Goal: Feedback & Contribution: Leave review/rating

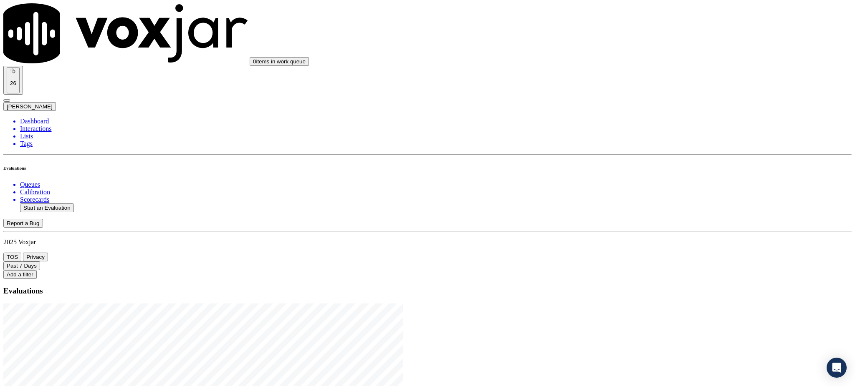
click at [35, 125] on li "Interactions" at bounding box center [435, 129] width 831 height 8
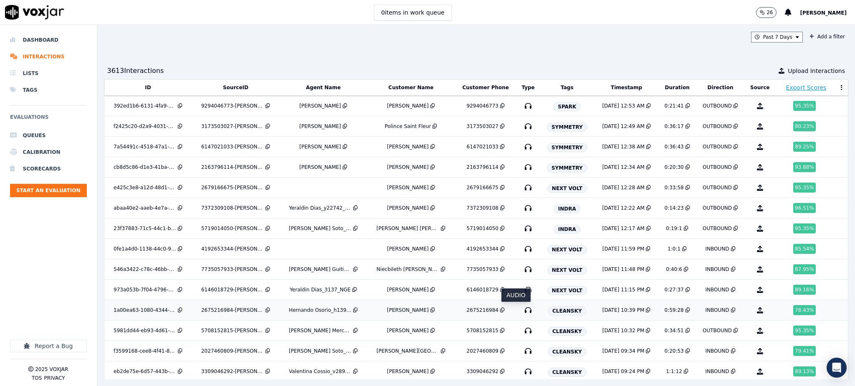
click at [521, 311] on icon "button" at bounding box center [527, 310] width 13 height 13
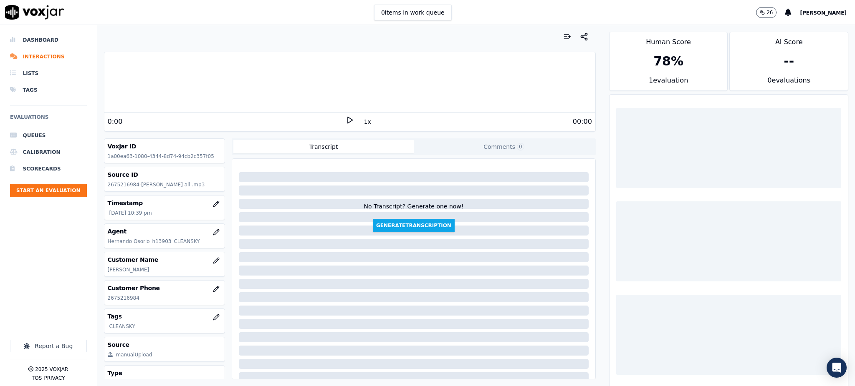
click at [346, 122] on icon at bounding box center [350, 120] width 8 height 8
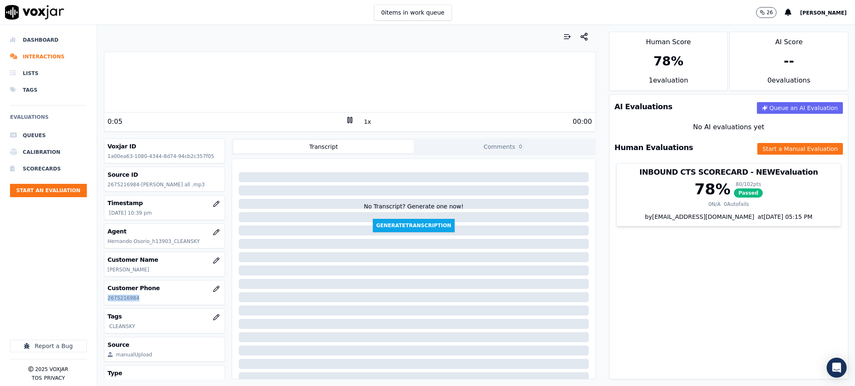
drag, startPoint x: 138, startPoint y: 298, endPoint x: 104, endPoint y: 296, distance: 34.3
click at [106, 298] on div "Customer Phone 2675216984" at bounding box center [164, 293] width 121 height 24
copy p "2675216984"
drag, startPoint x: 688, startPoint y: 273, endPoint x: 475, endPoint y: 183, distance: 230.8
click at [686, 272] on div "AI Evaluations Queue an AI Evaluation No AI evaluations yet Human Evaluations S…" at bounding box center [728, 236] width 239 height 285
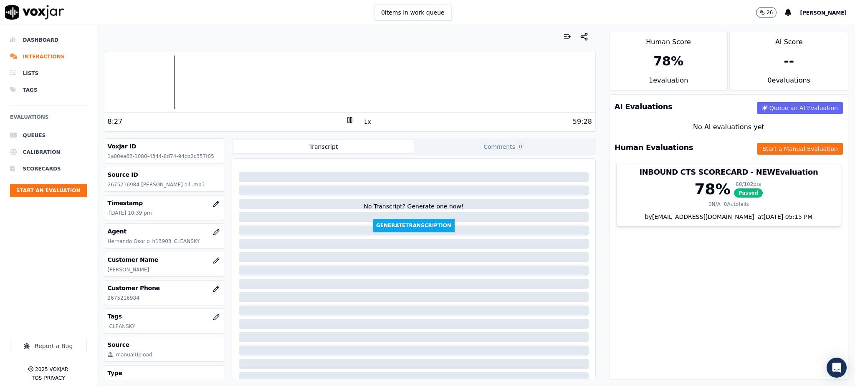
click at [346, 119] on icon at bounding box center [350, 120] width 8 height 8
click at [348, 118] on polygon at bounding box center [350, 120] width 5 height 6
click at [346, 122] on icon at bounding box center [350, 120] width 8 height 8
click at [346, 125] on div "1x" at bounding box center [350, 121] width 8 height 11
click at [346, 119] on icon at bounding box center [350, 120] width 8 height 8
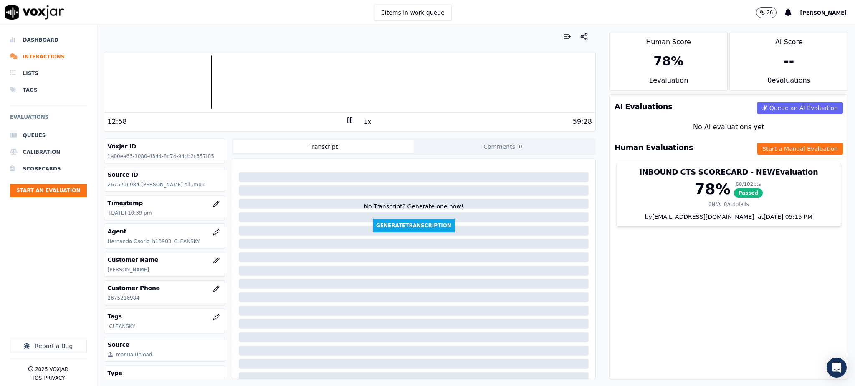
click at [346, 120] on icon at bounding box center [350, 120] width 8 height 8
click at [347, 120] on icon at bounding box center [350, 120] width 8 height 8
click at [346, 119] on icon at bounding box center [350, 120] width 8 height 8
click at [346, 122] on icon at bounding box center [350, 120] width 8 height 8
click at [346, 119] on icon at bounding box center [350, 120] width 8 height 8
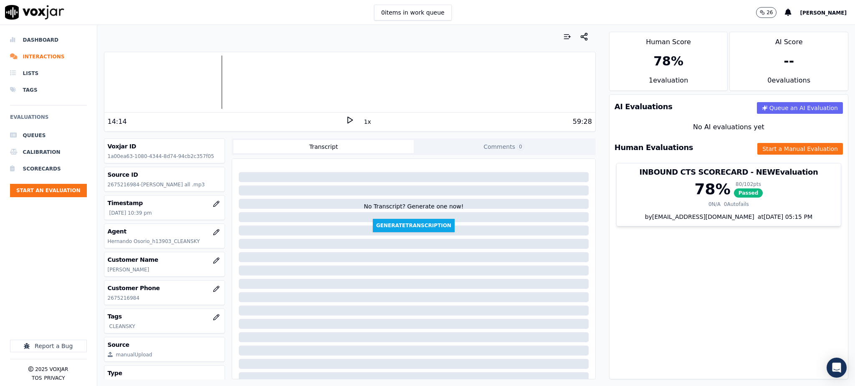
click at [346, 116] on icon at bounding box center [350, 120] width 8 height 8
click at [346, 122] on icon at bounding box center [350, 120] width 8 height 8
click at [346, 116] on icon at bounding box center [350, 120] width 8 height 8
click at [346, 123] on icon at bounding box center [350, 120] width 8 height 8
click at [346, 120] on icon at bounding box center [350, 120] width 8 height 8
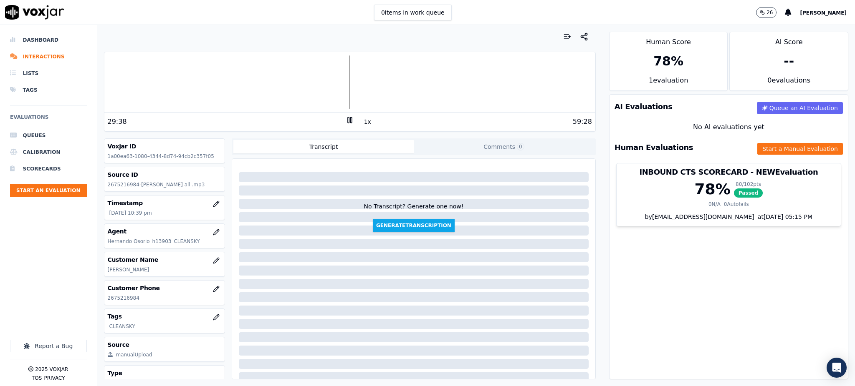
click at [348, 121] on rect at bounding box center [348, 119] width 1 height 5
click at [346, 124] on icon at bounding box center [350, 120] width 8 height 8
click at [346, 121] on icon at bounding box center [350, 120] width 8 height 8
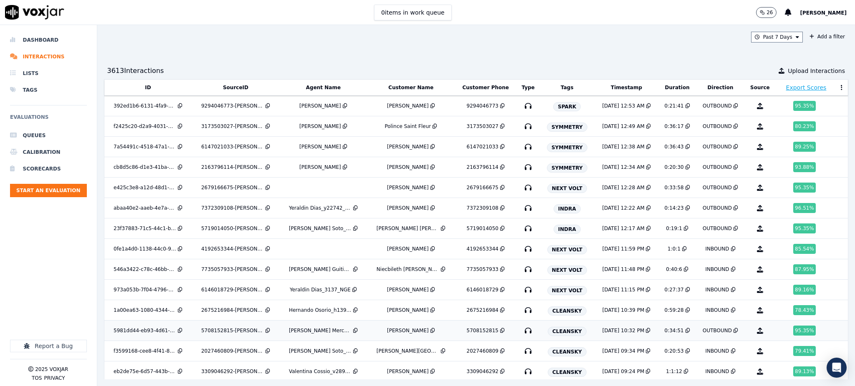
click at [521, 332] on icon "button" at bounding box center [527, 330] width 13 height 13
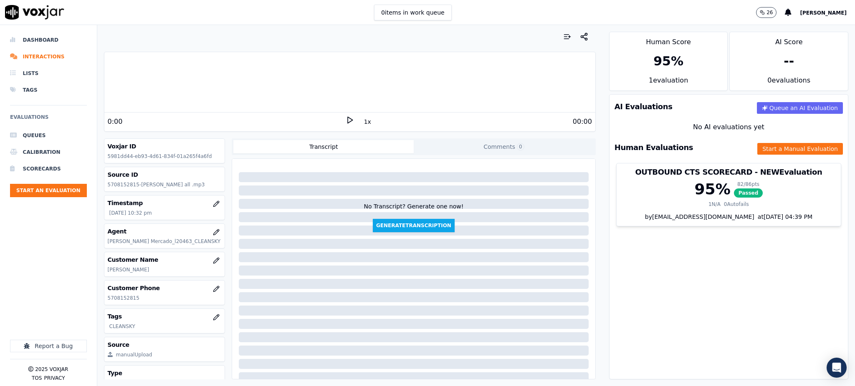
click at [346, 120] on icon at bounding box center [350, 120] width 8 height 8
drag, startPoint x: 142, startPoint y: 300, endPoint x: 99, endPoint y: 301, distance: 43.0
click at [99, 301] on div "Your browser does not support the audio element. 0:54 1x 34:51 Voxjar ID 5981dd…" at bounding box center [349, 205] width 505 height 361
copy p "5708152815"
click at [346, 119] on icon at bounding box center [350, 120] width 8 height 8
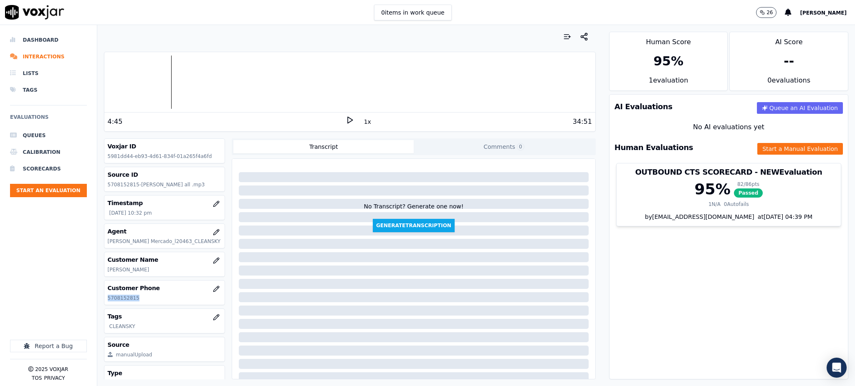
click at [348, 121] on polygon at bounding box center [350, 120] width 5 height 6
click at [350, 122] on rect at bounding box center [350, 119] width 1 height 5
click at [348, 123] on polygon at bounding box center [350, 120] width 5 height 6
click at [354, 121] on div "34:51" at bounding box center [473, 122] width 238 height 10
click at [350, 121] on rect at bounding box center [350, 119] width 1 height 5
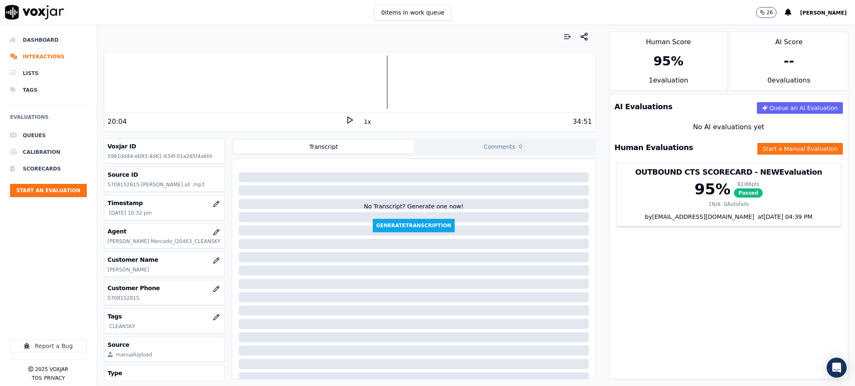
click at [346, 119] on icon at bounding box center [350, 120] width 8 height 8
click at [338, 130] on div "21:49 1x 34:51" at bounding box center [349, 122] width 491 height 18
click at [346, 120] on icon at bounding box center [350, 120] width 8 height 8
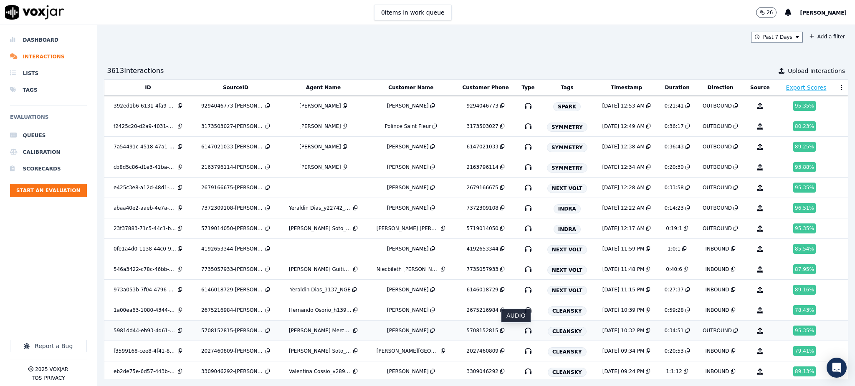
click at [521, 331] on icon "button" at bounding box center [527, 330] width 13 height 13
click at [521, 329] on icon "button" at bounding box center [527, 330] width 13 height 13
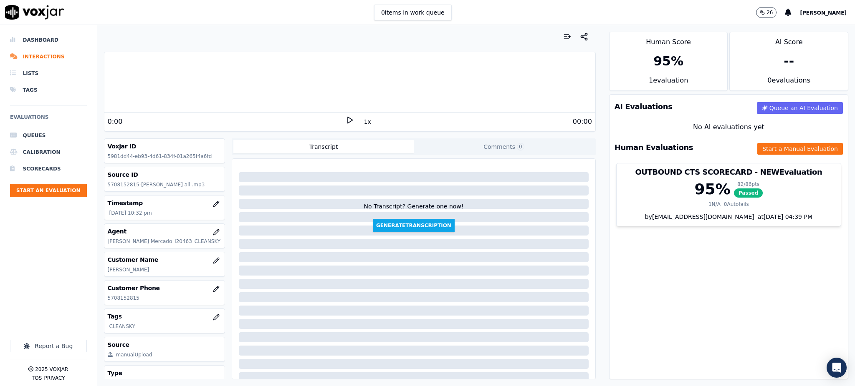
click at [348, 119] on polygon at bounding box center [350, 120] width 5 height 6
click at [346, 120] on icon at bounding box center [350, 120] width 8 height 8
click at [346, 119] on icon at bounding box center [350, 120] width 8 height 8
click at [348, 121] on polygon at bounding box center [350, 120] width 5 height 6
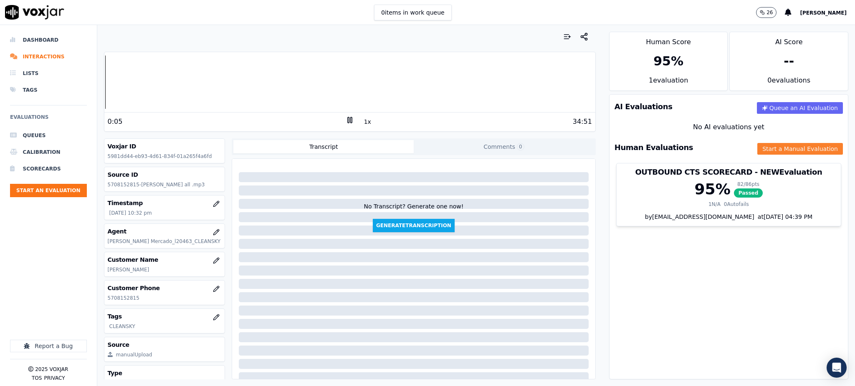
click at [776, 152] on button "Start a Manual Evaluation" at bounding box center [800, 149] width 86 height 12
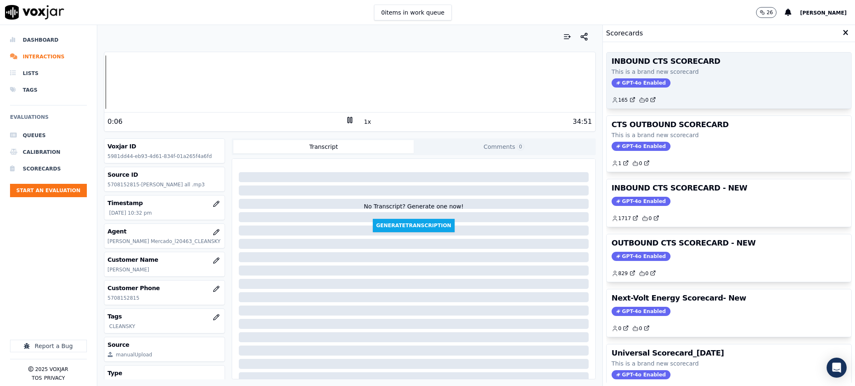
click at [629, 80] on span "GPT-4o Enabled" at bounding box center [640, 82] width 59 height 9
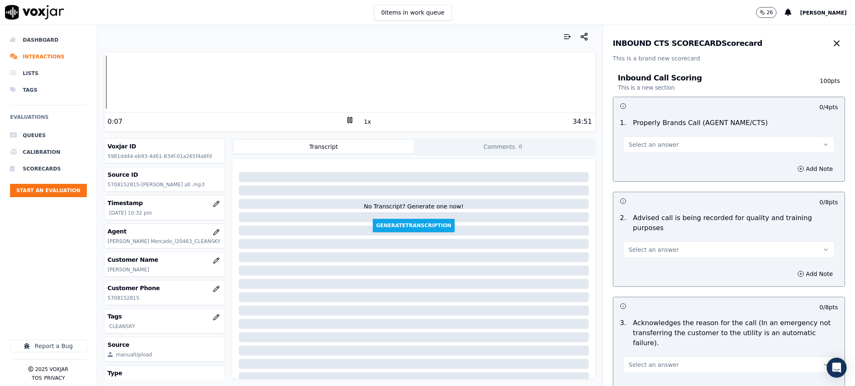
click at [629, 146] on span "Select an answer" at bounding box center [654, 145] width 50 height 8
click at [627, 169] on div "Yes" at bounding box center [710, 163] width 193 height 13
drag, startPoint x: 631, startPoint y: 232, endPoint x: 631, endPoint y: 246, distance: 13.8
click at [631, 242] on button "Select an answer" at bounding box center [728, 250] width 211 height 17
drag, startPoint x: 631, startPoint y: 246, endPoint x: 631, endPoint y: 311, distance: 64.7
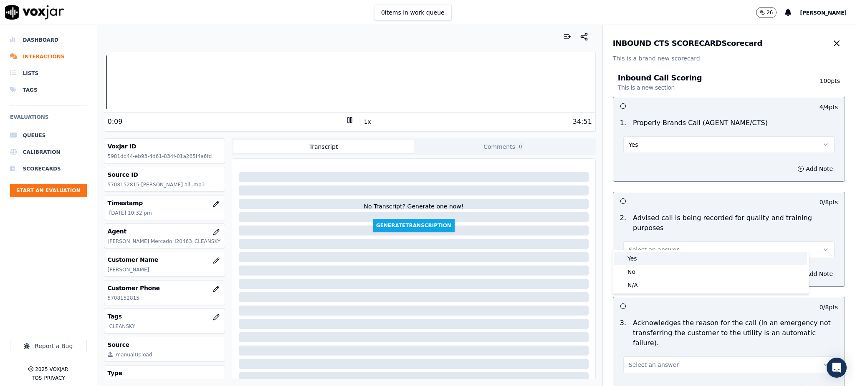
click at [630, 259] on div "Yes" at bounding box center [710, 258] width 193 height 13
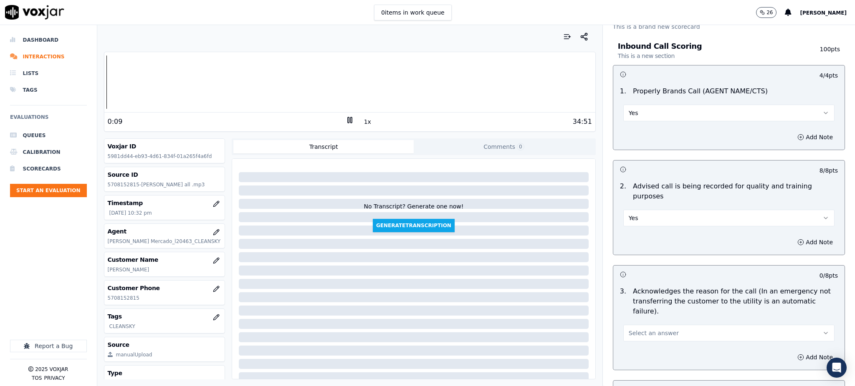
scroll to position [111, 0]
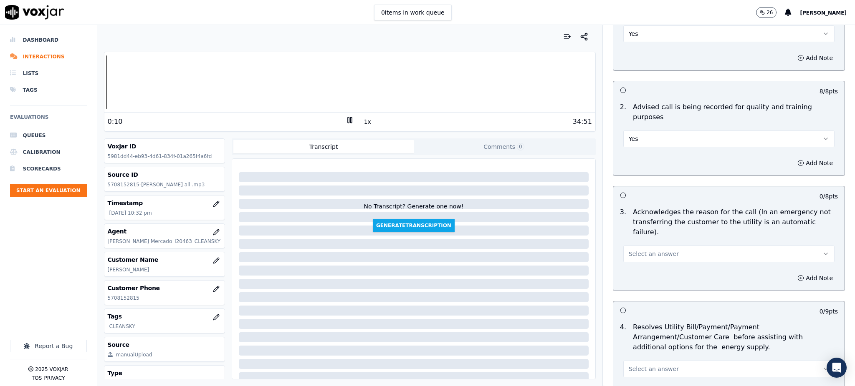
drag, startPoint x: 622, startPoint y: 227, endPoint x: 624, endPoint y: 240, distance: 12.6
click at [623, 246] on button "Select an answer" at bounding box center [728, 254] width 211 height 17
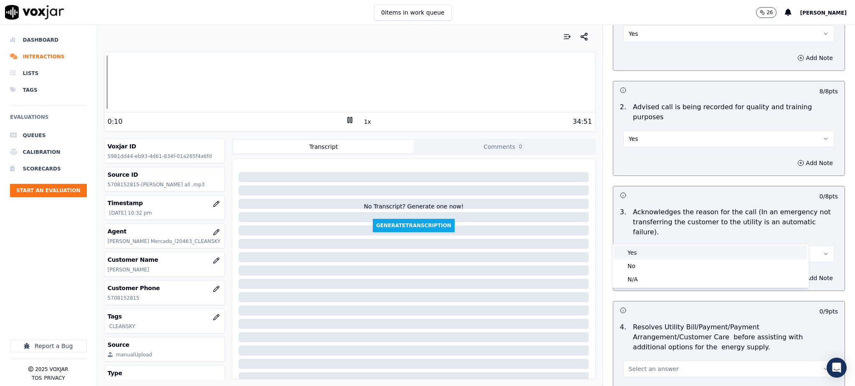
click at [627, 250] on div "Yes" at bounding box center [710, 252] width 193 height 13
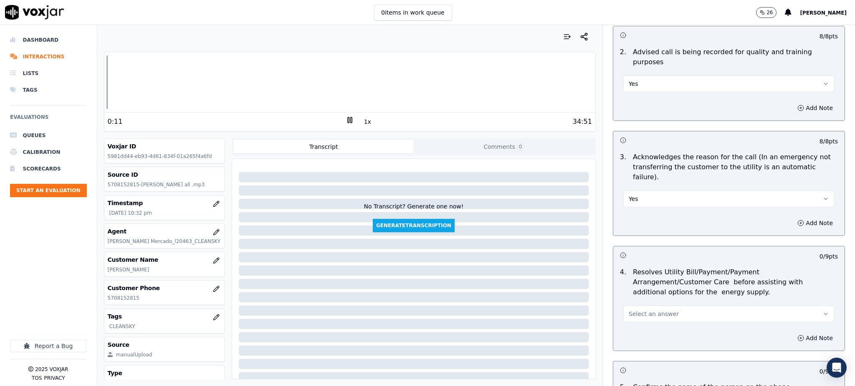
scroll to position [167, 0]
click at [629, 309] on span "Select an answer" at bounding box center [654, 313] width 50 height 8
click at [629, 309] on div "Yes" at bounding box center [710, 312] width 193 height 13
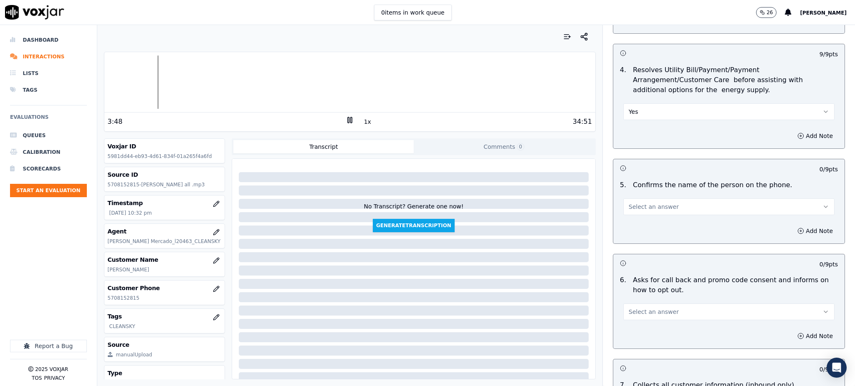
scroll to position [389, 0]
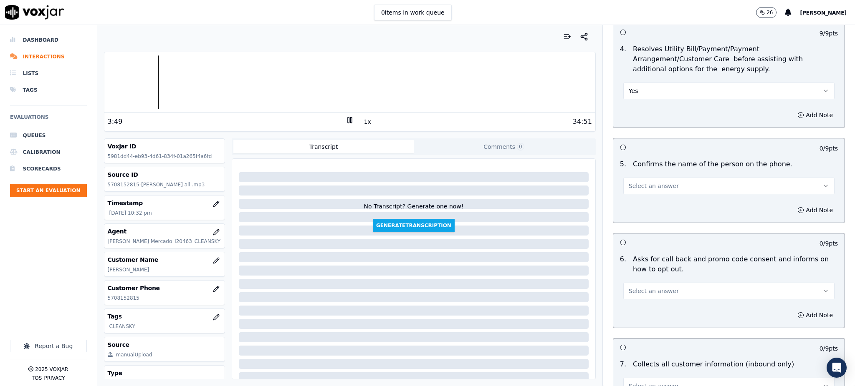
click at [634, 182] on span "Select an answer" at bounding box center [654, 186] width 50 height 8
click at [635, 183] on div "Yes" at bounding box center [710, 184] width 193 height 13
click at [632, 287] on span "Select an answer" at bounding box center [654, 291] width 50 height 8
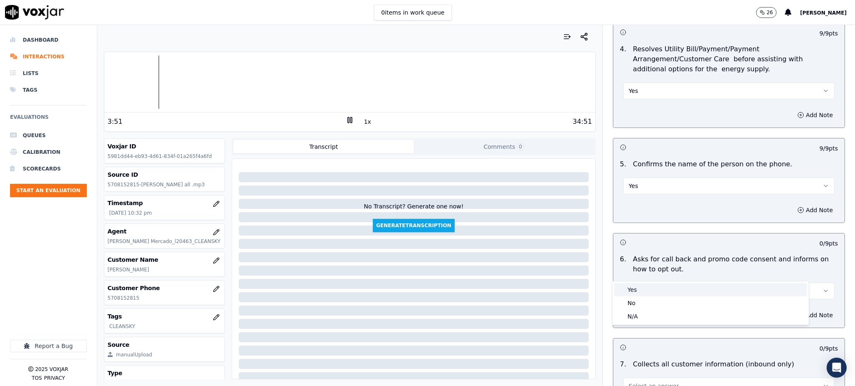
click at [628, 287] on div "Yes" at bounding box center [710, 289] width 193 height 13
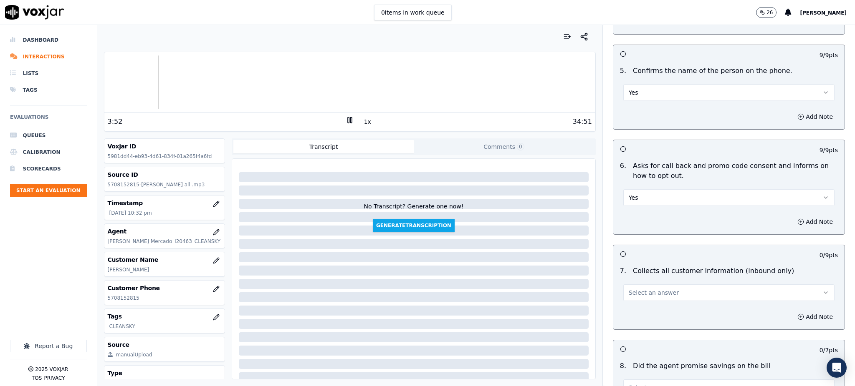
scroll to position [501, 0]
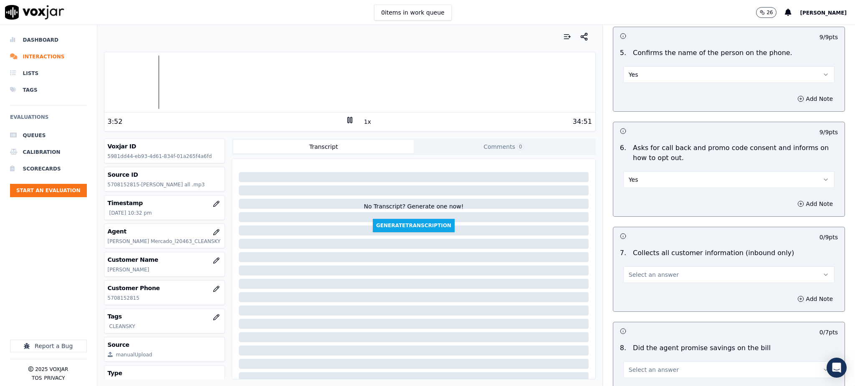
click at [637, 271] on span "Select an answer" at bounding box center [654, 275] width 50 height 8
drag, startPoint x: 630, startPoint y: 268, endPoint x: 630, endPoint y: 278, distance: 10.9
click at [630, 268] on div "Yes" at bounding box center [710, 274] width 193 height 13
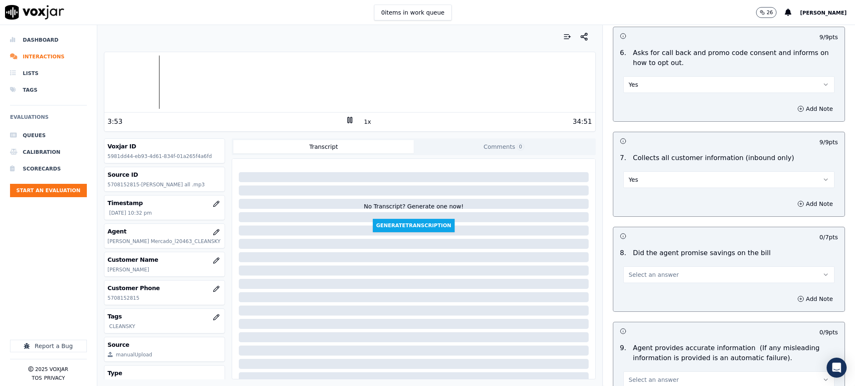
scroll to position [612, 0]
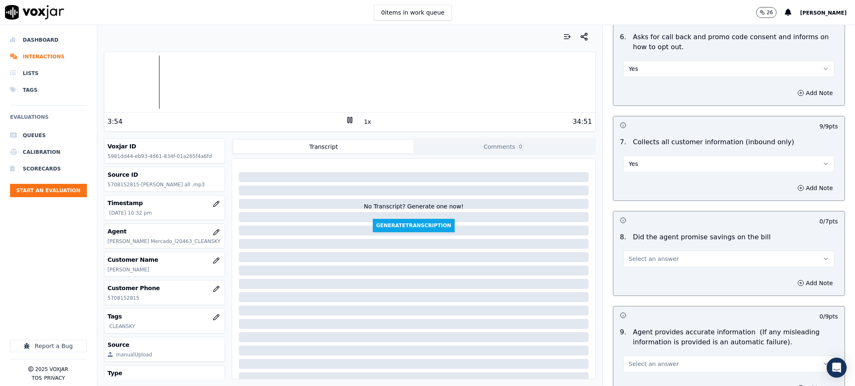
click at [634, 255] on span "Select an answer" at bounding box center [654, 259] width 50 height 8
click at [641, 257] on div "Yes" at bounding box center [710, 257] width 193 height 13
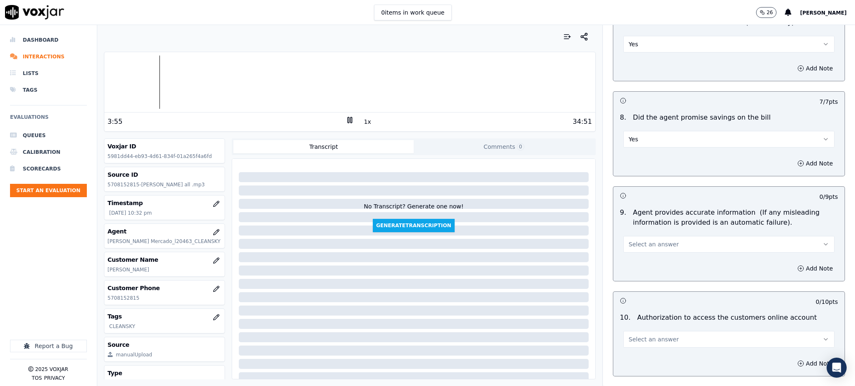
scroll to position [779, 0]
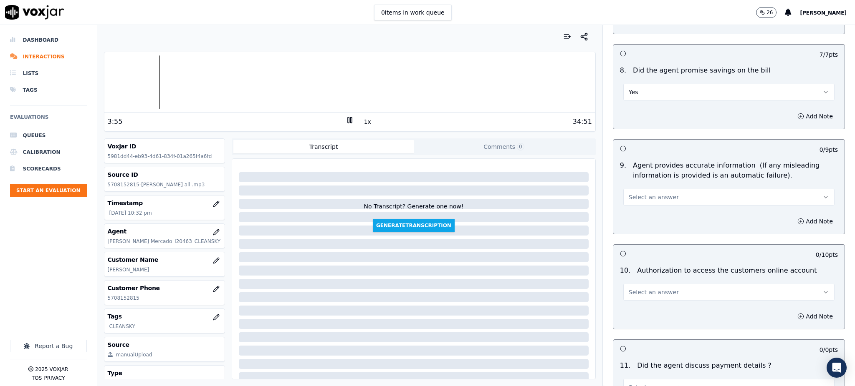
click at [641, 193] on span "Select an answer" at bounding box center [654, 197] width 50 height 8
click at [645, 196] on div "Yes" at bounding box center [710, 196] width 193 height 13
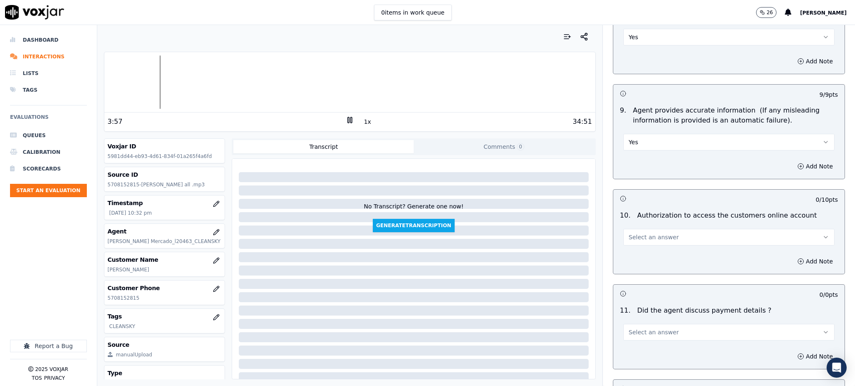
scroll to position [835, 0]
click at [629, 232] on span "Select an answer" at bounding box center [654, 236] width 50 height 8
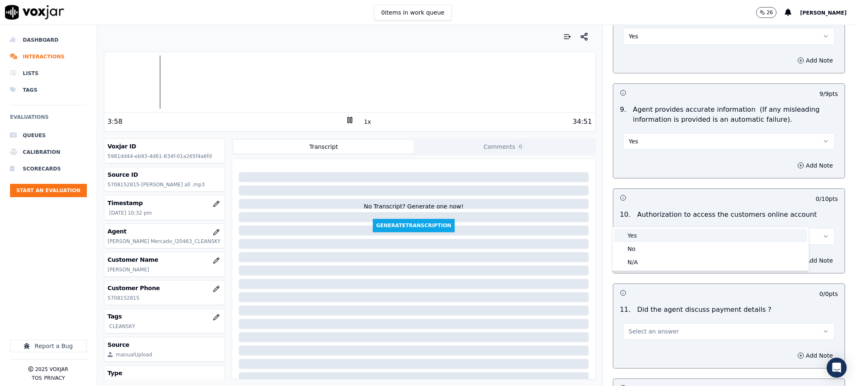
click at [629, 233] on div "Yes" at bounding box center [710, 235] width 193 height 13
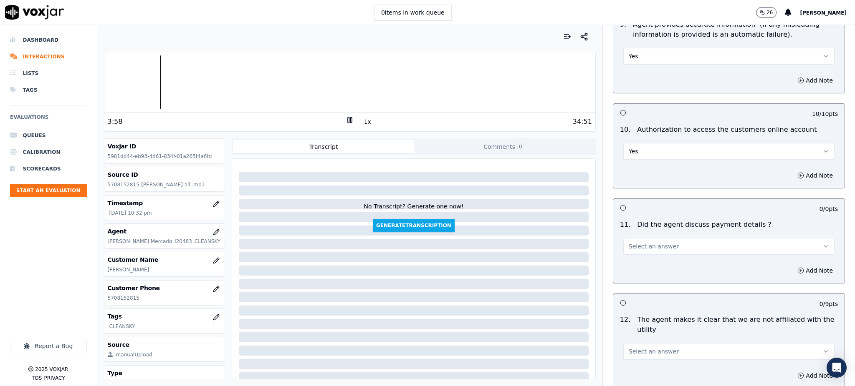
scroll to position [1002, 0]
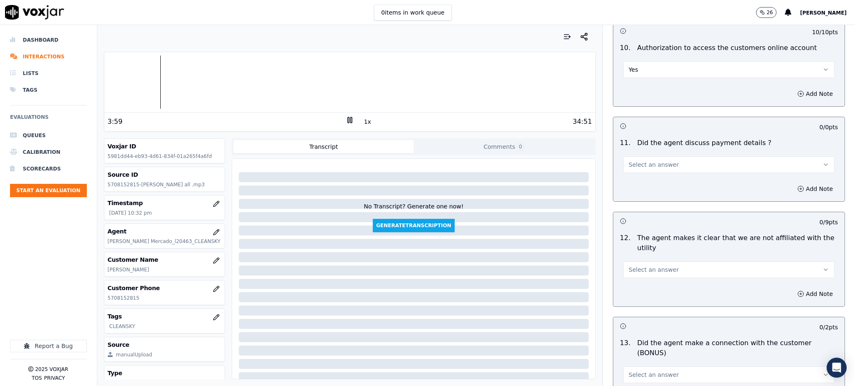
click at [629, 161] on span "Select an answer" at bounding box center [654, 165] width 50 height 8
click at [632, 192] on div "N/A" at bounding box center [710, 190] width 193 height 13
click at [642, 266] on span "Select an answer" at bounding box center [654, 270] width 50 height 8
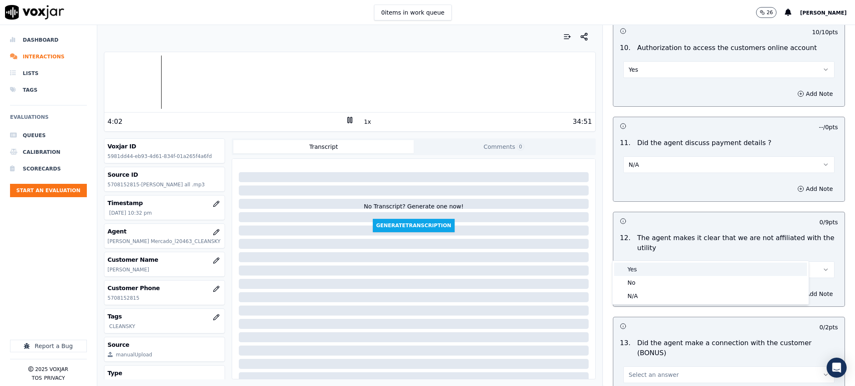
click at [638, 270] on div "Yes" at bounding box center [710, 269] width 193 height 13
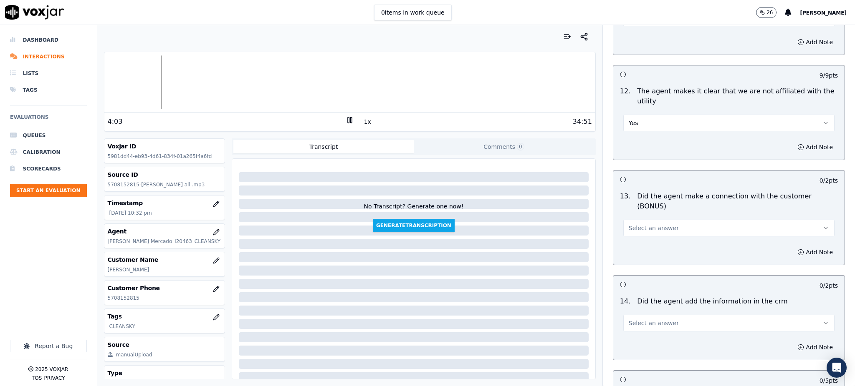
scroll to position [1169, 0]
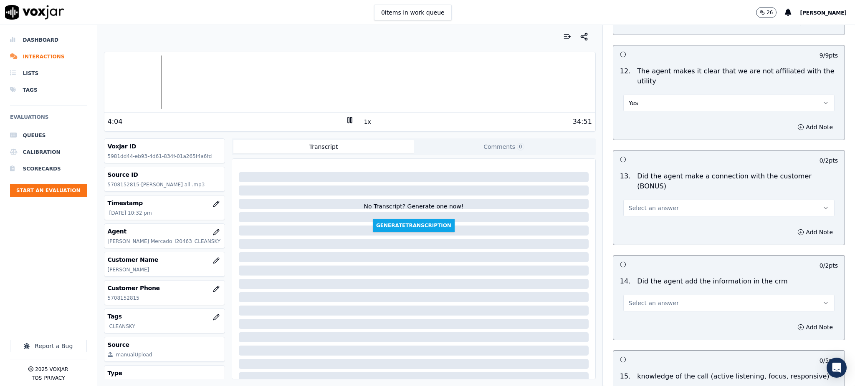
click at [630, 204] on span "Select an answer" at bounding box center [654, 208] width 50 height 8
click at [632, 193] on div "Yes" at bounding box center [710, 197] width 193 height 13
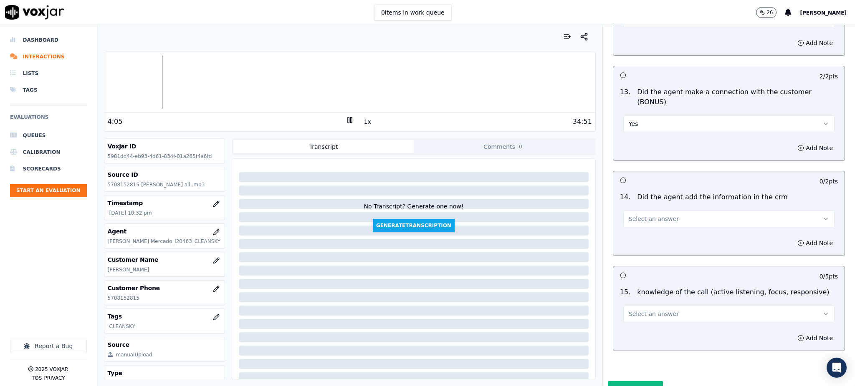
scroll to position [1263, 0]
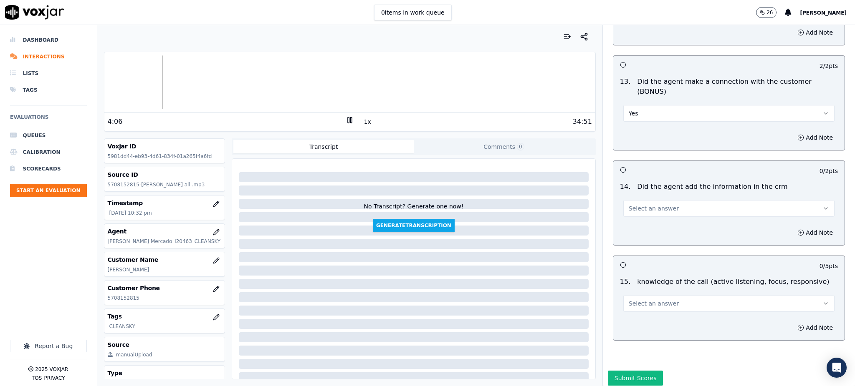
click at [629, 205] on span "Select an answer" at bounding box center [654, 209] width 50 height 8
click at [621, 197] on span at bounding box center [620, 198] width 6 height 6
click at [633, 300] on span "Select an answer" at bounding box center [654, 304] width 50 height 8
click at [629, 289] on div "Yes" at bounding box center [710, 293] width 193 height 13
click at [625, 371] on button "Submit Scores" at bounding box center [636, 378] width 56 height 15
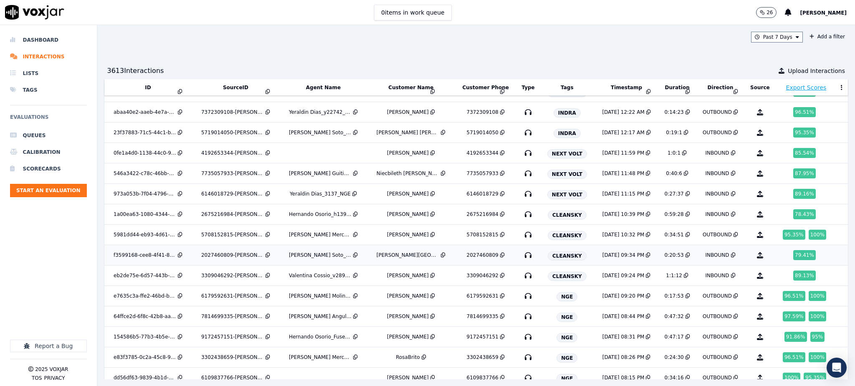
scroll to position [111, 0]
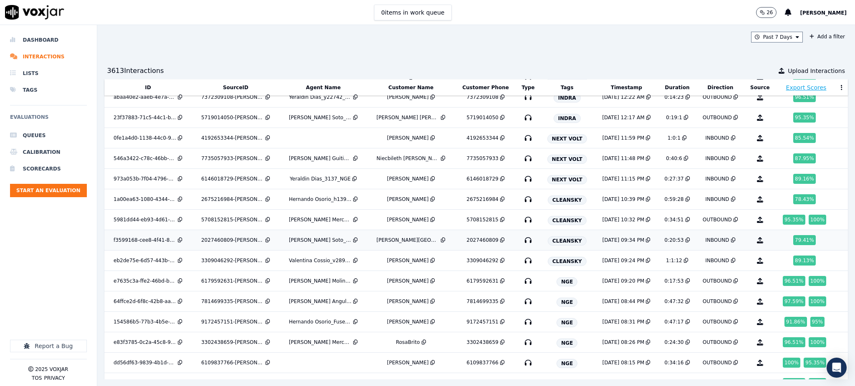
click at [521, 240] on icon "button" at bounding box center [527, 240] width 13 height 13
click at [500, 220] on icon at bounding box center [502, 219] width 5 height 5
click at [500, 241] on icon at bounding box center [502, 240] width 5 height 5
click at [521, 260] on icon "button" at bounding box center [527, 260] width 13 height 13
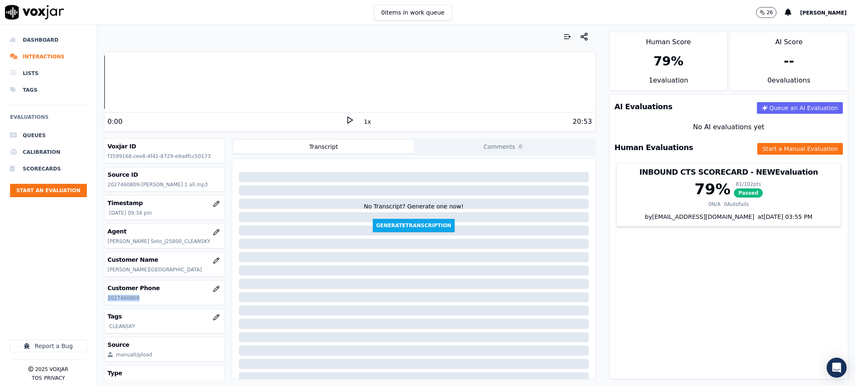
drag, startPoint x: 136, startPoint y: 298, endPoint x: 101, endPoint y: 306, distance: 35.1
click at [101, 306] on div "Your browser does not support the audio element. 0:00 1x 20:53 Voxjar ID f35991…" at bounding box center [349, 205] width 505 height 361
copy p "2027460809"
click at [346, 120] on icon at bounding box center [350, 120] width 8 height 8
drag, startPoint x: 124, startPoint y: 303, endPoint x: 96, endPoint y: 294, distance: 30.0
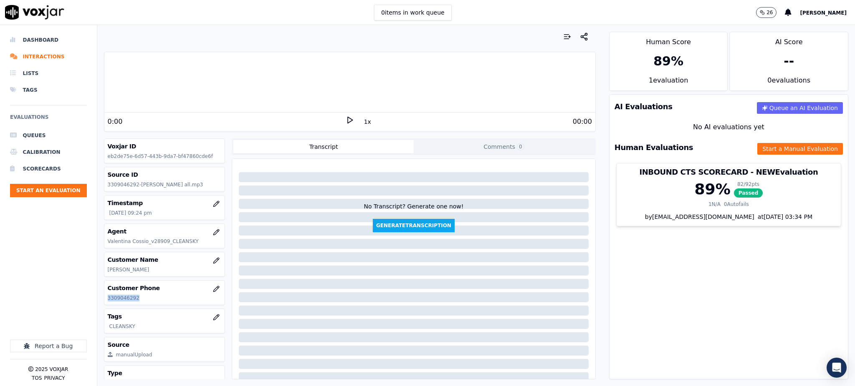
click at [106, 303] on div "Customer Phone [PHONE_NUMBER]" at bounding box center [164, 293] width 121 height 24
copy p "3309046292"
click at [346, 121] on icon at bounding box center [350, 120] width 8 height 8
click at [346, 117] on icon at bounding box center [350, 120] width 8 height 8
click at [348, 122] on polygon at bounding box center [350, 120] width 5 height 6
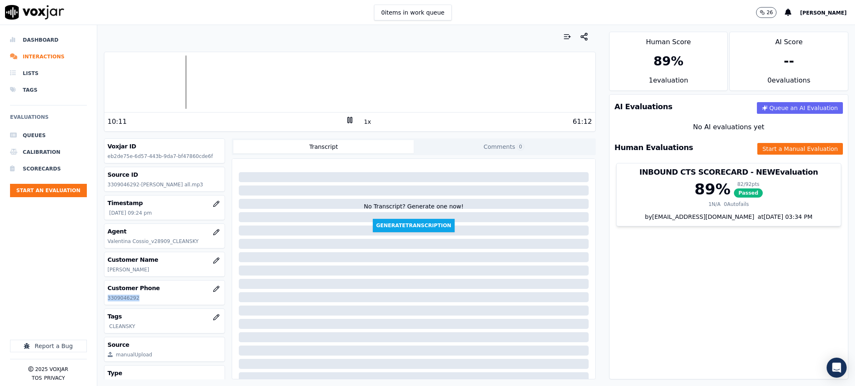
click at [346, 119] on icon at bounding box center [350, 120] width 8 height 8
click at [346, 124] on icon at bounding box center [350, 120] width 8 height 8
click at [348, 122] on rect at bounding box center [348, 119] width 1 height 5
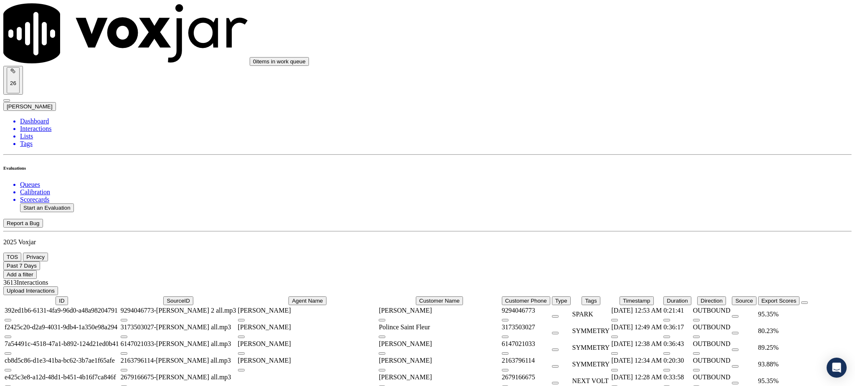
scroll to position [111, 0]
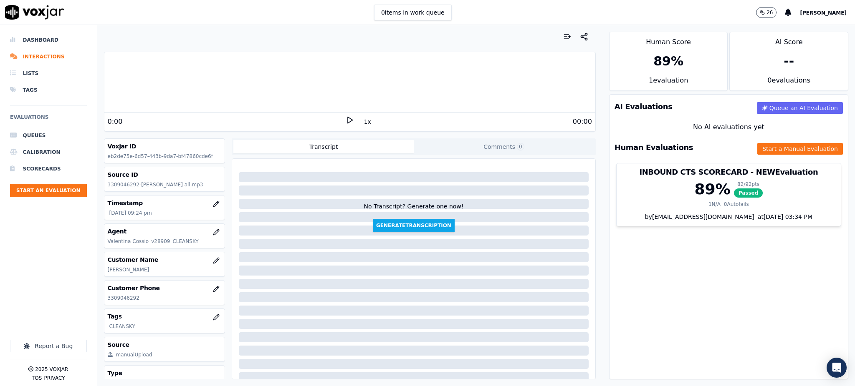
click at [348, 119] on polygon at bounding box center [350, 120] width 5 height 6
click at [362, 123] on button "1x" at bounding box center [367, 122] width 10 height 12
click at [362, 123] on button "1.5x" at bounding box center [370, 122] width 16 height 12
click at [362, 123] on button "2x" at bounding box center [367, 122] width 10 height 12
click at [346, 117] on icon at bounding box center [350, 120] width 8 height 8
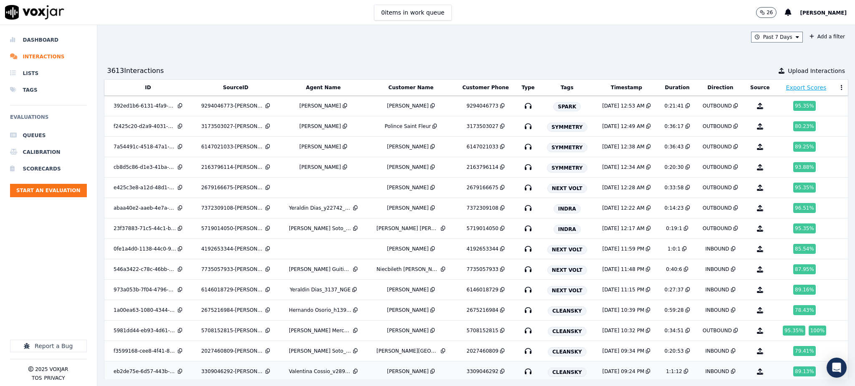
scroll to position [111, 0]
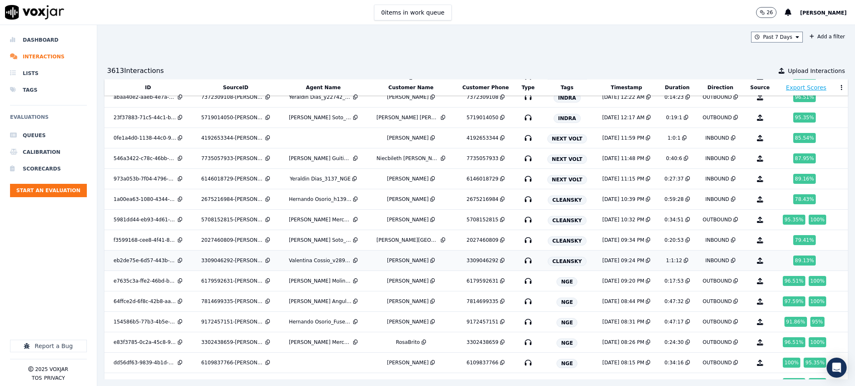
click at [521, 259] on icon "button" at bounding box center [527, 260] width 13 height 13
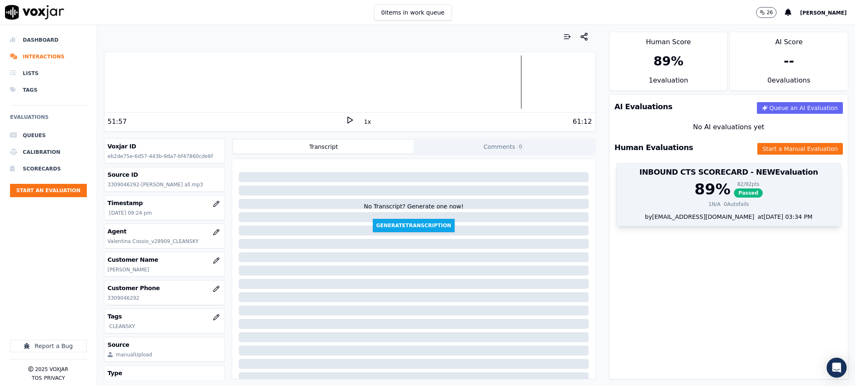
click at [734, 192] on span "Passed" at bounding box center [748, 193] width 29 height 9
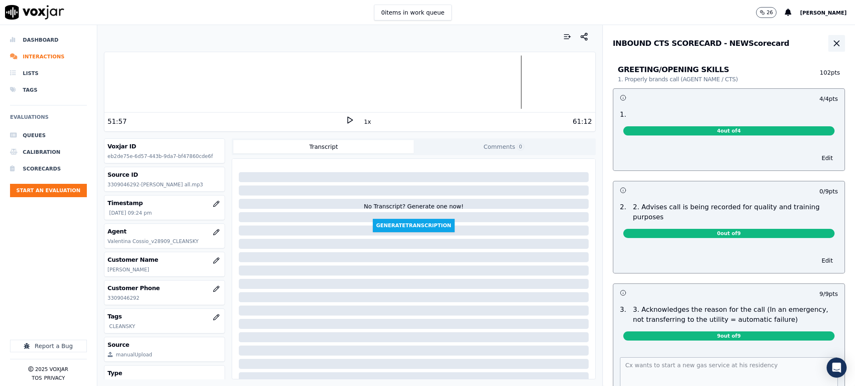
click at [831, 42] on icon "button" at bounding box center [836, 43] width 10 height 10
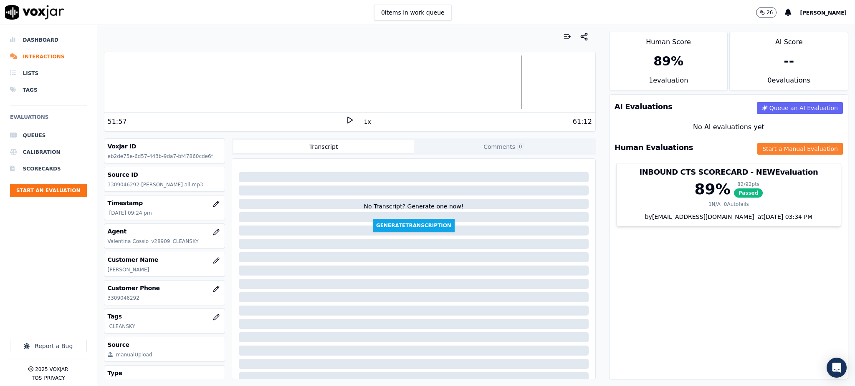
click at [770, 149] on button "Start a Manual Evaluation" at bounding box center [800, 149] width 86 height 12
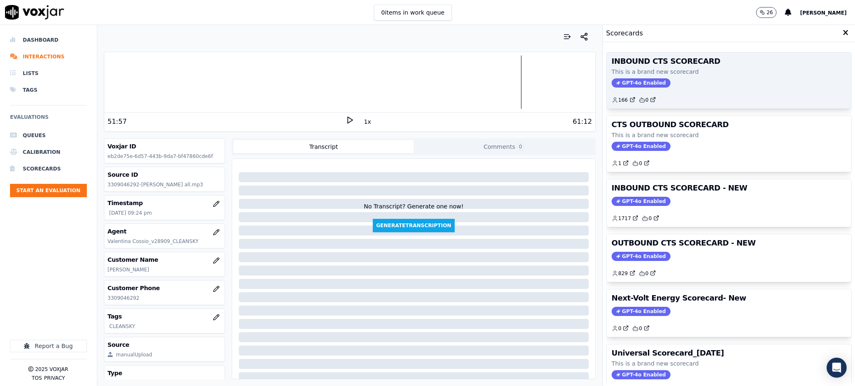
click at [623, 81] on span "GPT-4o Enabled" at bounding box center [640, 82] width 59 height 9
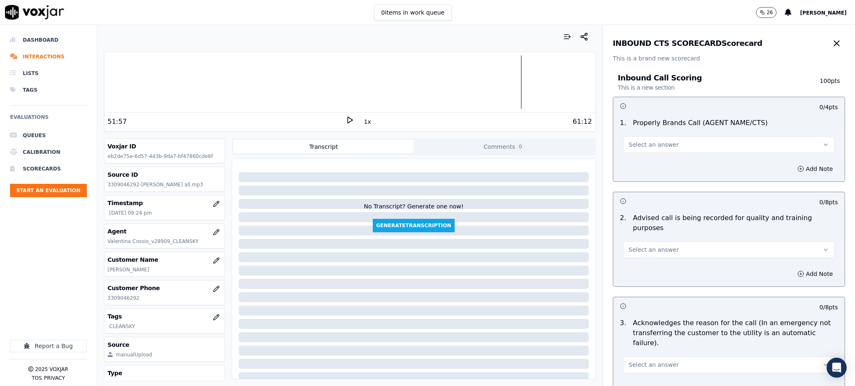
click at [635, 148] on span "Select an answer" at bounding box center [654, 145] width 50 height 8
drag, startPoint x: 636, startPoint y: 164, endPoint x: 631, endPoint y: 245, distance: 80.7
click at [636, 166] on div "Yes" at bounding box center [710, 163] width 193 height 13
drag, startPoint x: 631, startPoint y: 232, endPoint x: 629, endPoint y: 249, distance: 17.7
click at [631, 242] on button "Select an answer" at bounding box center [728, 250] width 211 height 17
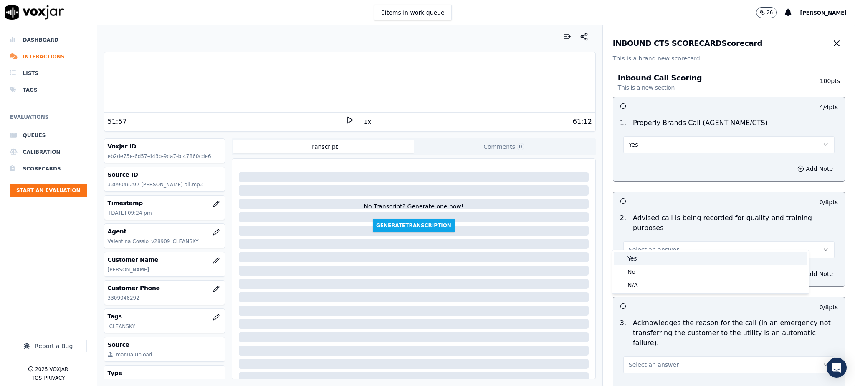
click at [629, 261] on div "Yes" at bounding box center [710, 258] width 193 height 13
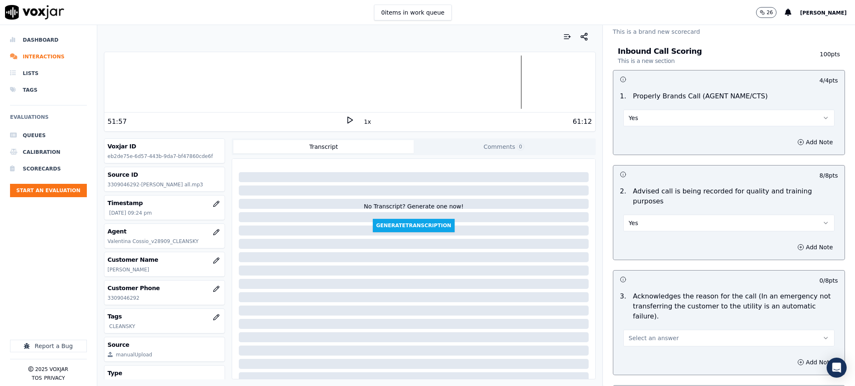
scroll to position [111, 0]
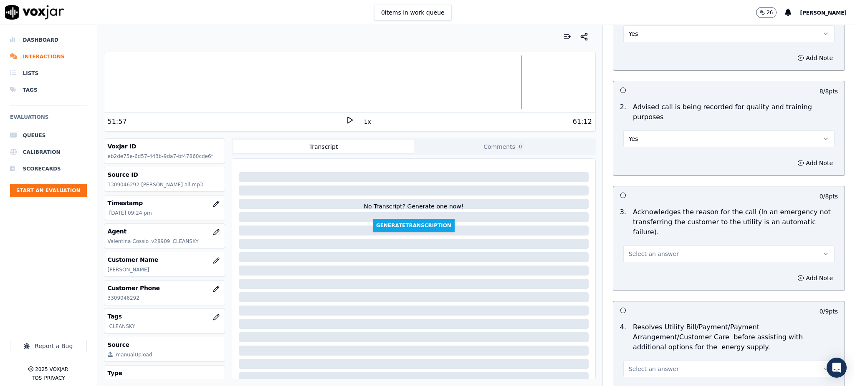
click at [623, 246] on button "Select an answer" at bounding box center [728, 254] width 211 height 17
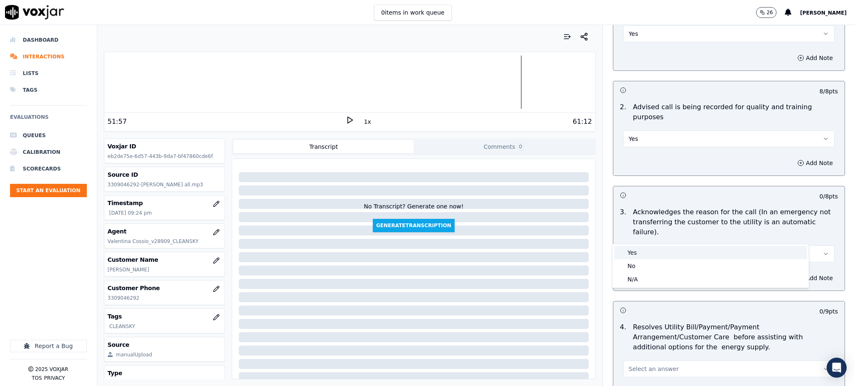
click at [628, 258] on div "Yes" at bounding box center [710, 252] width 193 height 13
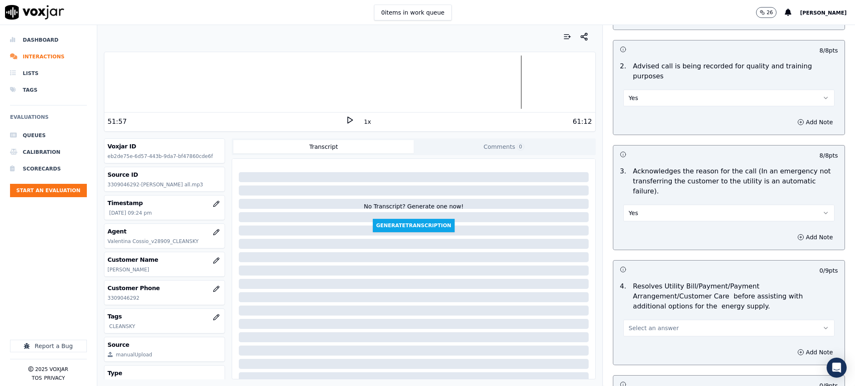
scroll to position [278, 0]
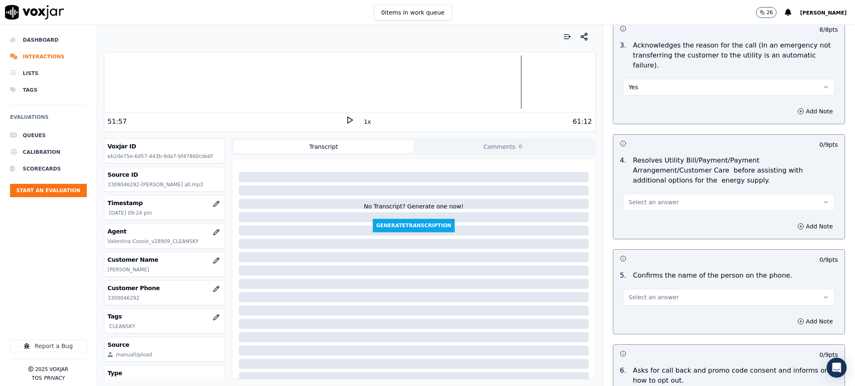
click at [623, 194] on button "Select an answer" at bounding box center [728, 202] width 211 height 17
click at [636, 199] on div "Yes" at bounding box center [710, 200] width 193 height 13
click at [635, 293] on span "Select an answer" at bounding box center [654, 297] width 50 height 8
click at [633, 293] on div "Yes" at bounding box center [710, 296] width 193 height 13
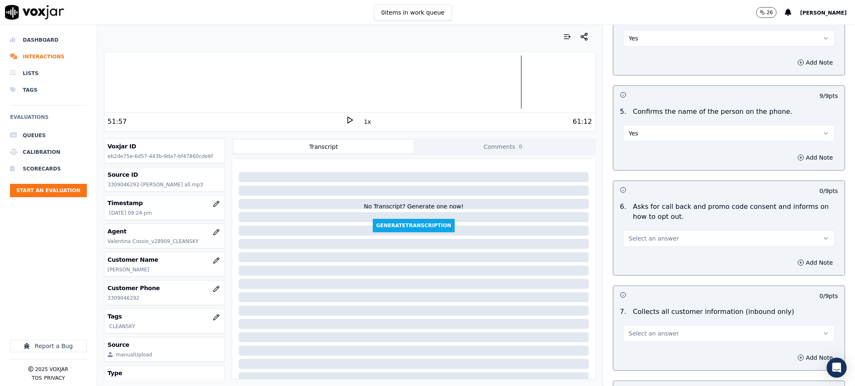
scroll to position [501, 0]
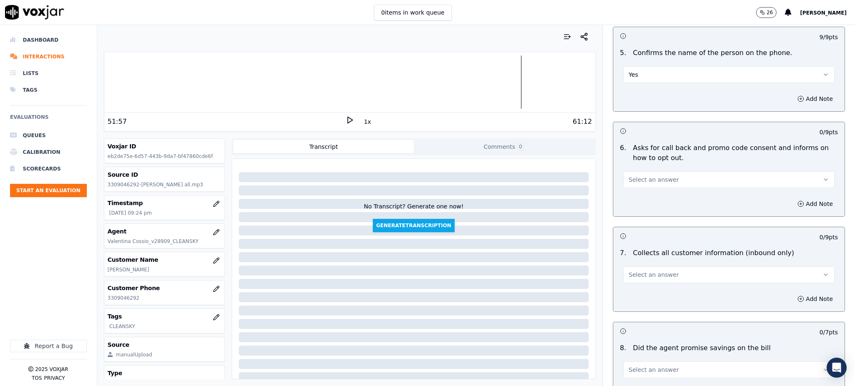
click at [629, 172] on button "Select an answer" at bounding box center [728, 180] width 211 height 17
click at [634, 184] on div "Yes" at bounding box center [710, 178] width 193 height 13
click at [638, 271] on span "Select an answer" at bounding box center [654, 275] width 50 height 8
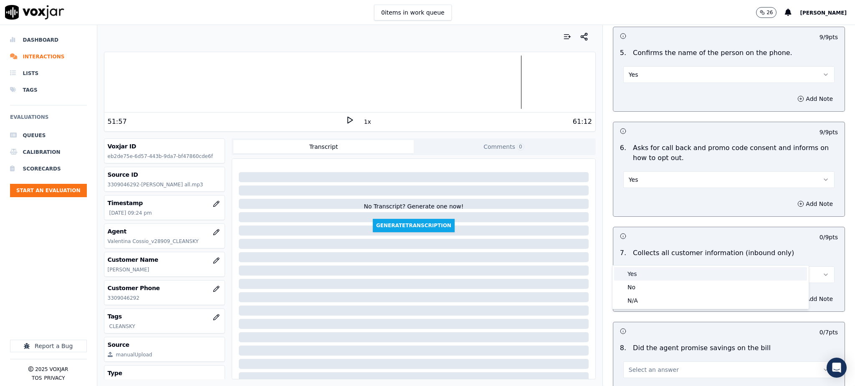
click at [632, 269] on div "Yes" at bounding box center [710, 274] width 193 height 13
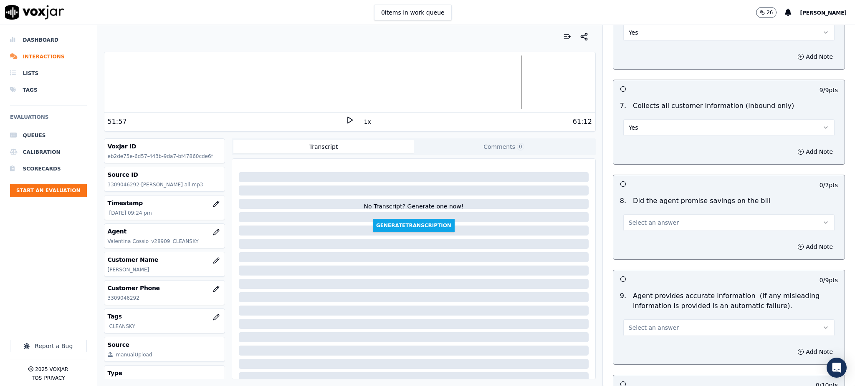
scroll to position [668, 0]
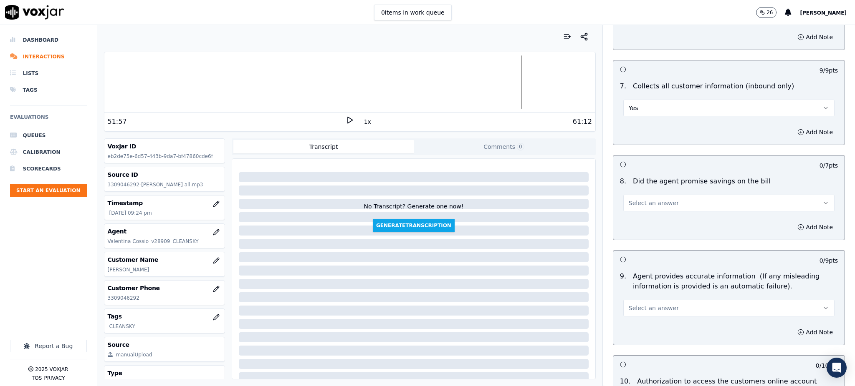
click at [625, 195] on button "Select an answer" at bounding box center [728, 203] width 211 height 17
click at [631, 202] on div "Yes" at bounding box center [710, 202] width 193 height 13
click at [638, 304] on span "Select an answer" at bounding box center [654, 308] width 50 height 8
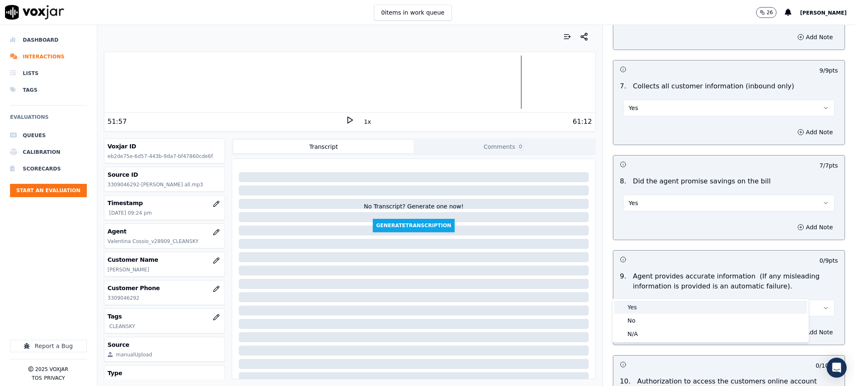
click at [639, 303] on div "Yes" at bounding box center [710, 307] width 193 height 13
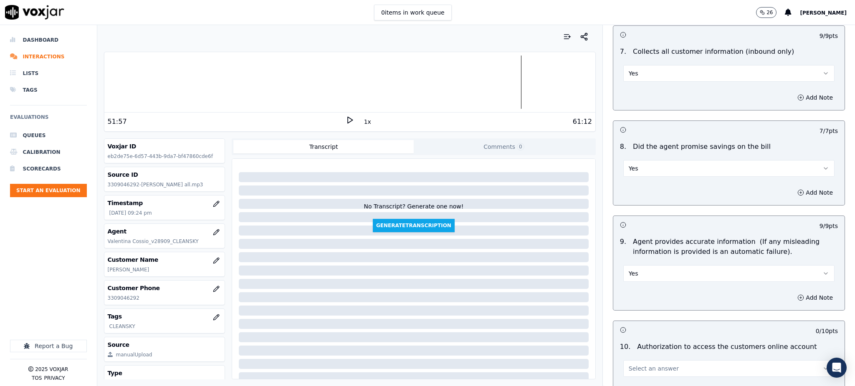
scroll to position [835, 0]
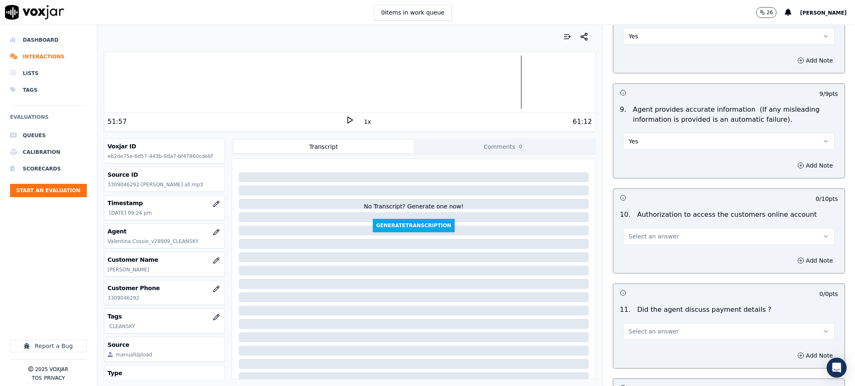
click at [629, 232] on span "Select an answer" at bounding box center [654, 236] width 50 height 8
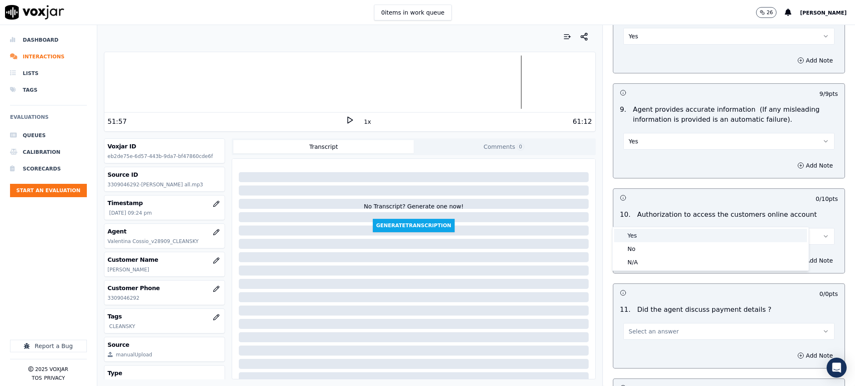
drag, startPoint x: 638, startPoint y: 231, endPoint x: 637, endPoint y: 237, distance: 5.9
click at [638, 232] on div "Yes" at bounding box center [710, 235] width 193 height 13
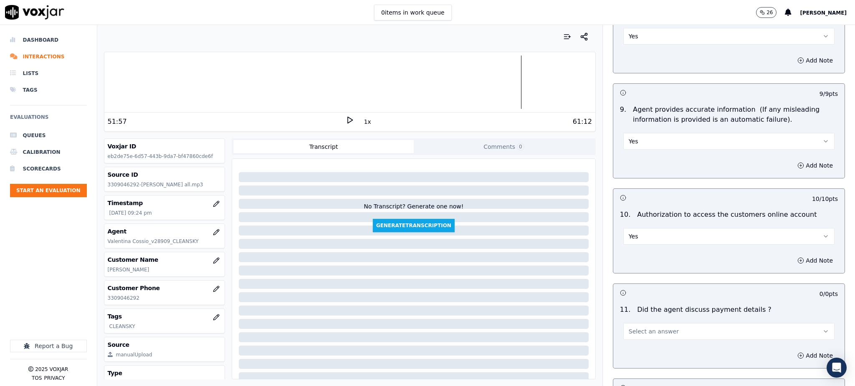
click at [634, 323] on button "Select an answer" at bounding box center [728, 331] width 211 height 17
click at [632, 359] on div "N/A" at bounding box center [710, 357] width 193 height 13
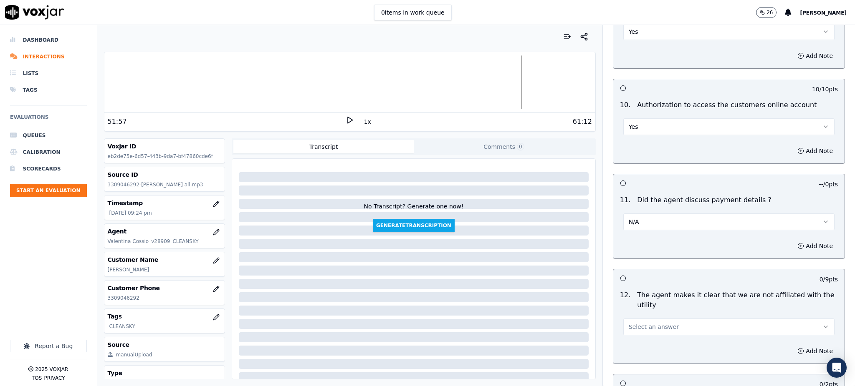
scroll to position [1002, 0]
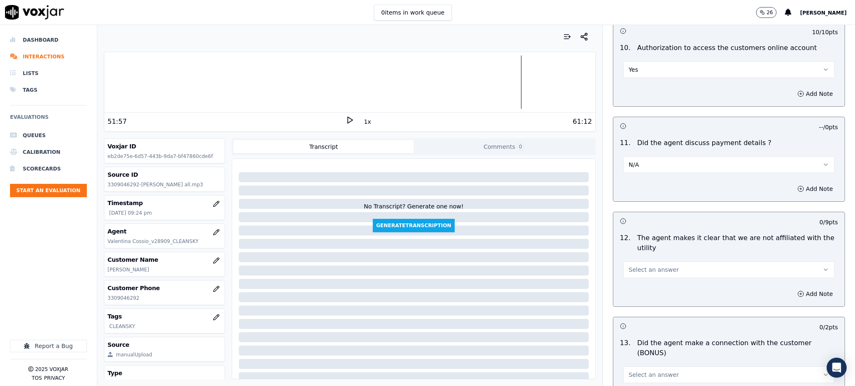
click at [629, 266] on span "Select an answer" at bounding box center [654, 270] width 50 height 8
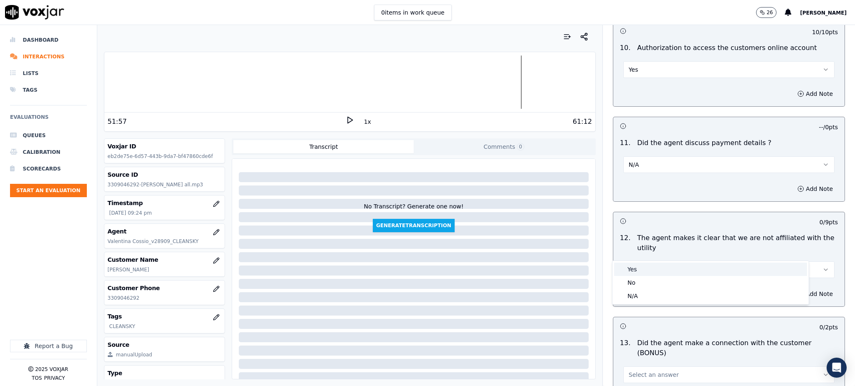
drag, startPoint x: 636, startPoint y: 264, endPoint x: 637, endPoint y: 268, distance: 4.3
click at [637, 266] on div "Yes" at bounding box center [710, 269] width 193 height 13
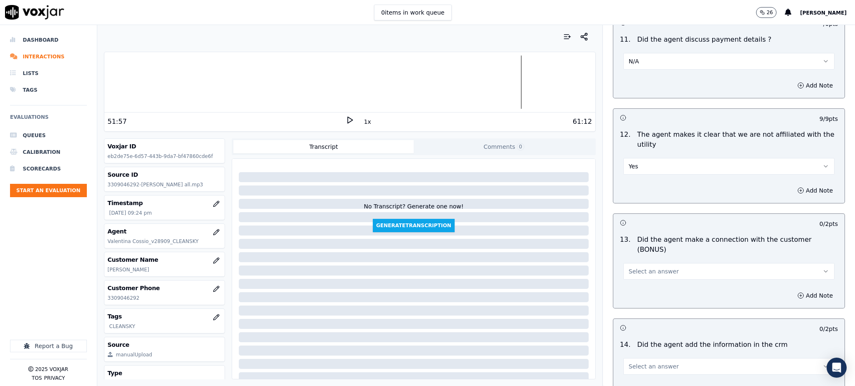
scroll to position [1113, 0]
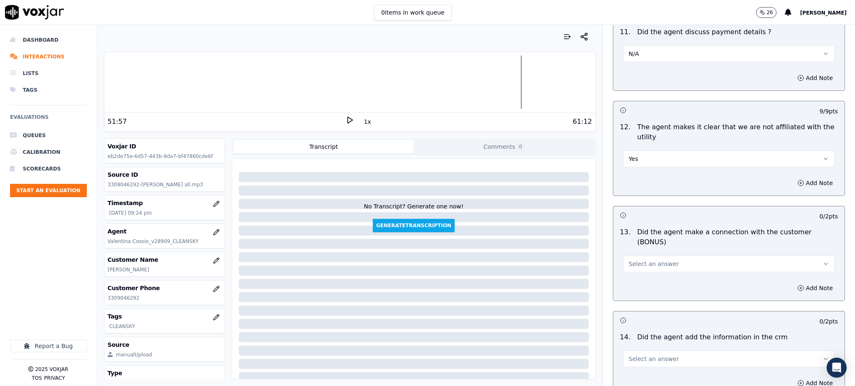
click at [633, 260] on span "Select an answer" at bounding box center [654, 264] width 50 height 8
click at [631, 257] on div "Yes" at bounding box center [710, 253] width 193 height 13
click at [639, 355] on span "Select an answer" at bounding box center [654, 359] width 50 height 8
click at [640, 348] on div "Yes" at bounding box center [710, 348] width 193 height 13
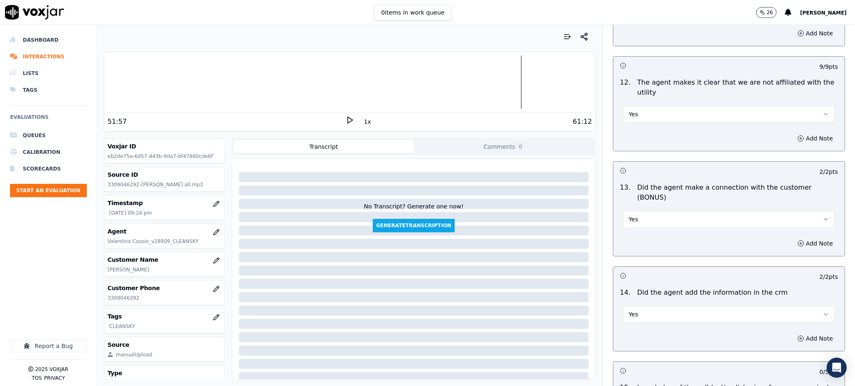
scroll to position [1263, 0]
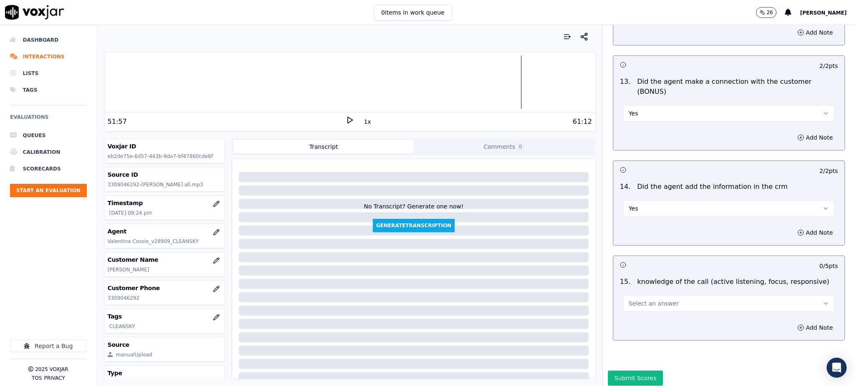
click at [638, 300] on span "Select an answer" at bounding box center [654, 304] width 50 height 8
click at [634, 305] on div "No" at bounding box center [710, 306] width 193 height 13
click at [792, 322] on button "Add Note" at bounding box center [814, 328] width 45 height 12
click at [348, 119] on polygon at bounding box center [350, 120] width 5 height 6
drag, startPoint x: 636, startPoint y: 321, endPoint x: 634, endPoint y: 315, distance: 7.0
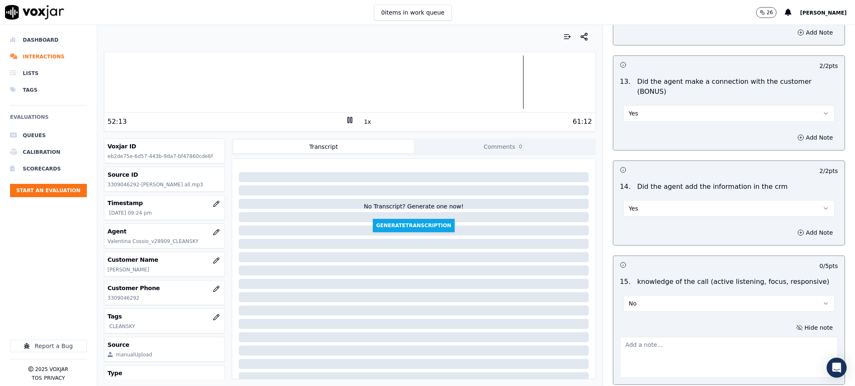
click at [634, 337] on textarea at bounding box center [729, 357] width 218 height 41
click at [346, 116] on icon at bounding box center [350, 120] width 8 height 8
click at [346, 124] on icon at bounding box center [350, 120] width 8 height 8
click at [636, 337] on textarea at bounding box center [729, 357] width 218 height 41
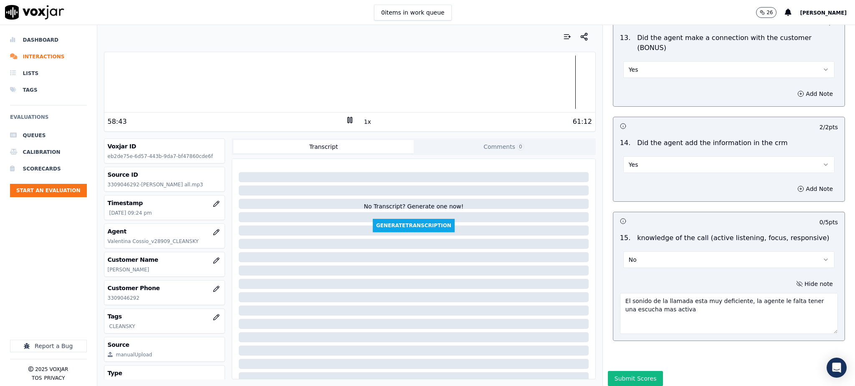
scroll to position [1308, 0]
type textarea "El sonido de la llamada esta muy deficiente, la agente le falta tener una escuc…"
click at [628, 371] on button "Submit Scores" at bounding box center [636, 378] width 56 height 15
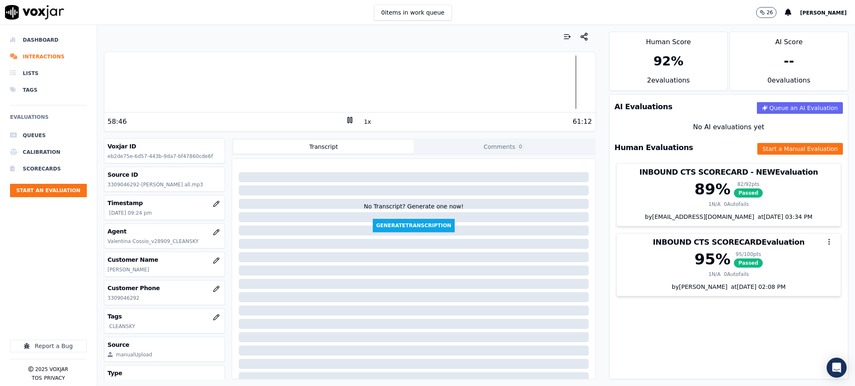
scroll to position [1141, 0]
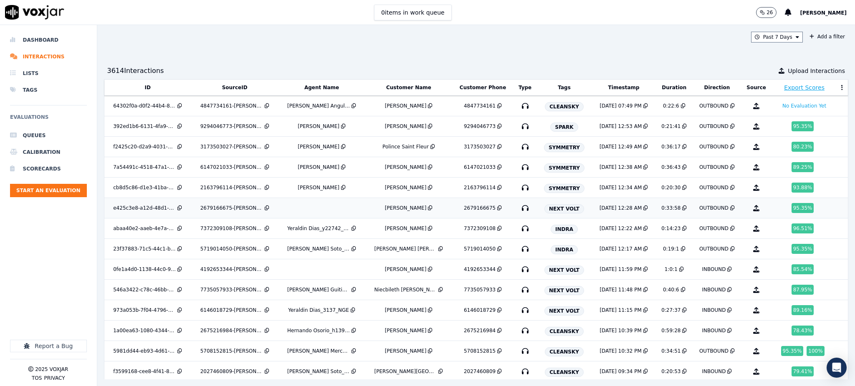
click at [518, 211] on icon "button" at bounding box center [524, 208] width 13 height 13
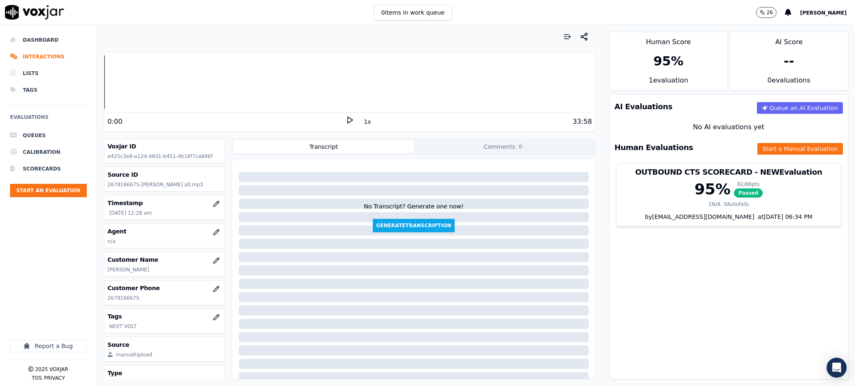
click at [348, 119] on polygon at bounding box center [350, 120] width 5 height 6
click at [272, 87] on div at bounding box center [349, 82] width 491 height 53
click at [283, 84] on div at bounding box center [349, 82] width 491 height 53
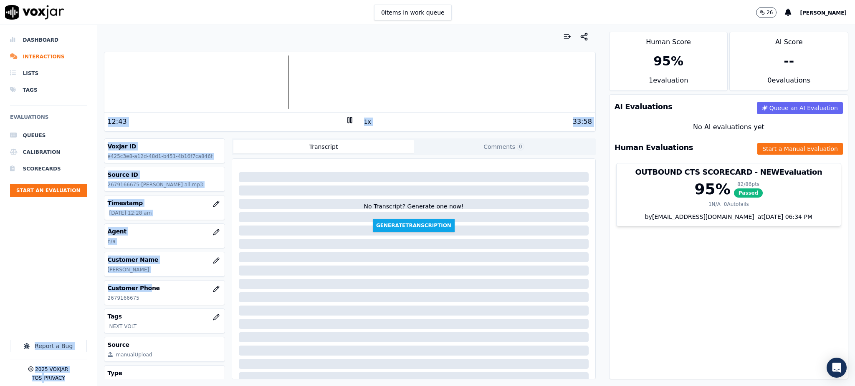
drag, startPoint x: 124, startPoint y: 292, endPoint x: 109, endPoint y: 296, distance: 15.9
click at [91, 295] on div "Dashboard Interactions Lists Tags Evaluations Queues Calibration Scorecards Sta…" at bounding box center [427, 205] width 855 height 361
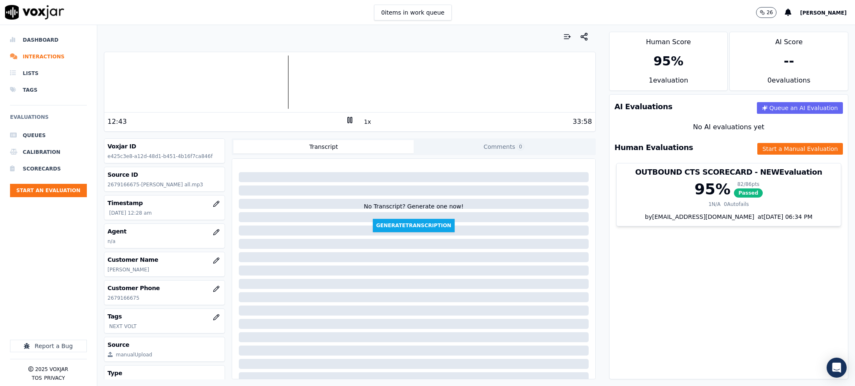
click at [134, 301] on p "2679166675" at bounding box center [165, 298] width 114 height 7
drag, startPoint x: 107, startPoint y: 301, endPoint x: 99, endPoint y: 301, distance: 7.9
click at [99, 301] on div "Your browser does not support the audio element. 12:44 1x 33:58 Voxjar ID e425c…" at bounding box center [349, 205] width 505 height 361
copy p "2679166675"
click at [346, 121] on icon at bounding box center [350, 120] width 8 height 8
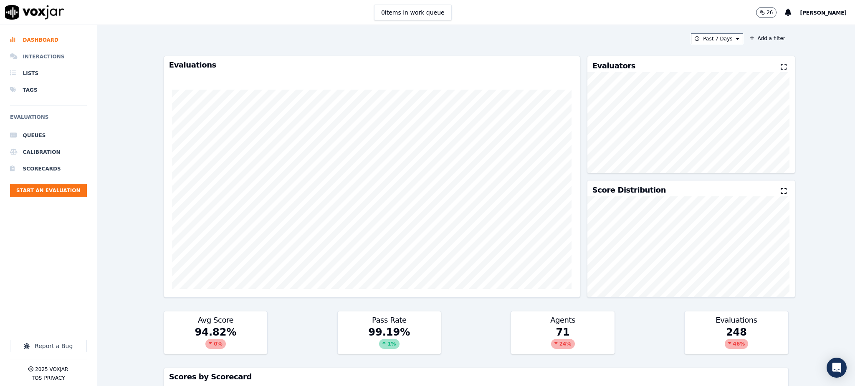
click at [30, 56] on li "Interactions" at bounding box center [48, 56] width 77 height 17
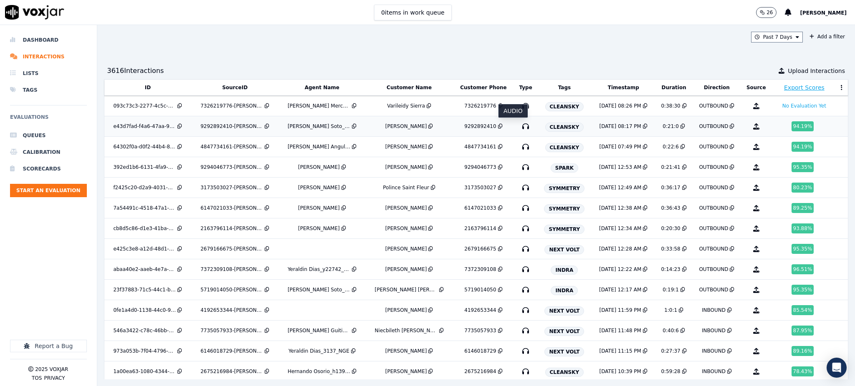
click at [519, 126] on icon "button" at bounding box center [525, 126] width 13 height 13
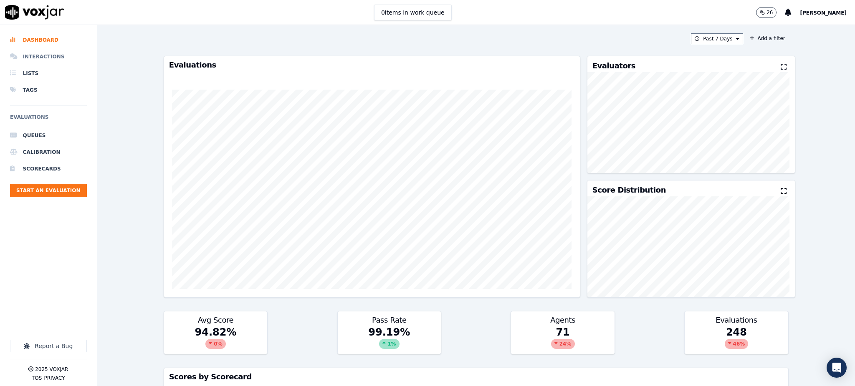
click at [54, 58] on li "Interactions" at bounding box center [48, 56] width 77 height 17
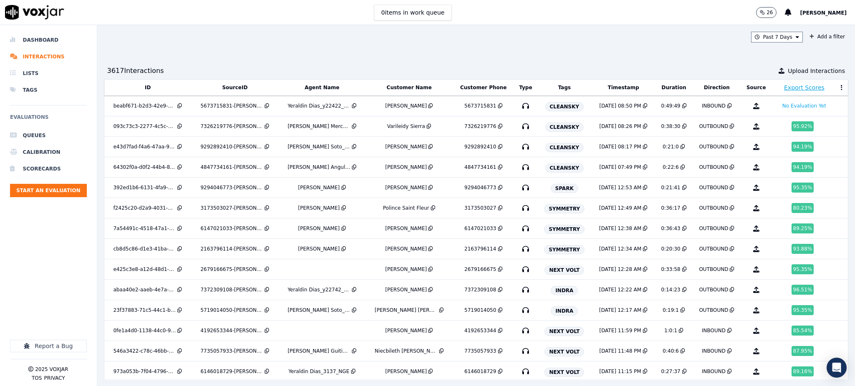
click at [826, 153] on div "Past 7 Days Add a filter 3617 Interaction s Upload Interactions ID SourceID Age…" at bounding box center [476, 205] width 758 height 361
click at [519, 105] on icon "button" at bounding box center [525, 105] width 13 height 13
click at [519, 127] on icon "button" at bounding box center [525, 126] width 13 height 13
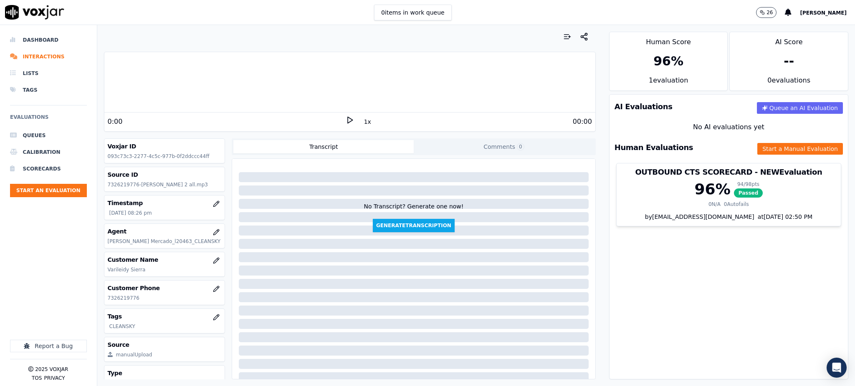
click at [348, 119] on polygon at bounding box center [350, 120] width 5 height 6
drag, startPoint x: 142, startPoint y: 301, endPoint x: 104, endPoint y: 301, distance: 38.4
click at [104, 366] on div "Customer Phone [PHONE_NUMBER]" at bounding box center [164, 378] width 121 height 25
copy p "7326219776"
drag, startPoint x: 722, startPoint y: 263, endPoint x: 706, endPoint y: 253, distance: 18.6
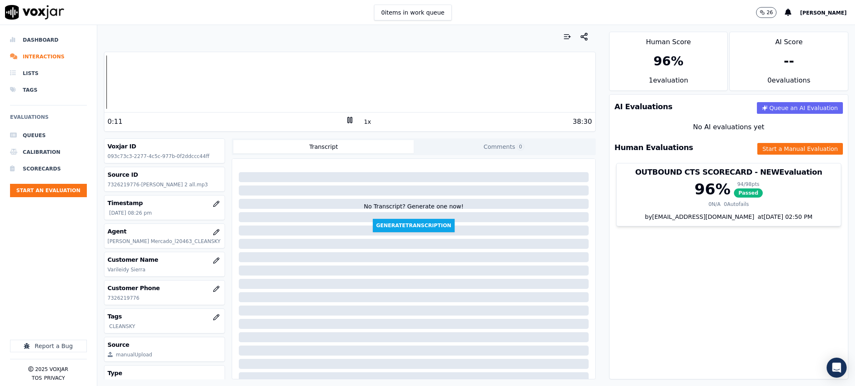
click at [722, 263] on div "AI Evaluations Queue an AI Evaluation No AI evaluations yet Human Evaluations S…" at bounding box center [728, 236] width 239 height 285
click at [346, 121] on icon at bounding box center [350, 120] width 8 height 8
click at [346, 119] on icon at bounding box center [350, 120] width 8 height 8
click at [348, 119] on rect at bounding box center [348, 119] width 1 height 5
click at [762, 146] on button "Start a Manual Evaluation" at bounding box center [800, 149] width 86 height 12
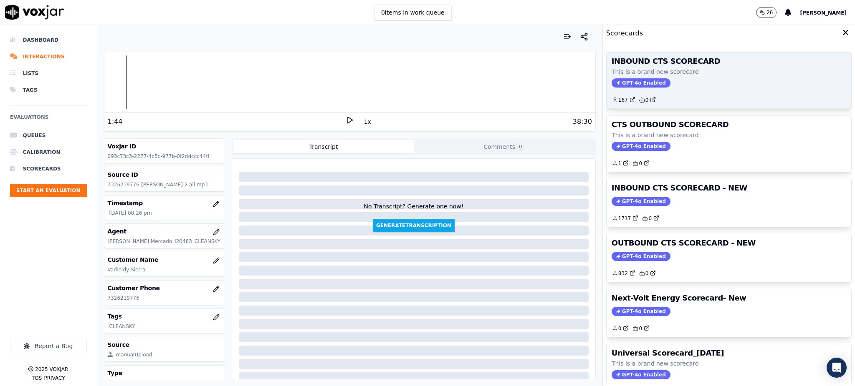
click at [635, 79] on span "GPT-4o Enabled" at bounding box center [640, 82] width 59 height 9
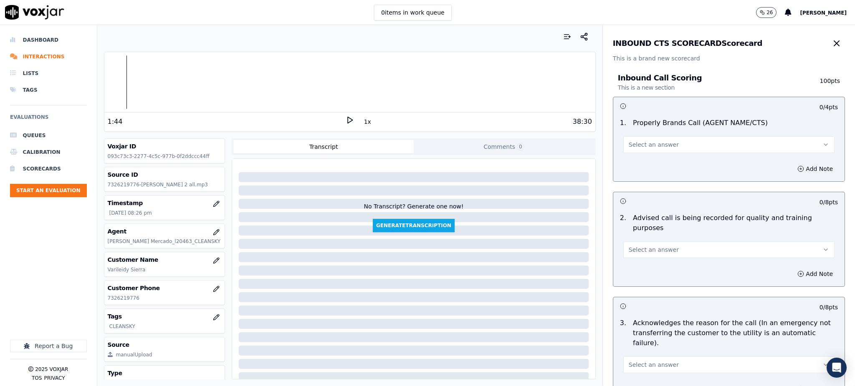
click at [629, 145] on span "Select an answer" at bounding box center [654, 145] width 50 height 8
click at [621, 167] on div "Yes" at bounding box center [710, 163] width 193 height 13
click at [631, 246] on span "Select an answer" at bounding box center [654, 250] width 50 height 8
click at [632, 261] on div "Yes" at bounding box center [710, 258] width 193 height 13
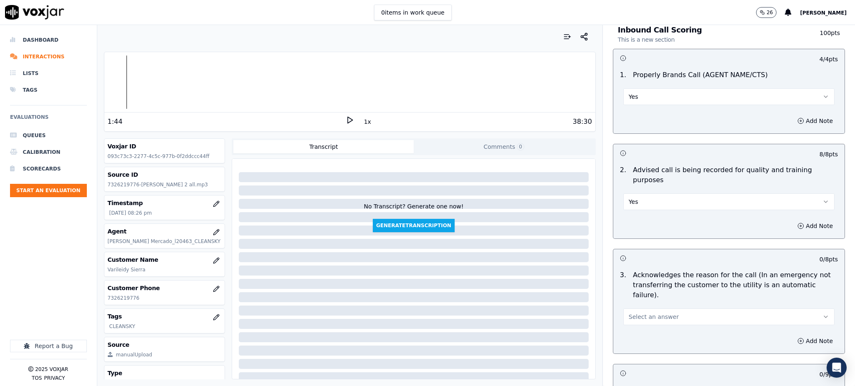
scroll to position [167, 0]
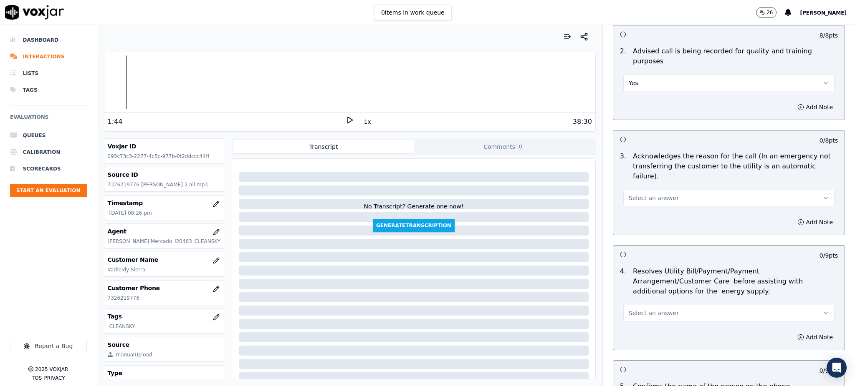
click at [629, 194] on span "Select an answer" at bounding box center [654, 198] width 50 height 8
click at [623, 197] on div "Yes" at bounding box center [710, 196] width 193 height 13
click at [632, 309] on span "Select an answer" at bounding box center [654, 313] width 50 height 8
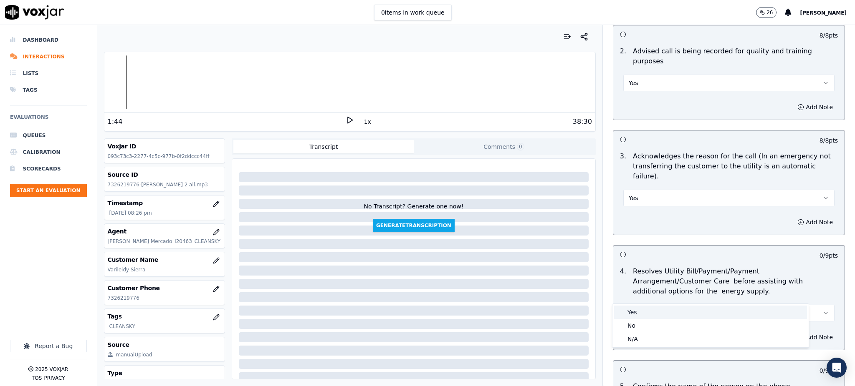
click at [633, 311] on div "Yes" at bounding box center [710, 312] width 193 height 13
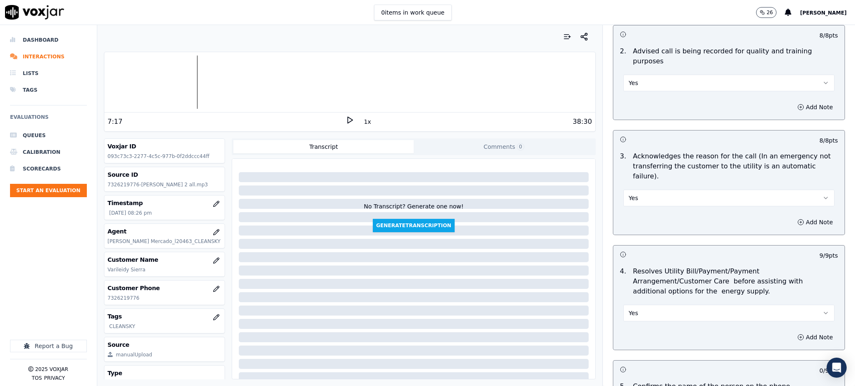
click at [346, 120] on icon at bounding box center [350, 120] width 8 height 8
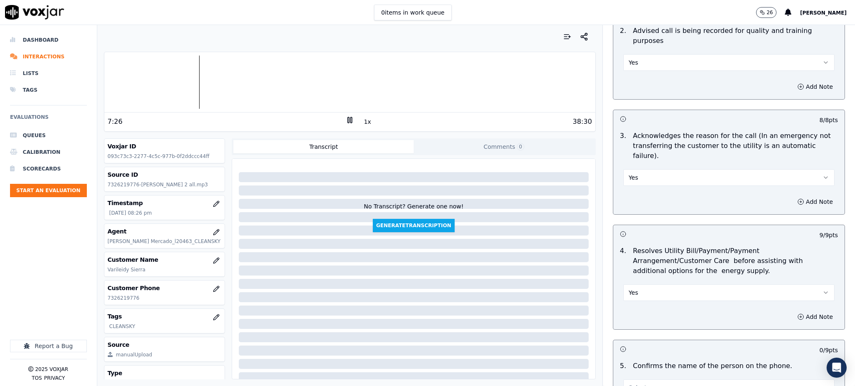
scroll to position [334, 0]
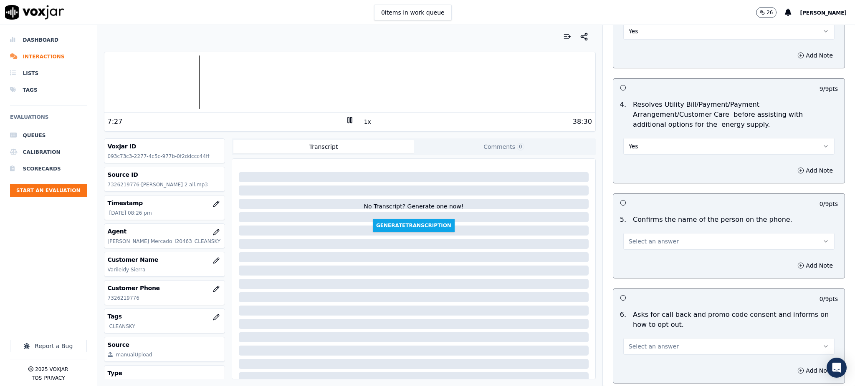
click at [649, 237] on span "Select an answer" at bounding box center [654, 241] width 50 height 8
click at [635, 242] on div "Yes" at bounding box center [710, 240] width 193 height 13
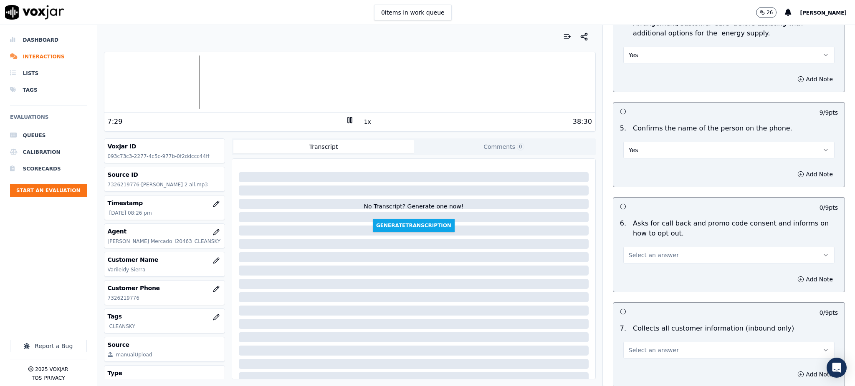
scroll to position [445, 0]
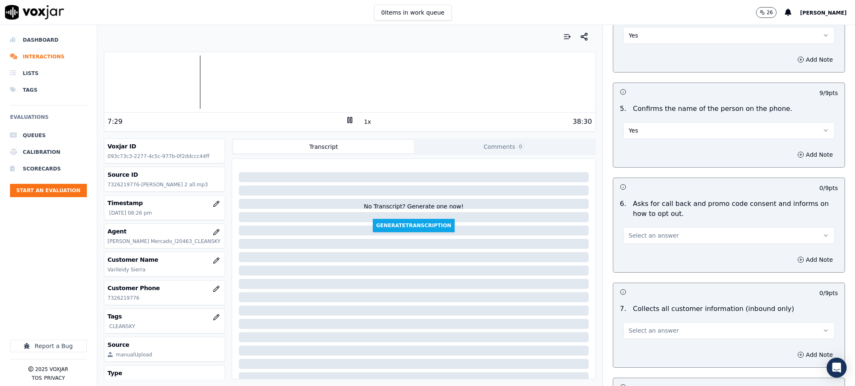
click at [636, 232] on span "Select an answer" at bounding box center [654, 236] width 50 height 8
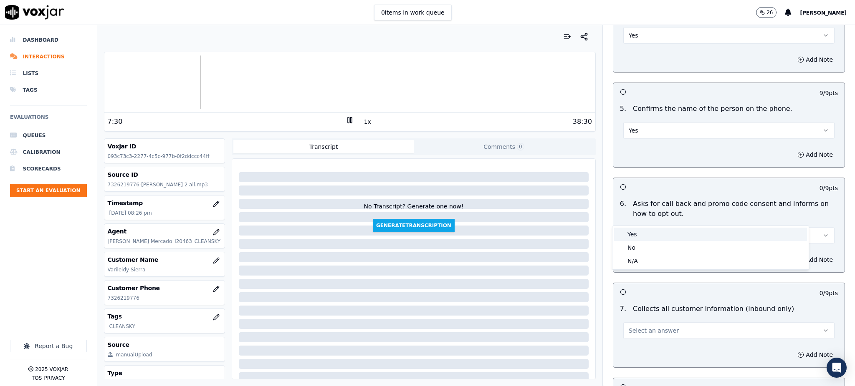
click at [634, 232] on div "Yes" at bounding box center [710, 234] width 193 height 13
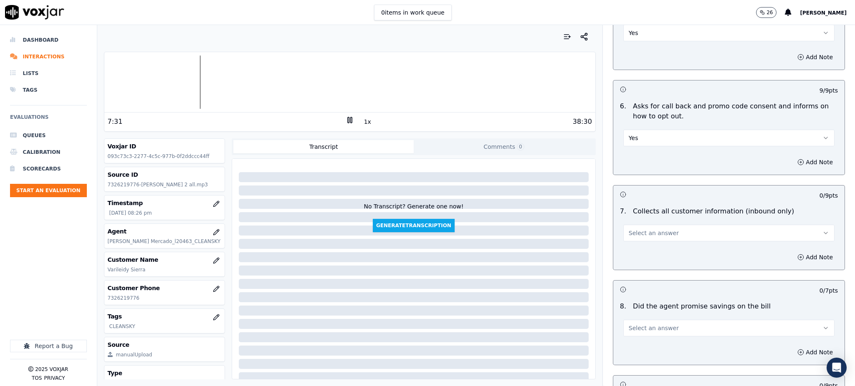
scroll to position [556, 0]
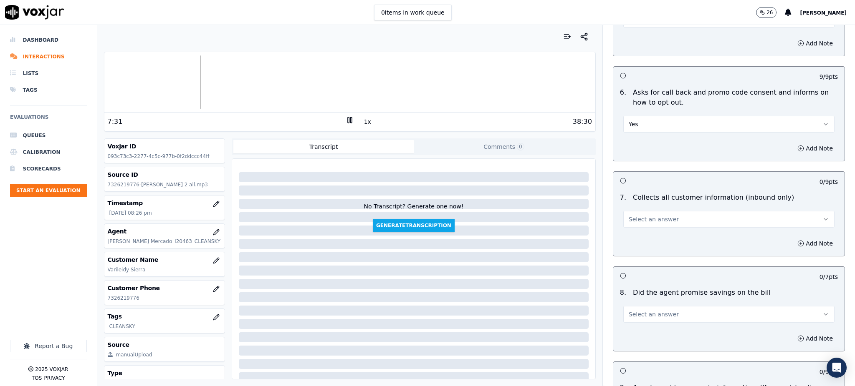
click at [634, 215] on span "Select an answer" at bounding box center [654, 219] width 50 height 8
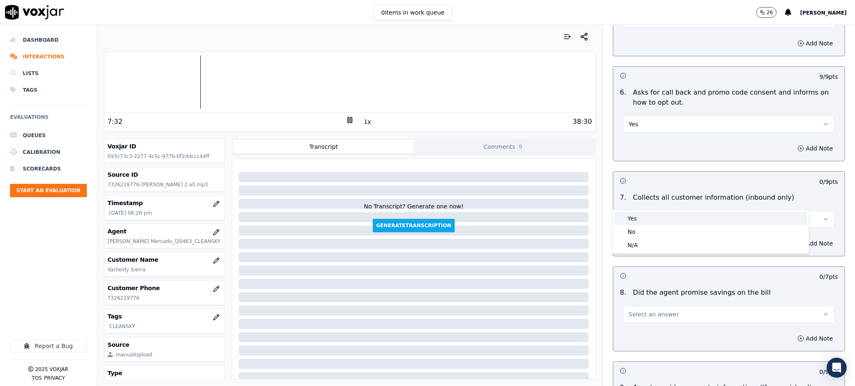
click at [635, 217] on div "Yes" at bounding box center [710, 218] width 193 height 13
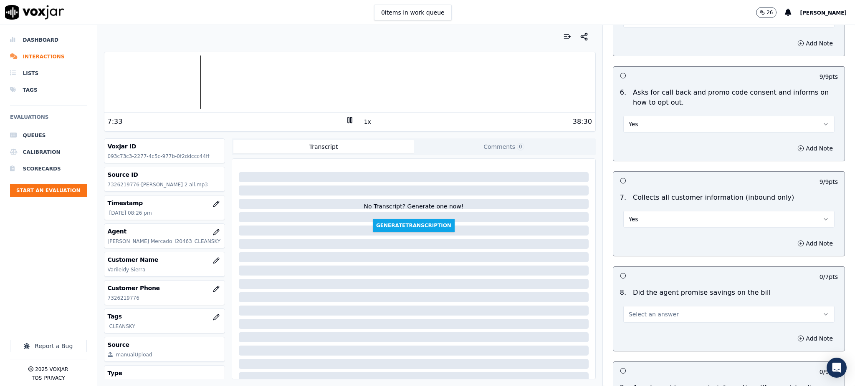
click at [629, 311] on span "Select an answer" at bounding box center [654, 315] width 50 height 8
click at [628, 313] on div "Yes" at bounding box center [710, 313] width 193 height 13
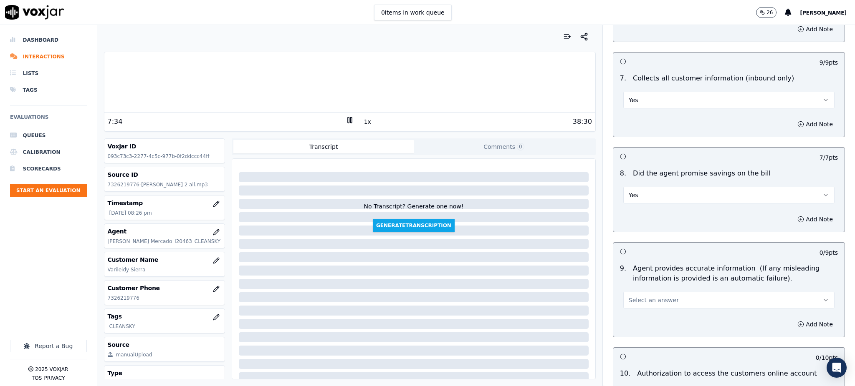
scroll to position [723, 0]
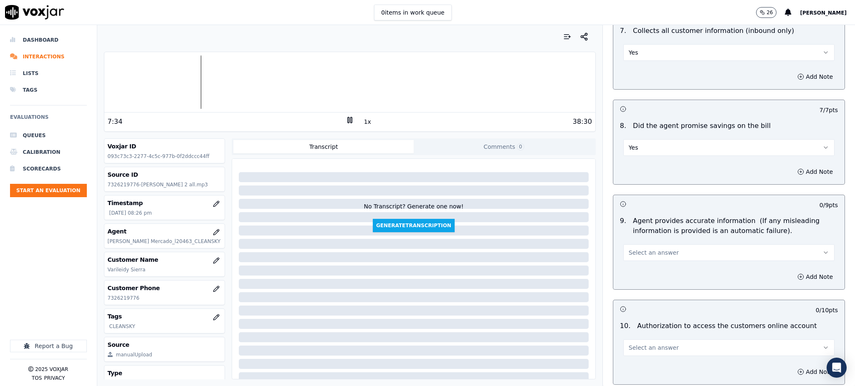
click at [629, 249] on span "Select an answer" at bounding box center [654, 253] width 50 height 8
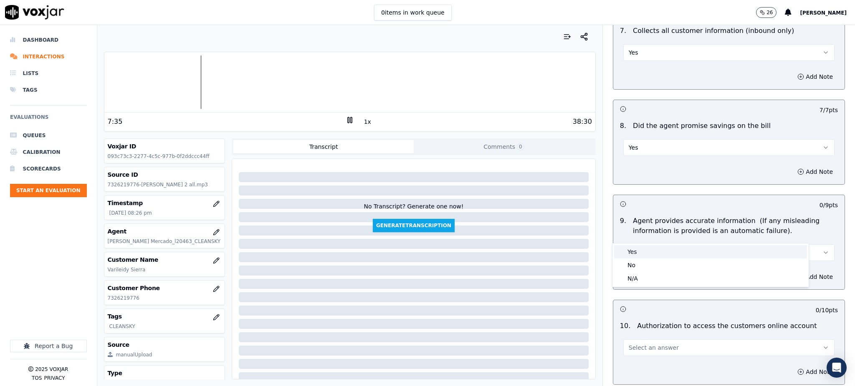
click at [627, 255] on div "Yes" at bounding box center [710, 251] width 193 height 13
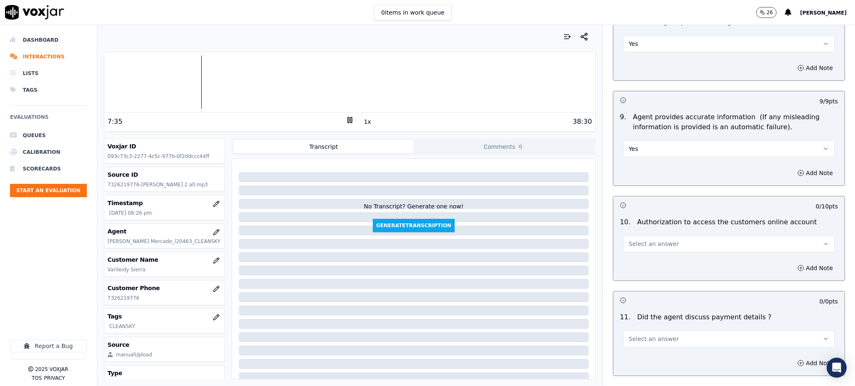
scroll to position [835, 0]
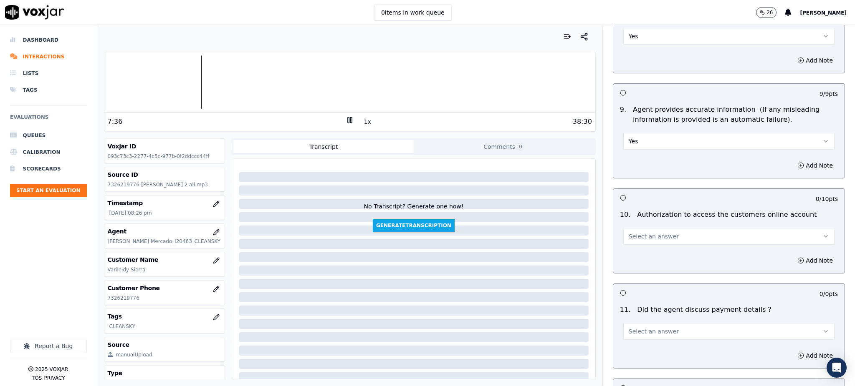
click at [636, 232] on span "Select an answer" at bounding box center [654, 236] width 50 height 8
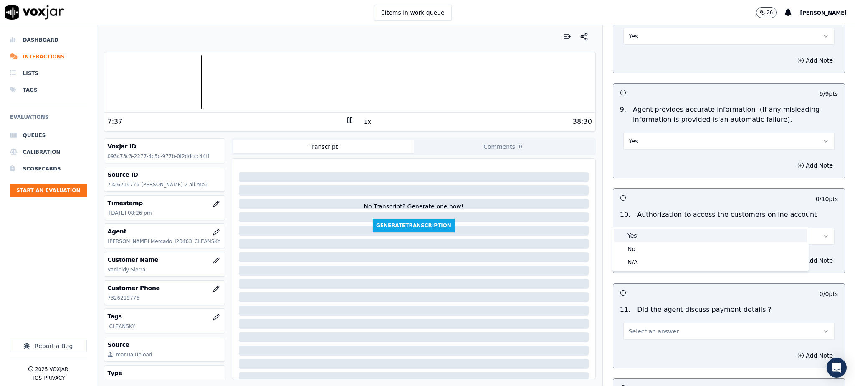
click at [631, 235] on div "Yes" at bounding box center [710, 235] width 193 height 13
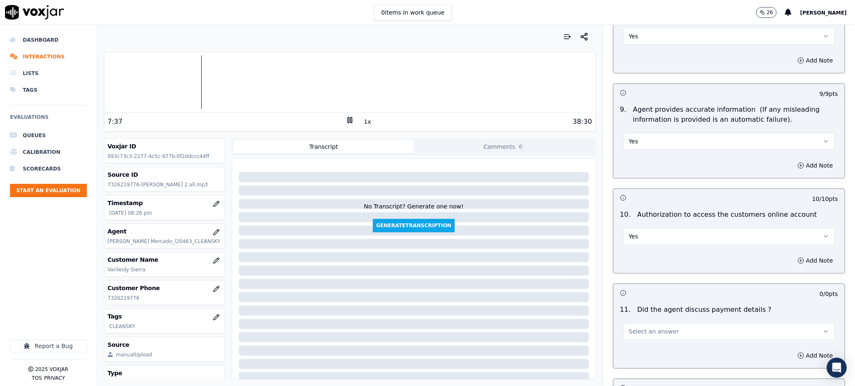
click at [629, 328] on span "Select an answer" at bounding box center [654, 332] width 50 height 8
click at [639, 363] on div "N/A" at bounding box center [710, 357] width 193 height 13
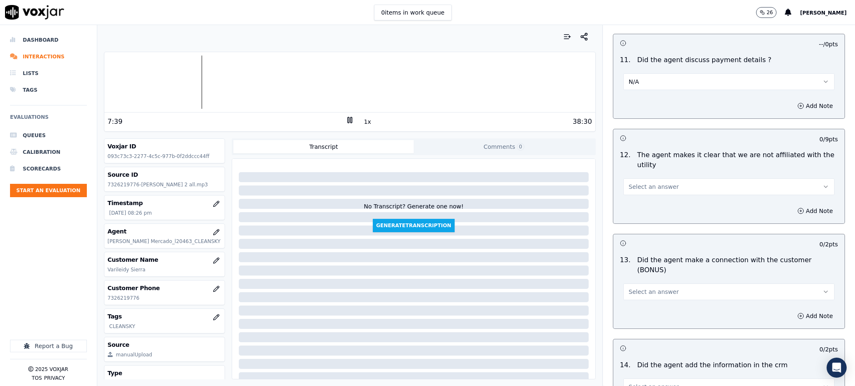
scroll to position [1113, 0]
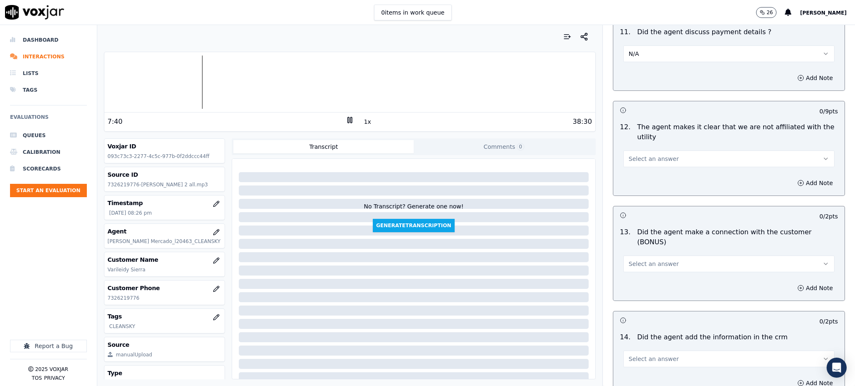
click at [633, 151] on button "Select an answer" at bounding box center [728, 159] width 211 height 17
click at [632, 161] on div "Yes" at bounding box center [710, 158] width 193 height 13
click at [636, 260] on span "Select an answer" at bounding box center [654, 264] width 50 height 8
click at [633, 255] on div "Yes" at bounding box center [710, 253] width 193 height 13
click at [634, 355] on span "Select an answer" at bounding box center [654, 359] width 50 height 8
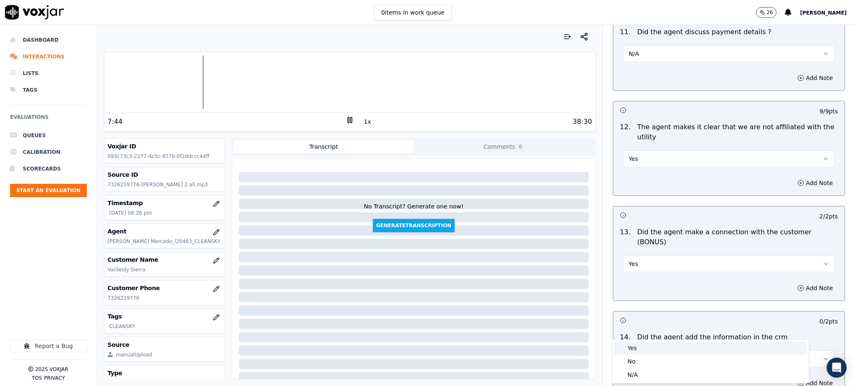
click at [631, 354] on div "Yes" at bounding box center [710, 348] width 193 height 13
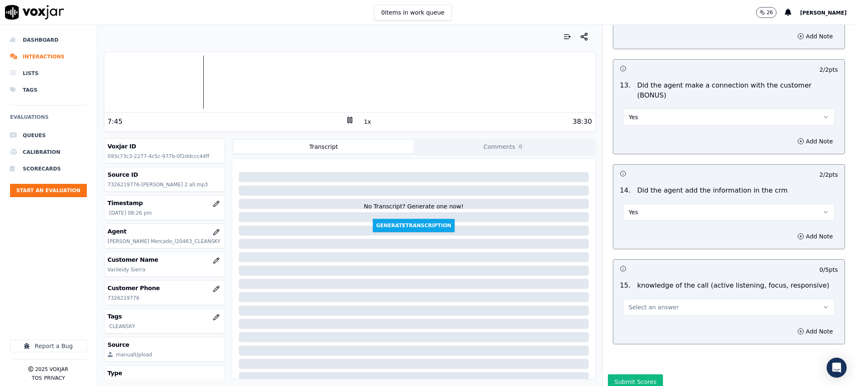
scroll to position [1263, 0]
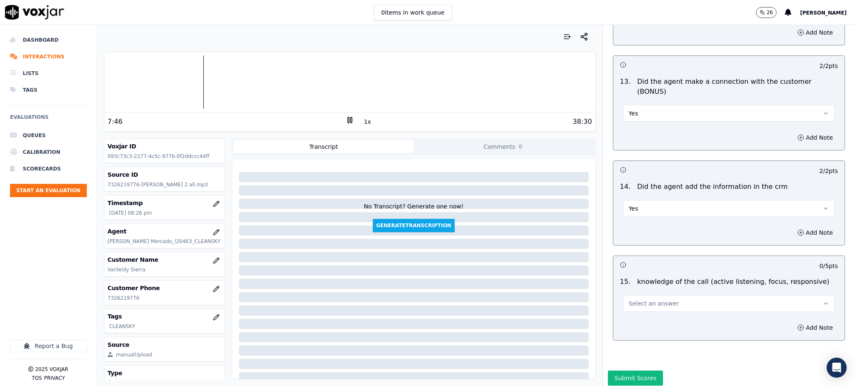
click at [629, 300] on span "Select an answer" at bounding box center [654, 304] width 50 height 8
click at [632, 291] on div "Yes" at bounding box center [710, 293] width 193 height 13
click at [608, 371] on button "Submit Scores" at bounding box center [636, 378] width 56 height 15
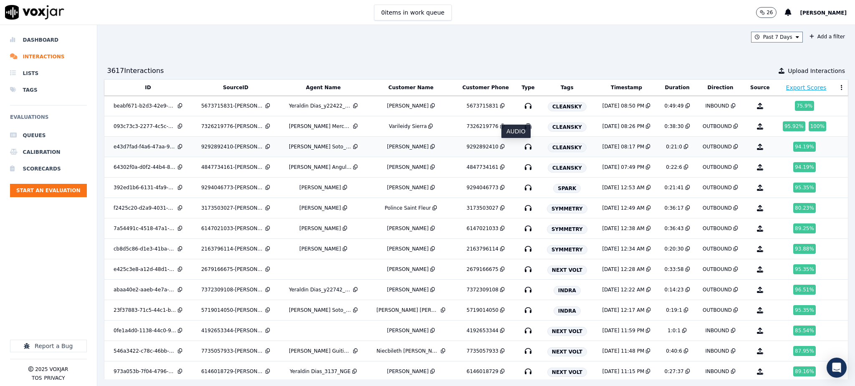
click at [521, 147] on icon "button" at bounding box center [527, 146] width 13 height 13
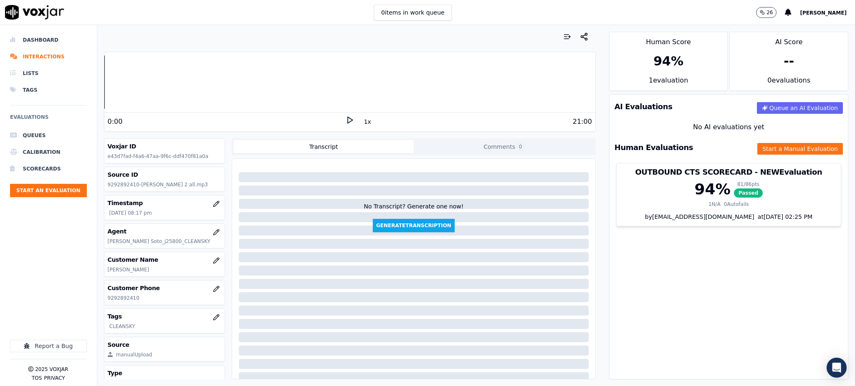
drag, startPoint x: 336, startPoint y: 120, endPoint x: 343, endPoint y: 117, distance: 7.7
click at [336, 120] on div "0:00" at bounding box center [227, 122] width 238 height 10
click at [346, 117] on icon at bounding box center [350, 120] width 8 height 8
drag, startPoint x: 136, startPoint y: 301, endPoint x: 109, endPoint y: 295, distance: 28.0
click at [109, 295] on p "9292892410" at bounding box center [165, 298] width 114 height 7
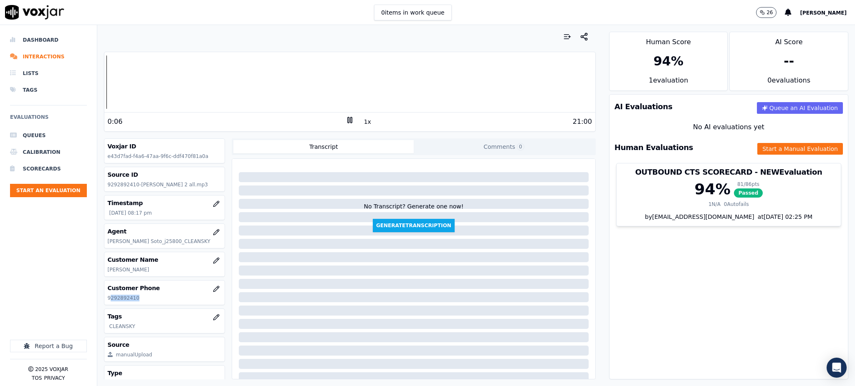
copy p "292892410"
drag, startPoint x: 705, startPoint y: 303, endPoint x: 599, endPoint y: 162, distance: 176.1
click at [705, 302] on div "AI Evaluations Queue an AI Evaluation No AI evaluations yet Human Evaluations S…" at bounding box center [728, 236] width 239 height 285
drag, startPoint x: 747, startPoint y: 140, endPoint x: 749, endPoint y: 149, distance: 9.9
click at [747, 140] on div "Human Evaluations Start a Manual Evaluation" at bounding box center [728, 148] width 238 height 24
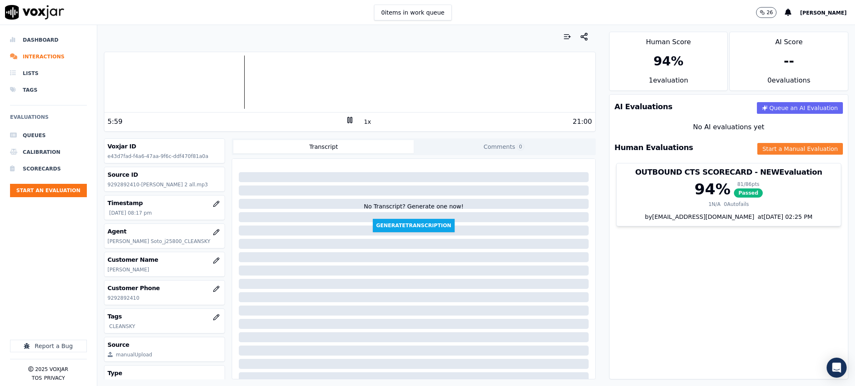
click at [757, 150] on button "Start a Manual Evaluation" at bounding box center [800, 149] width 86 height 12
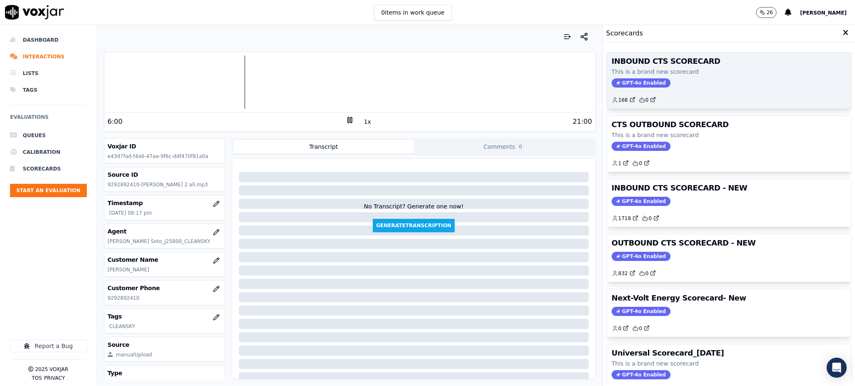
click at [611, 81] on span "GPT-4o Enabled" at bounding box center [640, 82] width 59 height 9
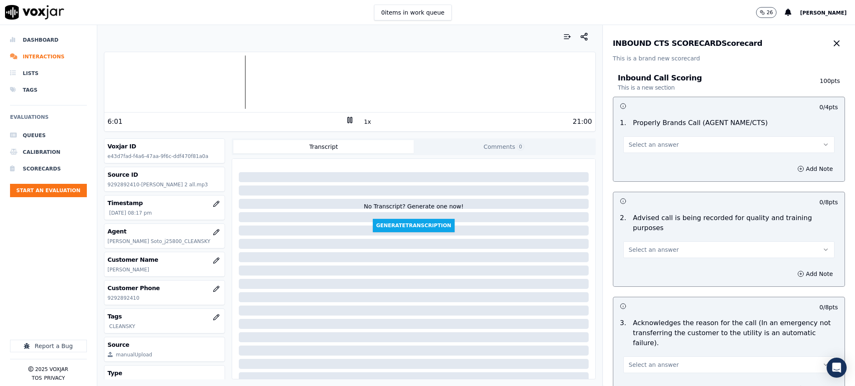
click at [643, 143] on span "Select an answer" at bounding box center [654, 145] width 50 height 8
click at [633, 164] on div "Yes" at bounding box center [710, 163] width 193 height 13
click at [637, 246] on span "Select an answer" at bounding box center [654, 250] width 50 height 8
click at [636, 254] on div "Yes" at bounding box center [710, 258] width 193 height 13
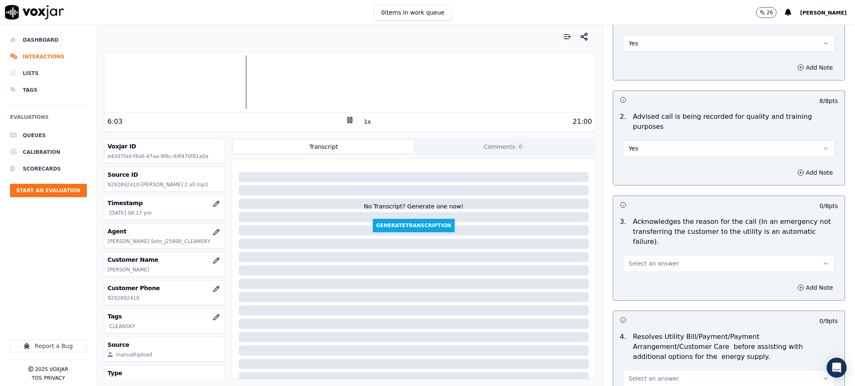
scroll to position [111, 0]
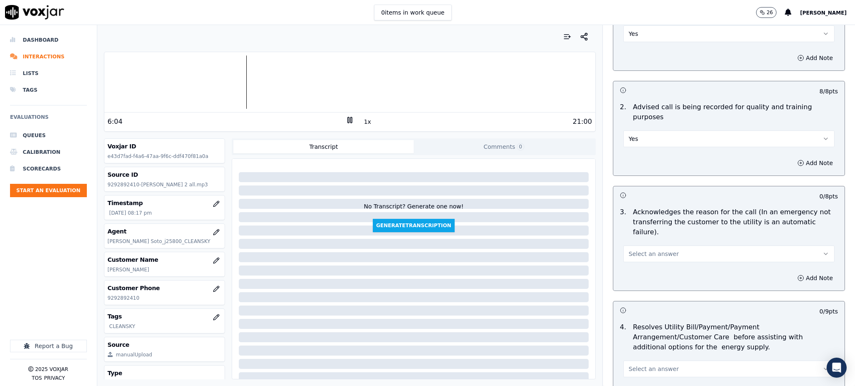
click at [629, 250] on span "Select an answer" at bounding box center [654, 254] width 50 height 8
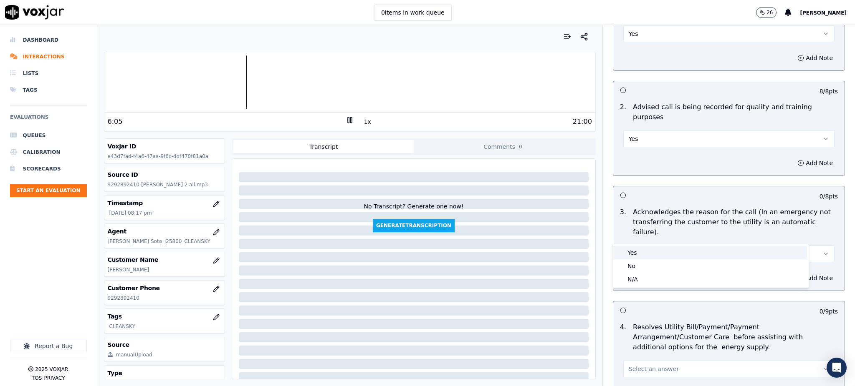
click at [626, 250] on div "Yes" at bounding box center [710, 252] width 193 height 13
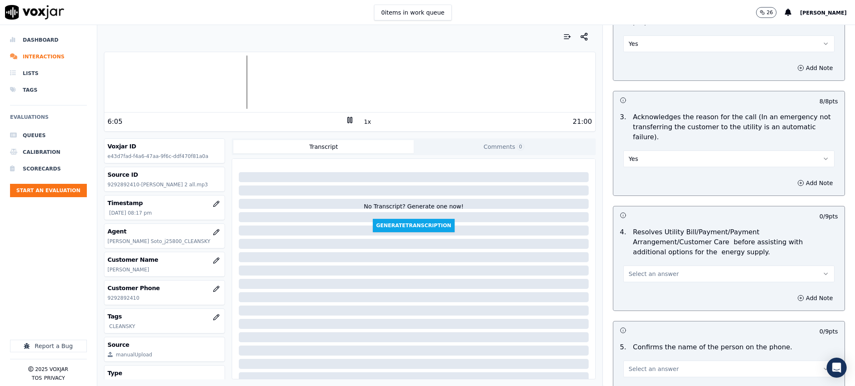
scroll to position [222, 0]
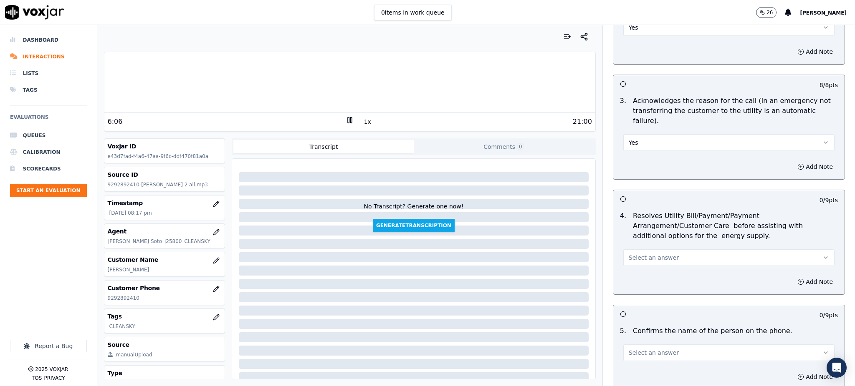
drag, startPoint x: 628, startPoint y: 235, endPoint x: 628, endPoint y: 240, distance: 5.4
click at [629, 254] on span "Select an answer" at bounding box center [654, 258] width 50 height 8
click at [631, 251] on div "Yes" at bounding box center [710, 256] width 193 height 13
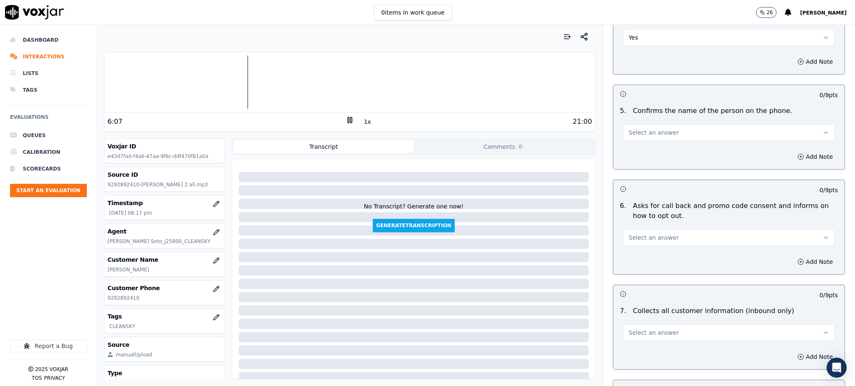
scroll to position [445, 0]
click at [629, 126] on span "Select an answer" at bounding box center [654, 130] width 50 height 8
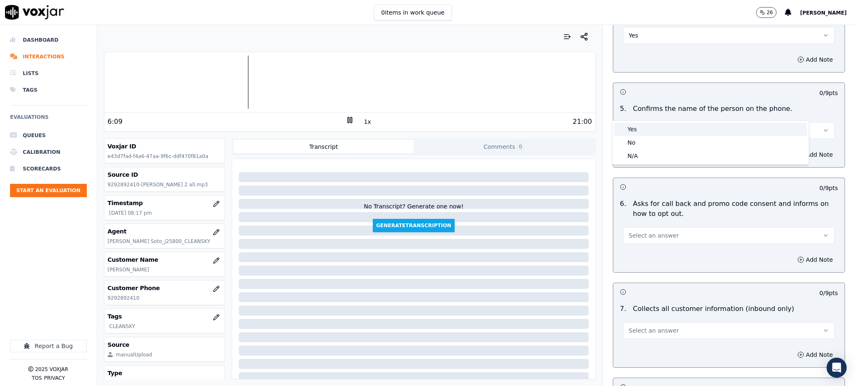
click at [628, 130] on div "Yes" at bounding box center [710, 129] width 193 height 13
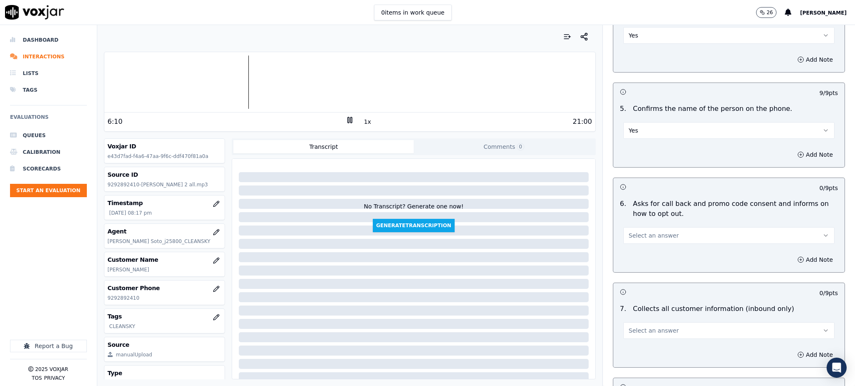
click at [641, 232] on span "Select an answer" at bounding box center [654, 236] width 50 height 8
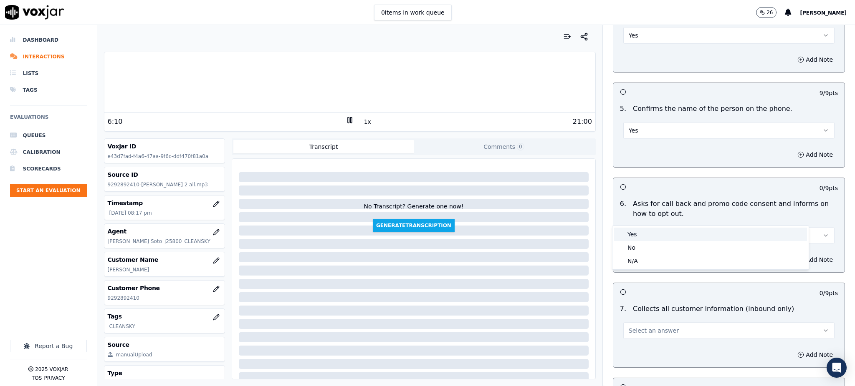
click at [636, 230] on div "Yes" at bounding box center [710, 234] width 193 height 13
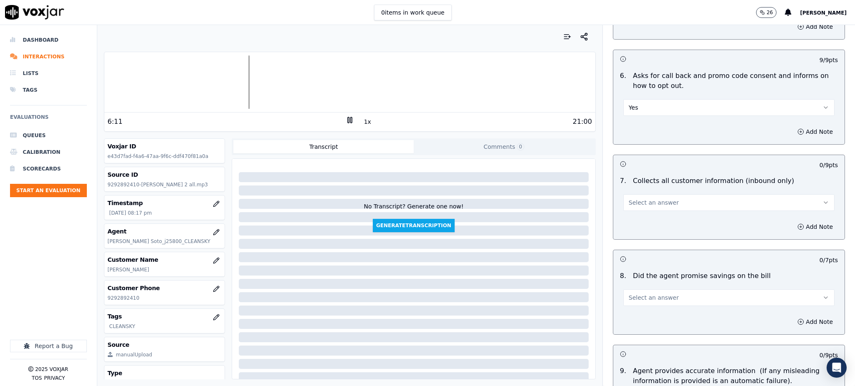
scroll to position [612, 0]
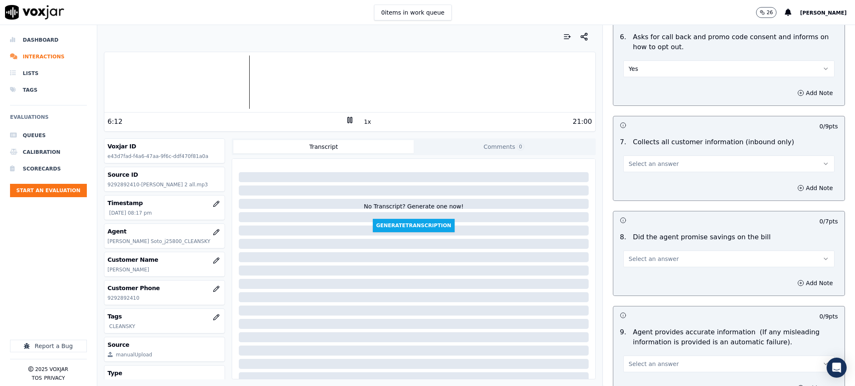
click at [632, 160] on span "Select an answer" at bounding box center [654, 164] width 50 height 8
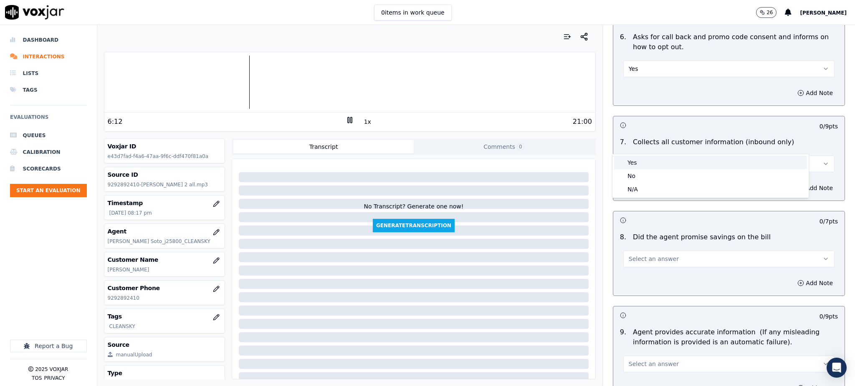
click at [635, 163] on div "Yes" at bounding box center [710, 162] width 193 height 13
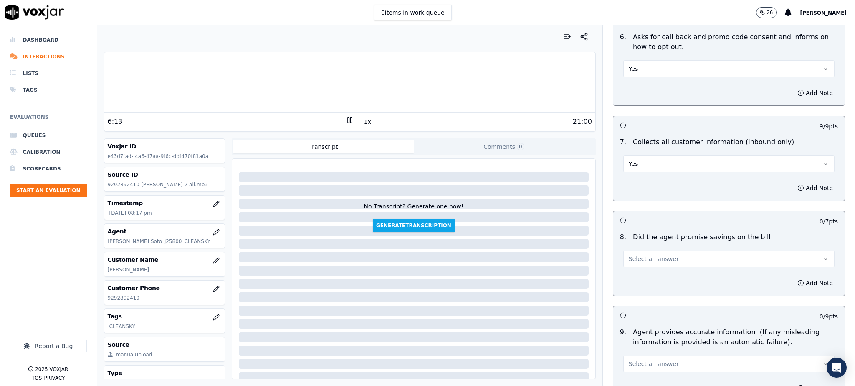
click at [641, 255] on span "Select an answer" at bounding box center [654, 259] width 50 height 8
click at [637, 258] on div "Yes" at bounding box center [710, 257] width 193 height 13
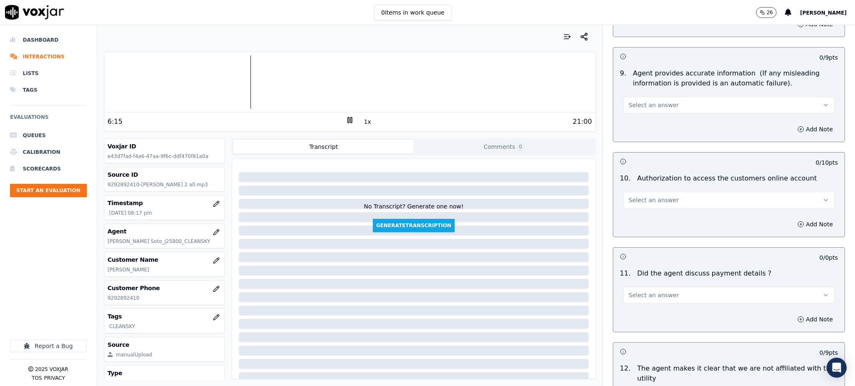
scroll to position [890, 0]
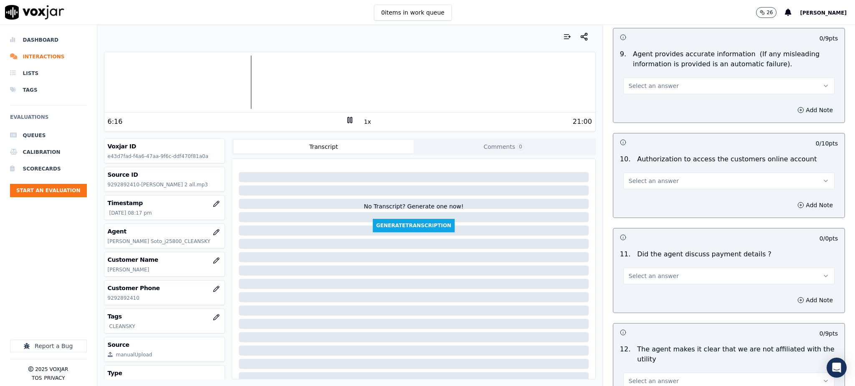
click at [645, 177] on span "Select an answer" at bounding box center [654, 181] width 50 height 8
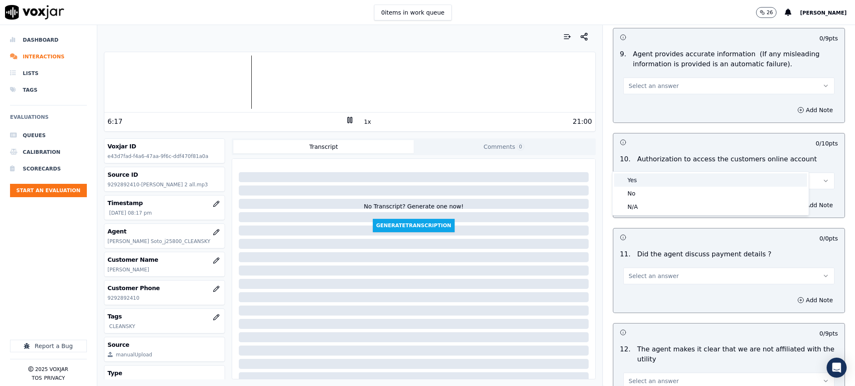
click at [635, 183] on div "Yes" at bounding box center [710, 180] width 193 height 13
click at [629, 82] on span "Select an answer" at bounding box center [654, 86] width 50 height 8
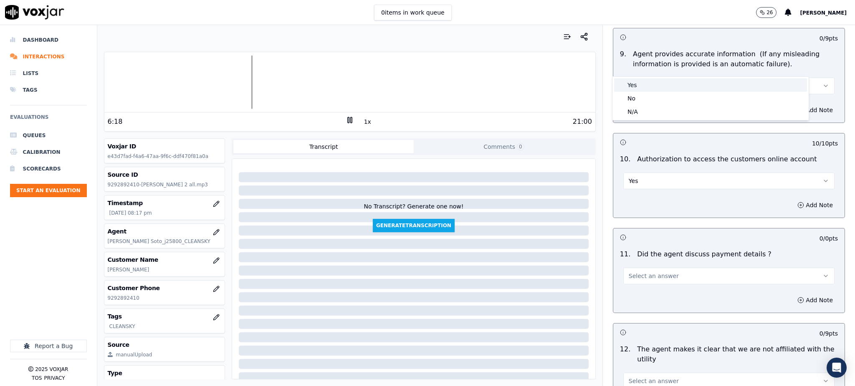
click at [631, 87] on div "Yes" at bounding box center [710, 84] width 193 height 13
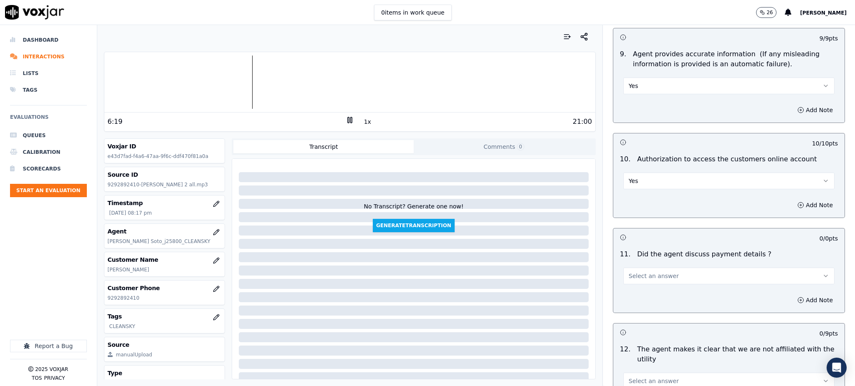
click at [630, 272] on span "Select an answer" at bounding box center [654, 276] width 50 height 8
click at [635, 303] on div "N/A" at bounding box center [710, 301] width 193 height 13
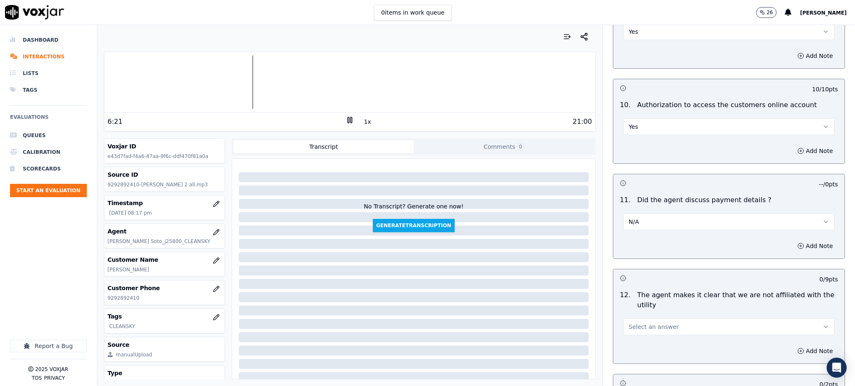
scroll to position [946, 0]
click at [636, 318] on button "Select an answer" at bounding box center [728, 326] width 211 height 17
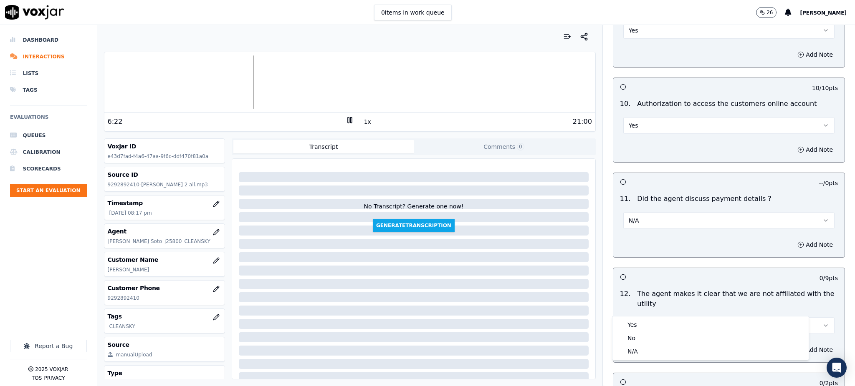
drag, startPoint x: 634, startPoint y: 318, endPoint x: 632, endPoint y: 326, distance: 8.0
click at [634, 319] on div "Yes No N/A" at bounding box center [710, 338] width 196 height 43
click at [632, 326] on div "Yes" at bounding box center [710, 324] width 193 height 13
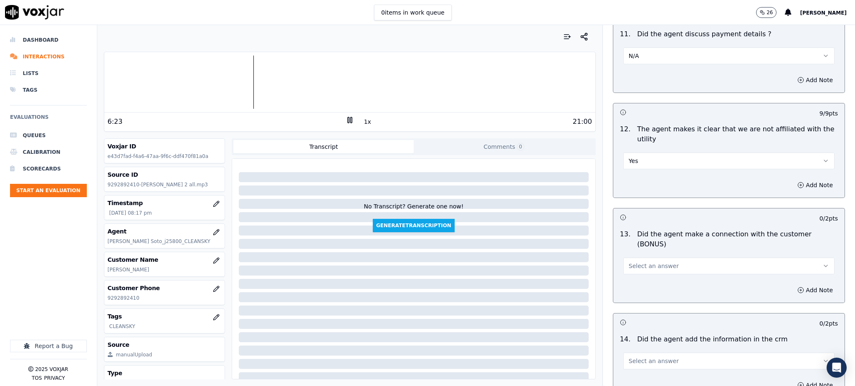
scroll to position [1169, 0]
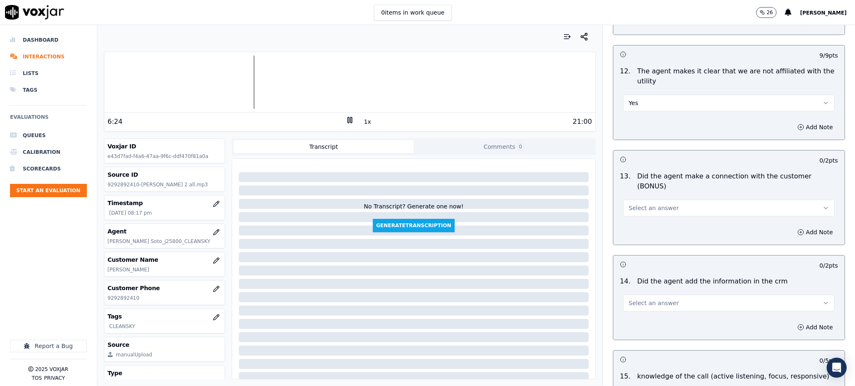
drag, startPoint x: 624, startPoint y: 179, endPoint x: 624, endPoint y: 187, distance: 8.8
click at [629, 204] on span "Select an answer" at bounding box center [654, 208] width 50 height 8
click at [630, 201] on div "Yes" at bounding box center [710, 197] width 193 height 13
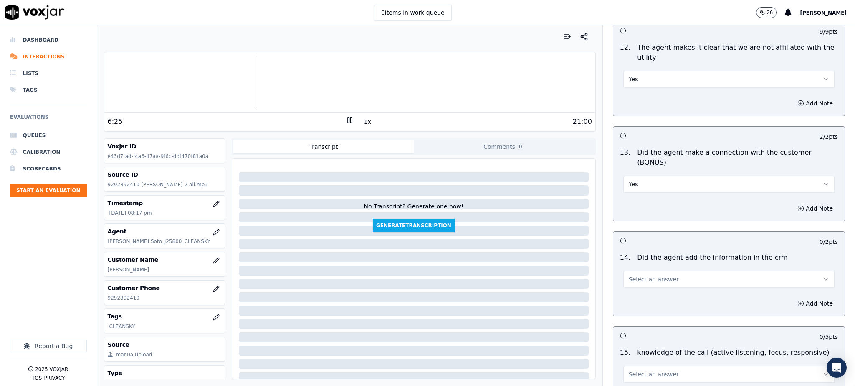
scroll to position [1224, 0]
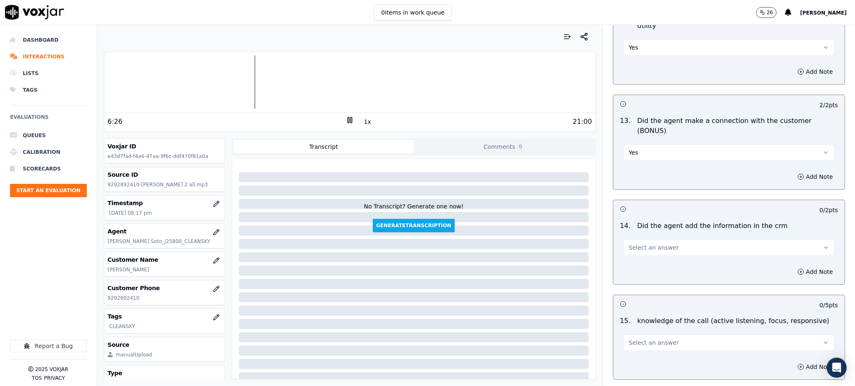
click at [629, 244] on span "Select an answer" at bounding box center [654, 248] width 50 height 8
click at [635, 238] on div "Yes" at bounding box center [710, 237] width 193 height 13
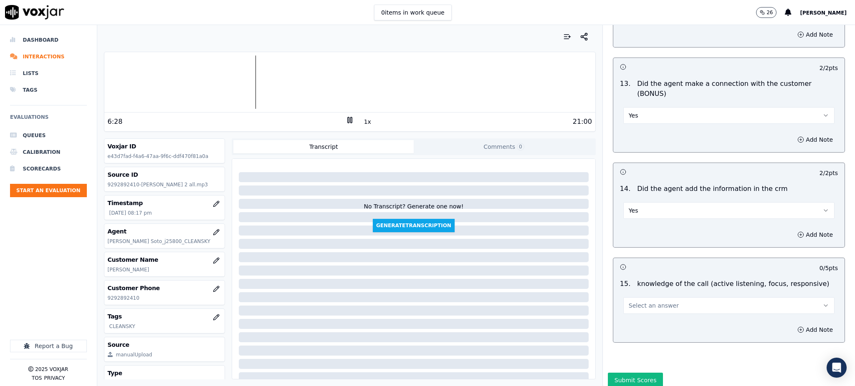
scroll to position [1263, 0]
click at [629, 300] on span "Select an answer" at bounding box center [654, 304] width 50 height 8
drag, startPoint x: 630, startPoint y: 288, endPoint x: 639, endPoint y: 327, distance: 39.9
click at [630, 289] on div "Yes" at bounding box center [710, 293] width 193 height 13
click at [630, 371] on button "Submit Scores" at bounding box center [636, 378] width 56 height 15
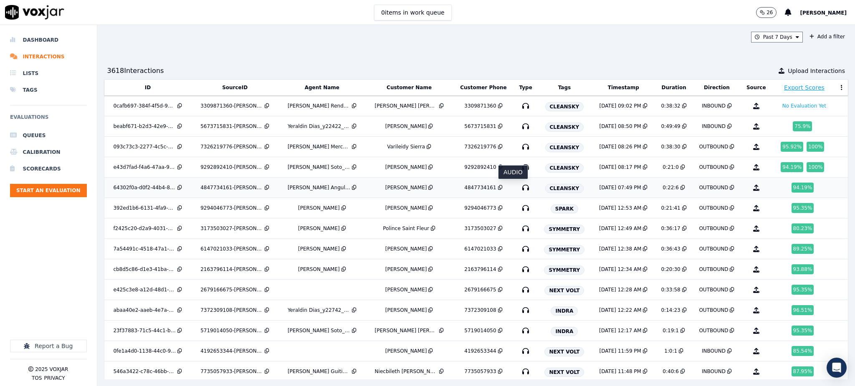
click at [519, 187] on icon "button" at bounding box center [525, 187] width 13 height 13
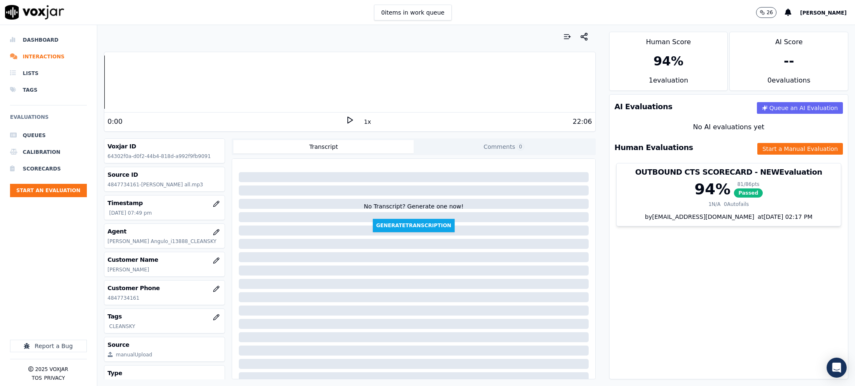
click at [346, 119] on icon at bounding box center [350, 120] width 8 height 8
drag, startPoint x: 136, startPoint y: 294, endPoint x: 136, endPoint y: 301, distance: 6.7
click at [97, 304] on div "Your browser does not support the audio element. 0:01 1x 22:06 Voxjar ID 64302f…" at bounding box center [349, 205] width 505 height 361
drag, startPoint x: 141, startPoint y: 298, endPoint x: 101, endPoint y: 303, distance: 40.3
click at [102, 303] on div "Your browser does not support the audio element. 0:02 1x 22:06 Voxjar ID 64302f…" at bounding box center [349, 205] width 505 height 361
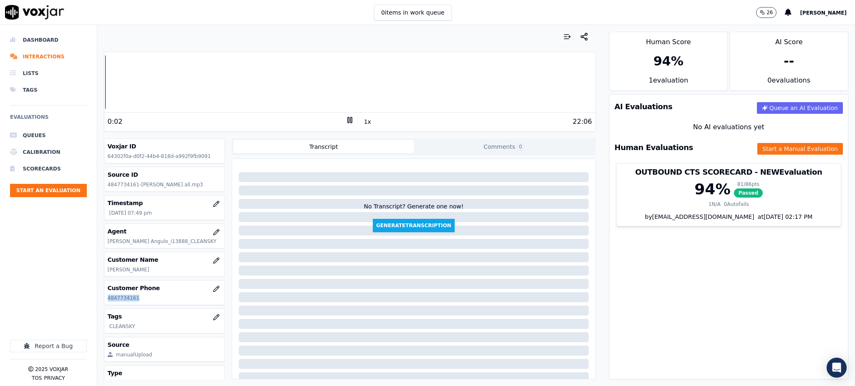
copy p "4847734161"
click at [338, 119] on div "6:33" at bounding box center [227, 122] width 238 height 10
click at [346, 118] on icon at bounding box center [350, 120] width 8 height 8
click at [346, 119] on icon at bounding box center [350, 120] width 8 height 8
click at [346, 120] on icon at bounding box center [350, 120] width 8 height 8
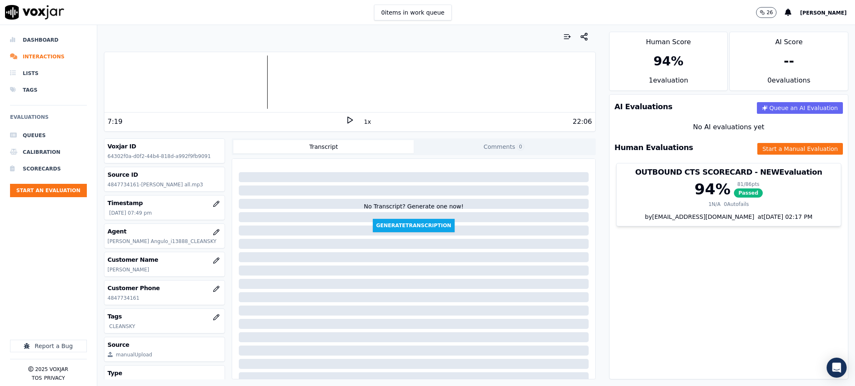
click at [347, 118] on icon at bounding box center [350, 120] width 8 height 8
click at [779, 146] on button "Start a Manual Evaluation" at bounding box center [800, 149] width 86 height 12
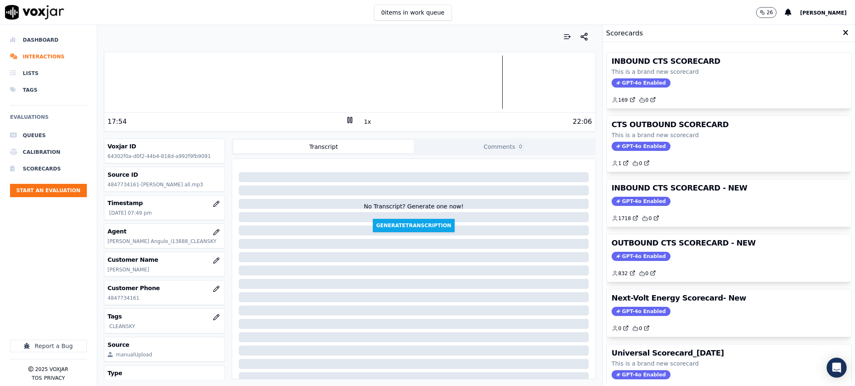
click at [632, 83] on span "GPT-4o Enabled" at bounding box center [640, 82] width 59 height 9
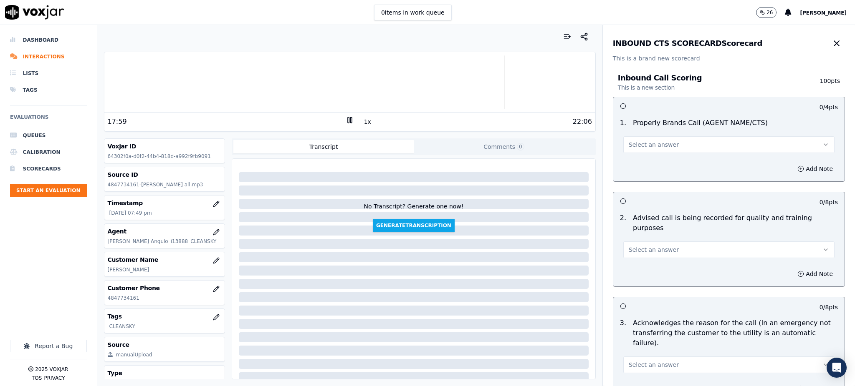
click at [649, 146] on span "Select an answer" at bounding box center [654, 145] width 50 height 8
click at [636, 168] on div "Yes" at bounding box center [710, 163] width 193 height 13
click at [638, 246] on span "Select an answer" at bounding box center [654, 250] width 50 height 8
click at [636, 257] on div "Yes" at bounding box center [710, 258] width 193 height 13
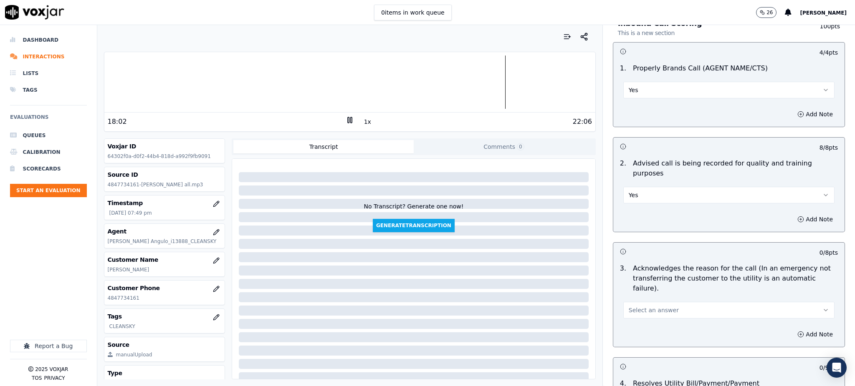
scroll to position [56, 0]
click at [635, 306] on span "Select an answer" at bounding box center [654, 310] width 50 height 8
click at [636, 303] on div "Yes" at bounding box center [710, 308] width 193 height 13
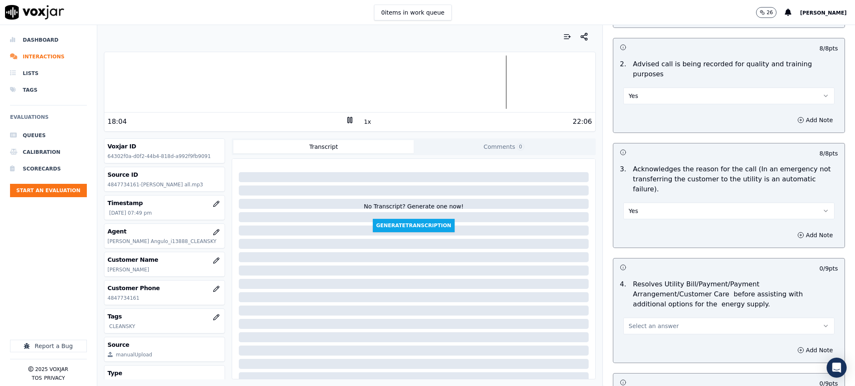
scroll to position [222, 0]
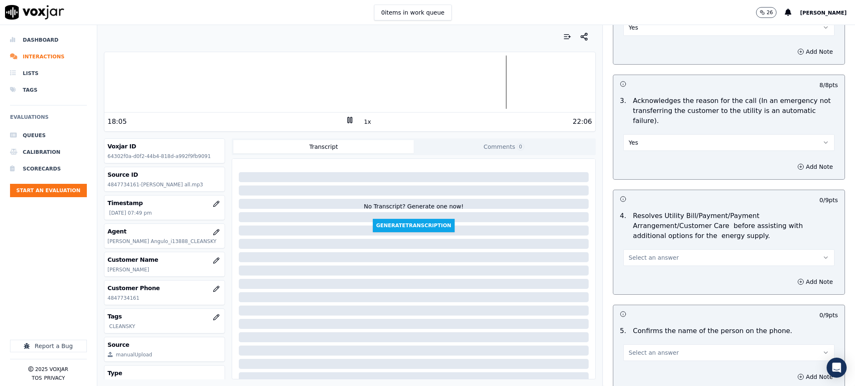
click at [633, 254] on span "Select an answer" at bounding box center [654, 258] width 50 height 8
click at [631, 257] on div "Yes" at bounding box center [710, 256] width 193 height 13
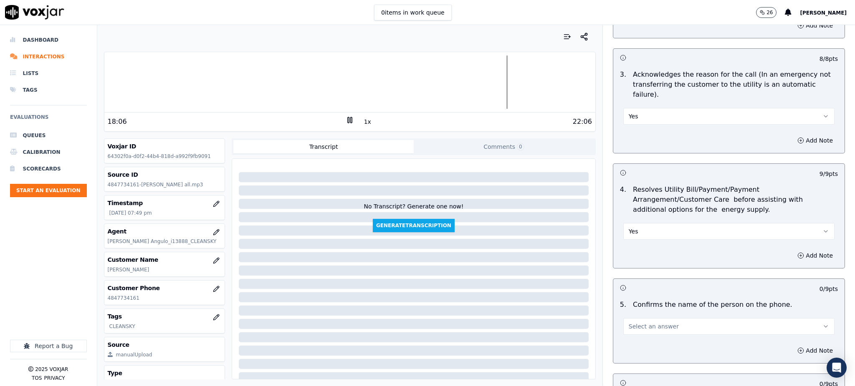
scroll to position [334, 0]
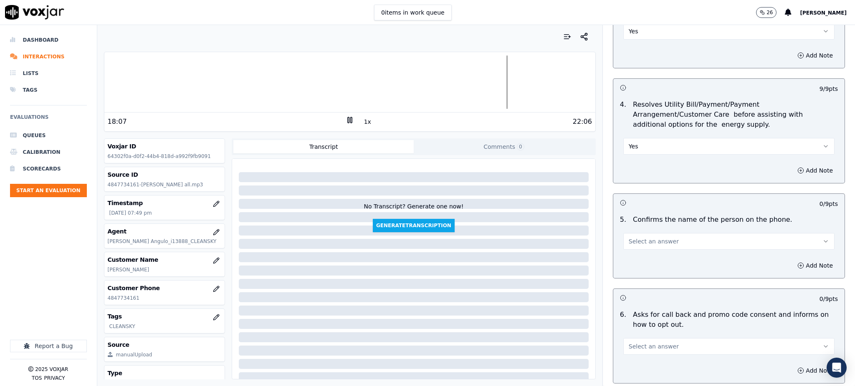
click at [633, 237] on span "Select an answer" at bounding box center [654, 241] width 50 height 8
click at [632, 240] on div "Yes" at bounding box center [710, 240] width 193 height 13
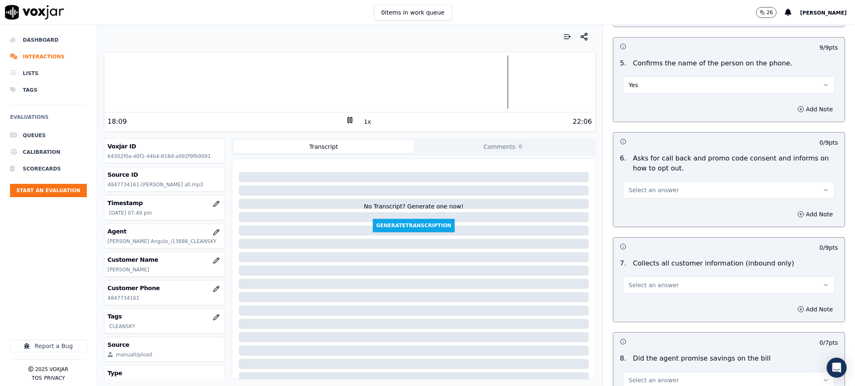
scroll to position [501, 0]
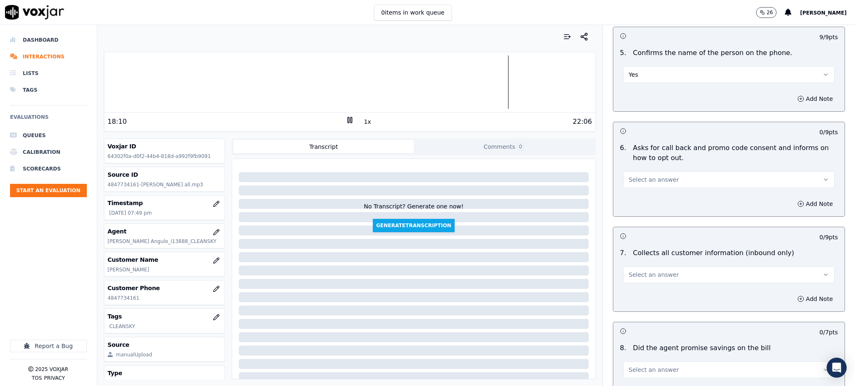
click at [631, 176] on span "Select an answer" at bounding box center [654, 180] width 50 height 8
click at [634, 182] on div "Yes" at bounding box center [710, 178] width 193 height 13
click at [639, 271] on span "Select an answer" at bounding box center [654, 275] width 50 height 8
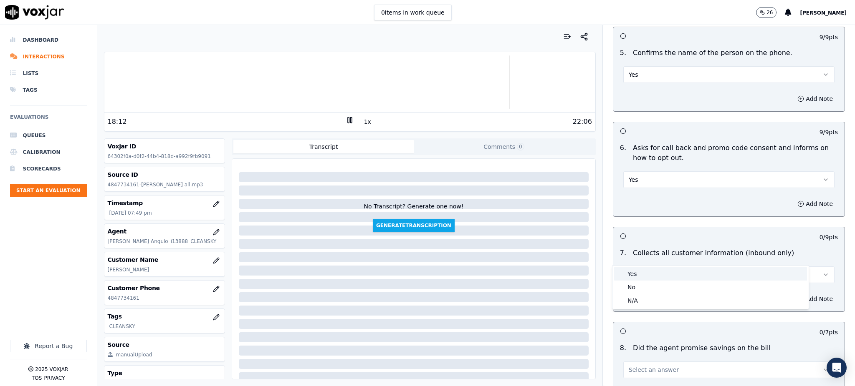
click at [637, 278] on div "Yes" at bounding box center [710, 274] width 193 height 13
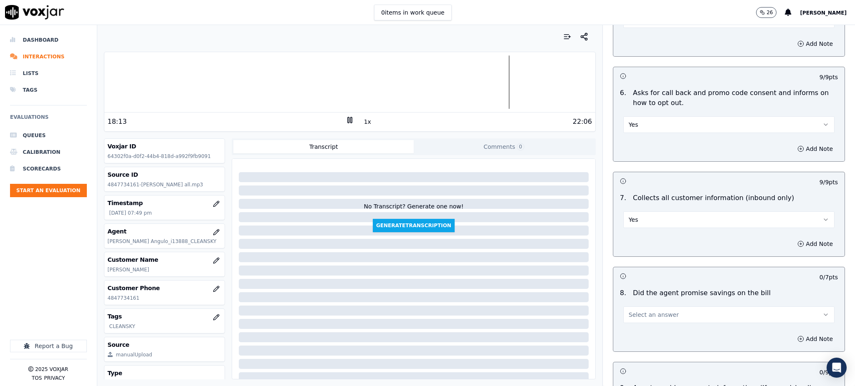
scroll to position [556, 0]
click at [638, 311] on span "Select an answer" at bounding box center [654, 315] width 50 height 8
click at [640, 311] on div "Yes" at bounding box center [710, 313] width 193 height 13
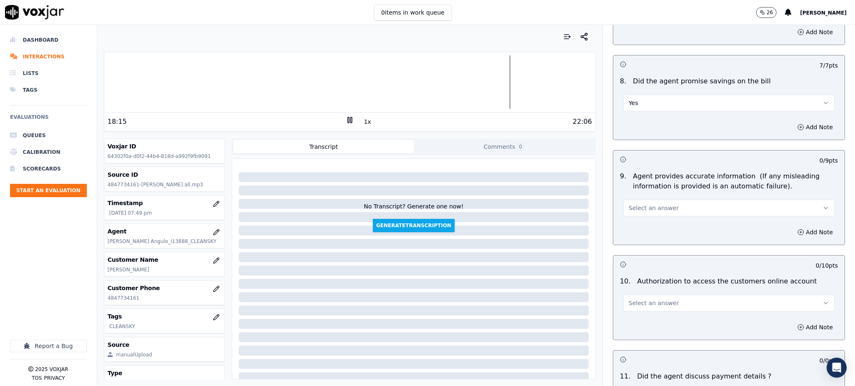
scroll to position [779, 0]
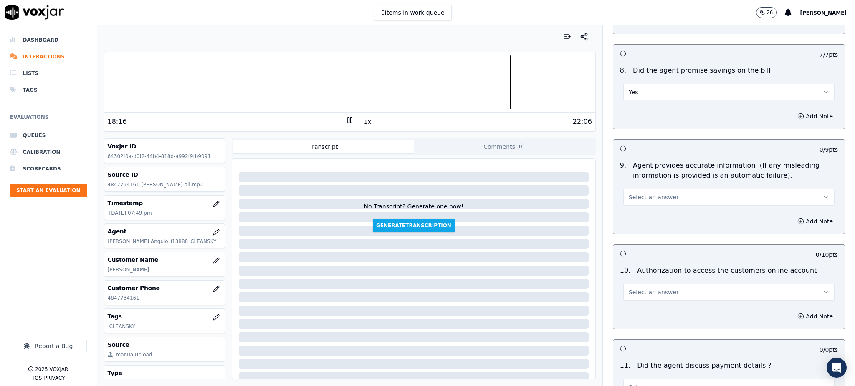
click at [641, 193] on span "Select an answer" at bounding box center [654, 197] width 50 height 8
click at [637, 196] on div "Yes" at bounding box center [710, 196] width 193 height 13
click at [634, 288] on span "Select an answer" at bounding box center [654, 292] width 50 height 8
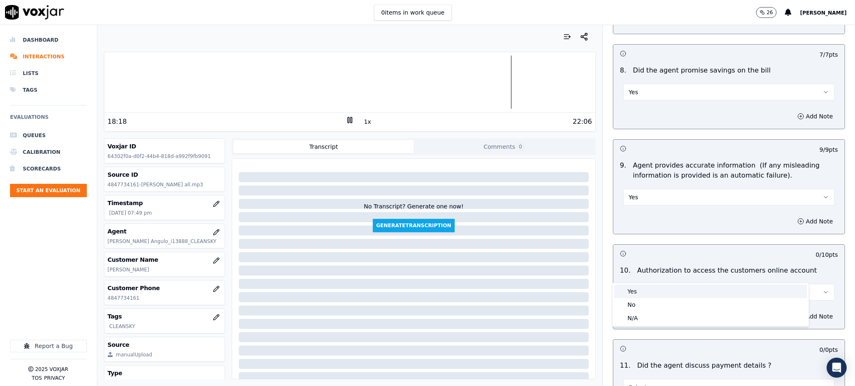
click at [633, 293] on div "Yes" at bounding box center [710, 291] width 193 height 13
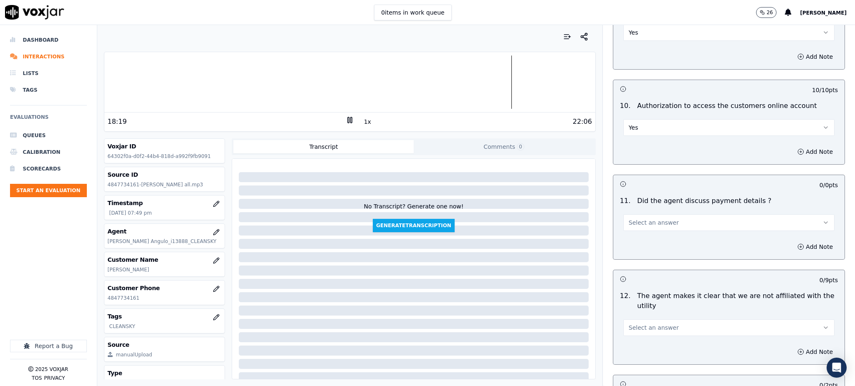
scroll to position [946, 0]
click at [649, 217] on span "Select an answer" at bounding box center [654, 221] width 50 height 8
drag, startPoint x: 639, startPoint y: 246, endPoint x: 641, endPoint y: 278, distance: 32.7
click at [639, 247] on div "N/A" at bounding box center [710, 246] width 193 height 13
click at [636, 322] on span "Select an answer" at bounding box center [654, 326] width 50 height 8
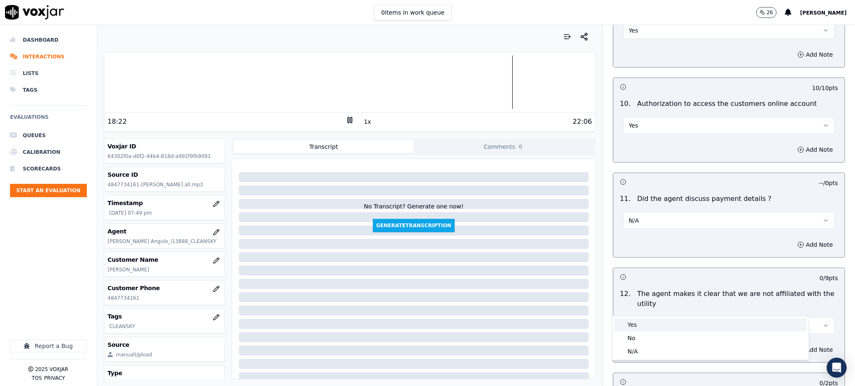
click at [633, 324] on div "Yes" at bounding box center [710, 324] width 193 height 13
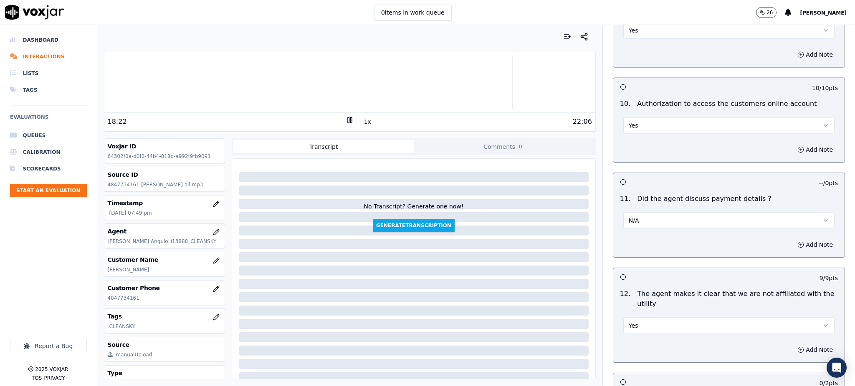
scroll to position [1169, 0]
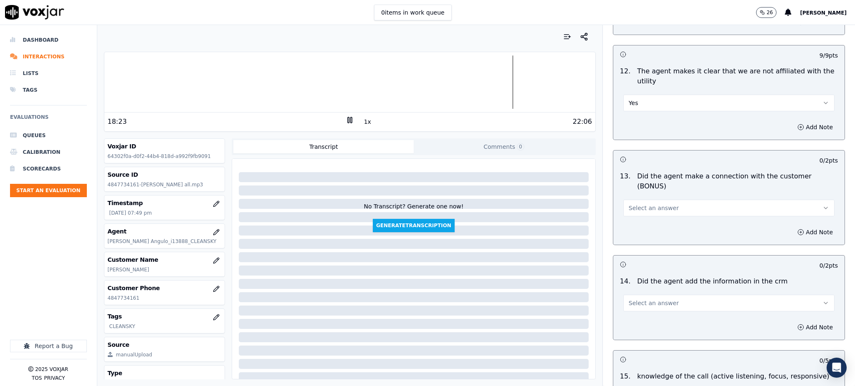
click at [642, 204] on span "Select an answer" at bounding box center [654, 208] width 50 height 8
click at [640, 200] on div "Yes" at bounding box center [710, 197] width 193 height 13
click at [637, 299] on span "Select an answer" at bounding box center [654, 303] width 50 height 8
click at [636, 298] on div "Yes" at bounding box center [710, 292] width 193 height 13
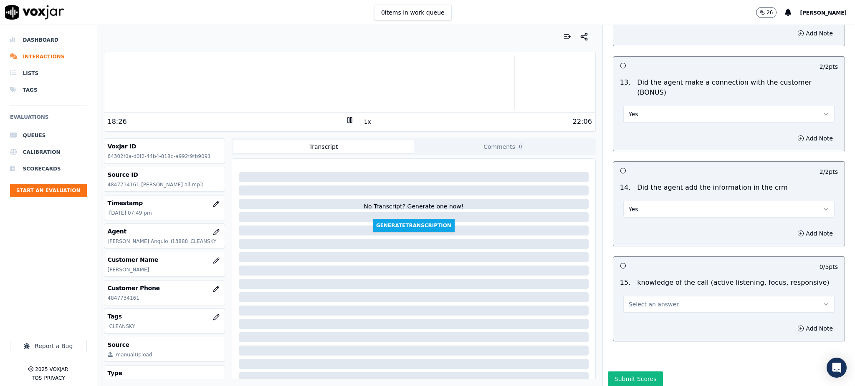
scroll to position [1263, 0]
drag, startPoint x: 639, startPoint y: 273, endPoint x: 642, endPoint y: 283, distance: 9.9
click at [639, 300] on span "Select an answer" at bounding box center [654, 304] width 50 height 8
click at [635, 294] on div "Yes" at bounding box center [710, 293] width 193 height 13
click at [629, 371] on button "Submit Scores" at bounding box center [636, 378] width 56 height 15
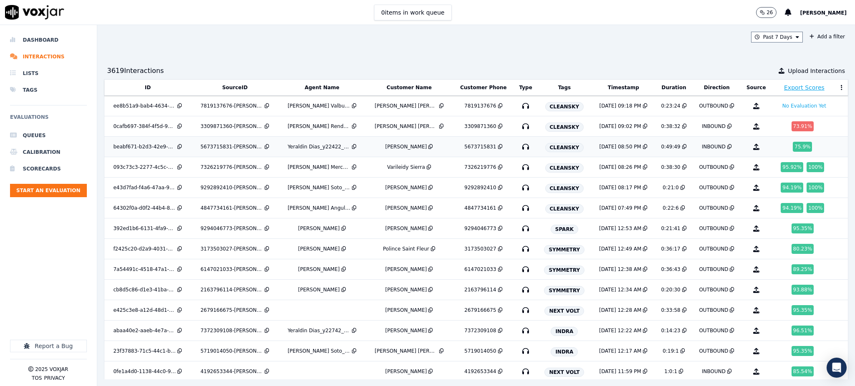
click at [520, 146] on icon "button" at bounding box center [525, 146] width 13 height 13
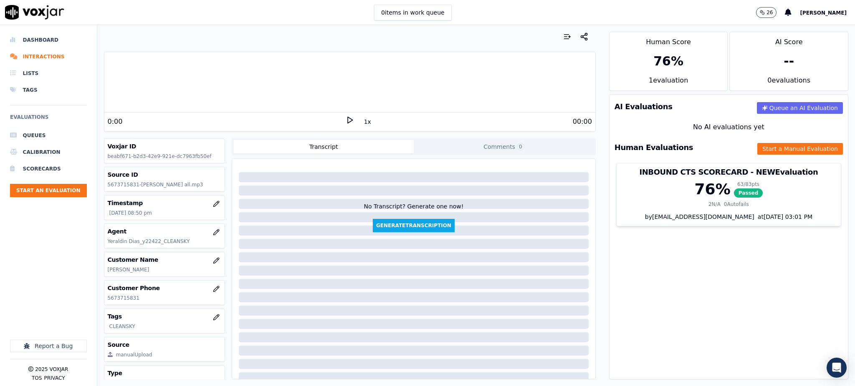
click at [348, 122] on polygon at bounding box center [350, 120] width 5 height 6
drag, startPoint x: 137, startPoint y: 298, endPoint x: 98, endPoint y: 298, distance: 39.2
click at [98, 298] on div "Your browser does not support the audio element. 0:00 1x 00:00 Voxjar ID beabf6…" at bounding box center [349, 205] width 505 height 361
copy p "5673715831"
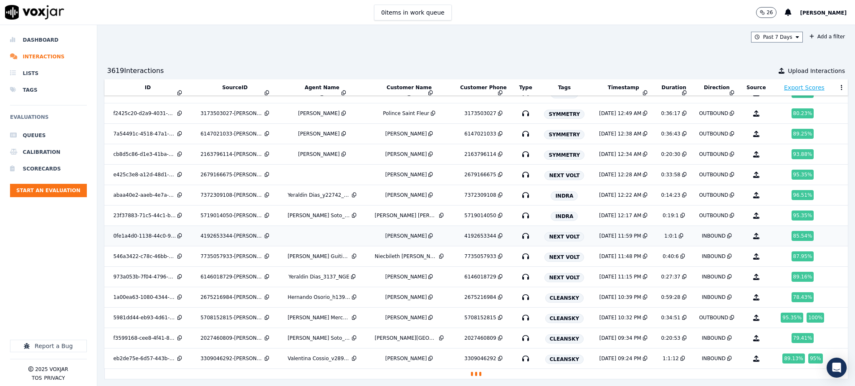
scroll to position [151, 0]
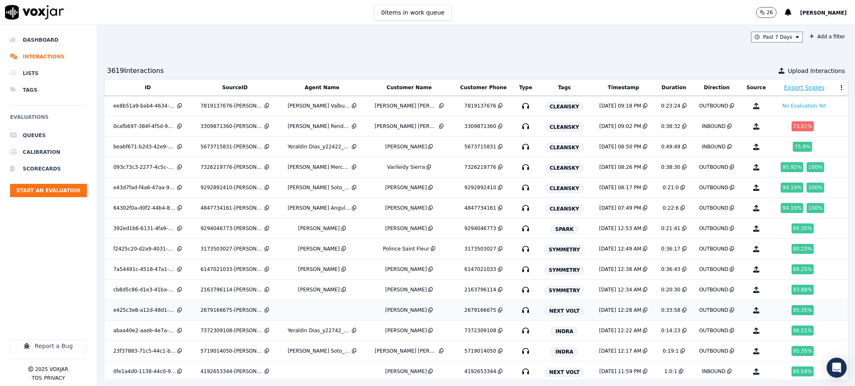
click at [519, 313] on icon "button" at bounding box center [525, 310] width 13 height 13
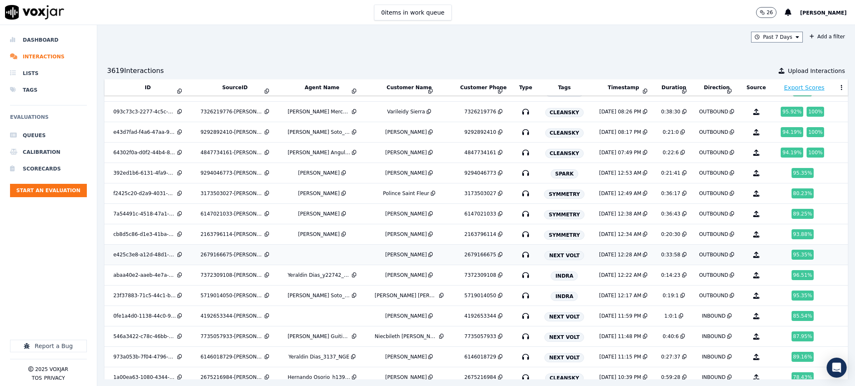
scroll to position [111, 0]
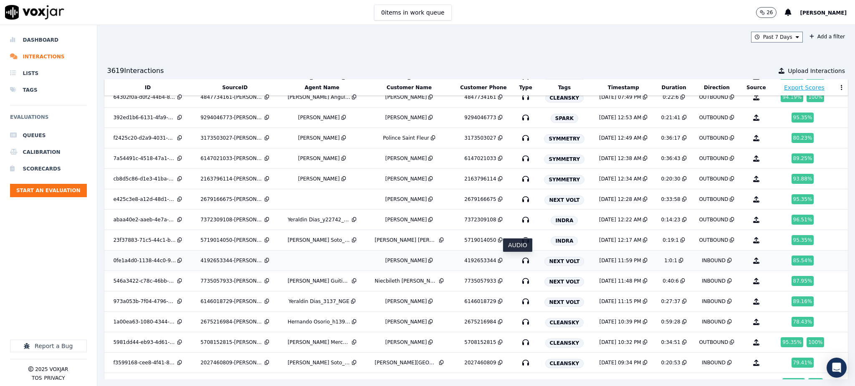
click at [519, 260] on icon "button" at bounding box center [525, 260] width 13 height 13
click at [519, 281] on icon "button" at bounding box center [525, 281] width 13 height 13
click at [519, 283] on icon "button" at bounding box center [525, 281] width 13 height 13
click at [519, 304] on icon "button" at bounding box center [525, 301] width 13 height 13
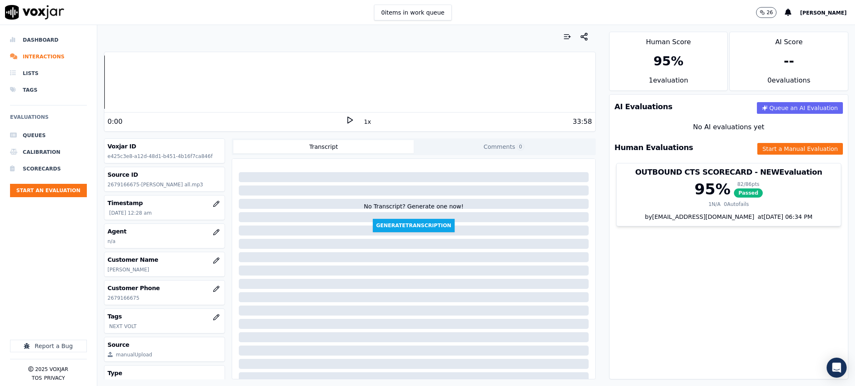
click at [346, 118] on icon at bounding box center [350, 120] width 8 height 8
click at [346, 119] on icon at bounding box center [350, 120] width 8 height 8
drag, startPoint x: 144, startPoint y: 299, endPoint x: 104, endPoint y: 304, distance: 40.3
click at [104, 304] on div "Customer Phone [PHONE_NUMBER]" at bounding box center [164, 293] width 121 height 24
copy p "4192653344"
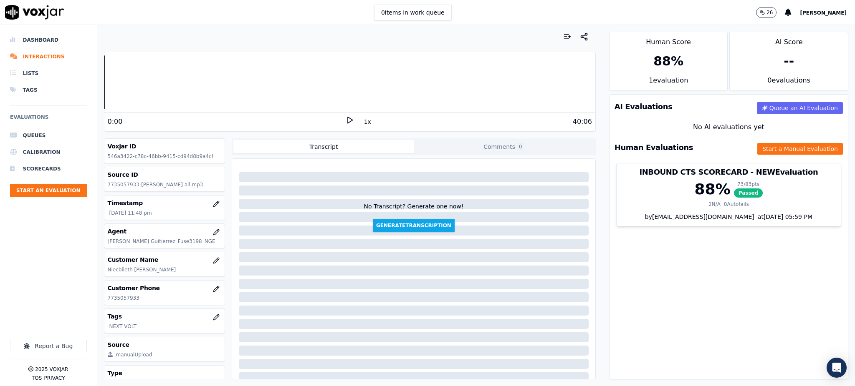
click at [346, 119] on icon at bounding box center [350, 120] width 8 height 8
drag, startPoint x: 138, startPoint y: 299, endPoint x: 107, endPoint y: 304, distance: 31.7
click at [107, 304] on div "Customer Phone [PHONE_NUMBER]" at bounding box center [164, 293] width 121 height 24
copy p "7735057933"
click at [346, 117] on icon at bounding box center [350, 120] width 8 height 8
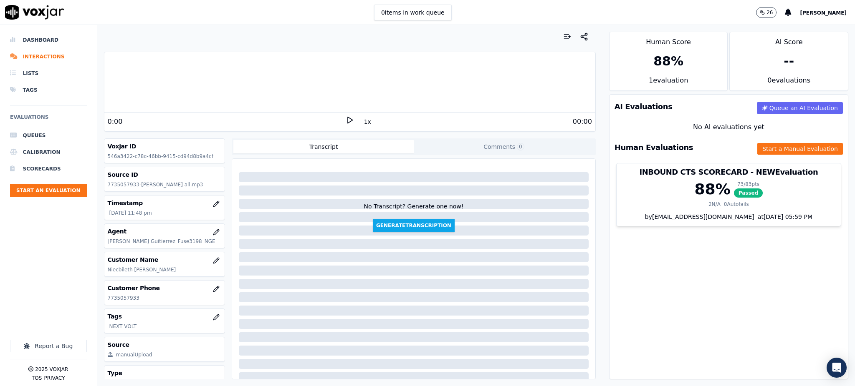
click at [348, 121] on polygon at bounding box center [350, 120] width 5 height 6
click at [346, 123] on icon at bounding box center [350, 120] width 8 height 8
click at [346, 119] on icon at bounding box center [350, 120] width 8 height 8
click at [348, 119] on rect at bounding box center [348, 119] width 1 height 5
click at [346, 121] on icon at bounding box center [350, 120] width 8 height 8
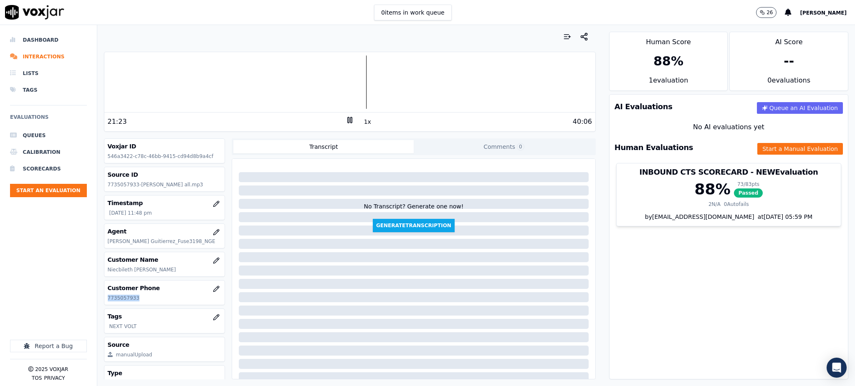
drag, startPoint x: 138, startPoint y: 299, endPoint x: 104, endPoint y: 303, distance: 34.0
click at [104, 303] on div "Customer Phone 7735057933" at bounding box center [164, 293] width 121 height 24
copy p "7735057933"
click at [346, 122] on icon at bounding box center [350, 120] width 8 height 8
drag, startPoint x: 343, startPoint y: 119, endPoint x: 366, endPoint y: 192, distance: 76.6
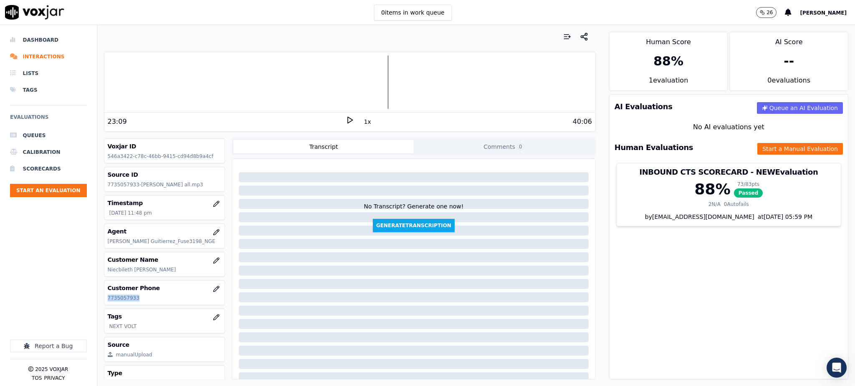
click at [346, 121] on icon at bounding box center [350, 120] width 8 height 8
click at [346, 119] on icon at bounding box center [350, 120] width 8 height 8
click at [339, 119] on div "28:45" at bounding box center [227, 122] width 238 height 10
click at [346, 119] on icon at bounding box center [350, 120] width 8 height 8
click at [346, 118] on icon at bounding box center [350, 120] width 8 height 8
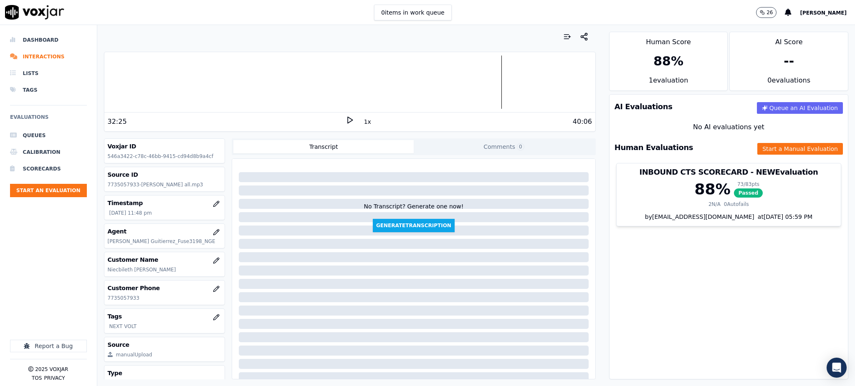
click at [346, 119] on icon at bounding box center [350, 120] width 8 height 8
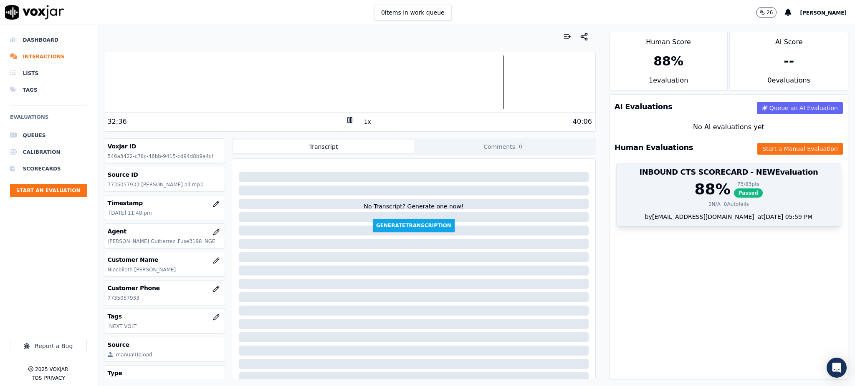
click at [734, 193] on span "Passed" at bounding box center [748, 193] width 29 height 9
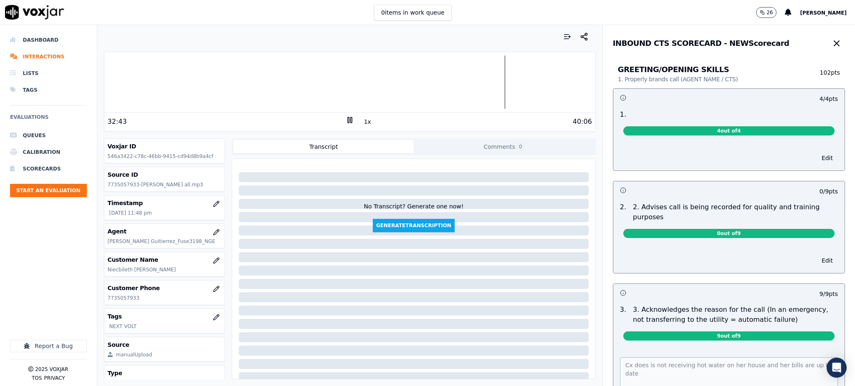
click at [828, 40] on button "button" at bounding box center [836, 43] width 17 height 17
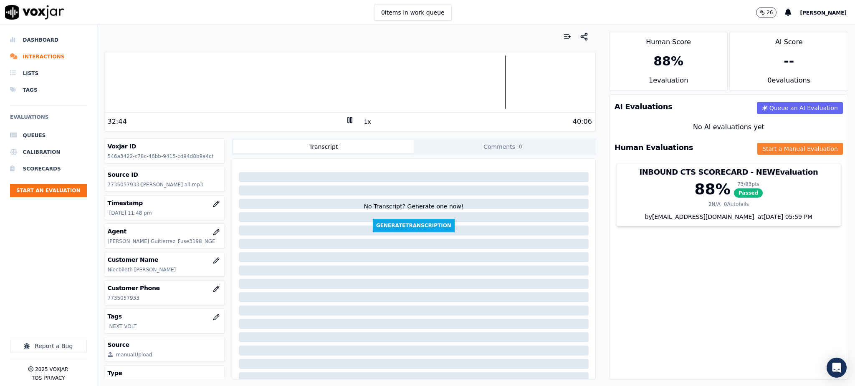
click at [757, 152] on button "Start a Manual Evaluation" at bounding box center [800, 149] width 86 height 12
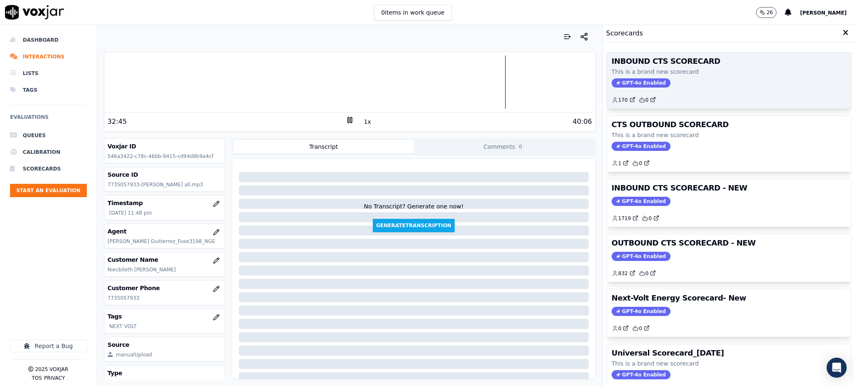
click at [615, 85] on span "GPT-4o Enabled" at bounding box center [640, 82] width 59 height 9
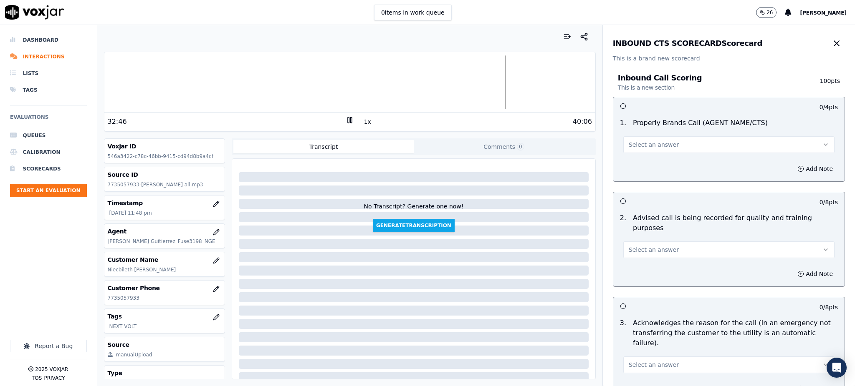
click at [638, 148] on span "Select an answer" at bounding box center [654, 145] width 50 height 8
click at [639, 164] on div "Yes" at bounding box center [710, 163] width 193 height 13
click at [641, 246] on span "Select an answer" at bounding box center [654, 250] width 50 height 8
click at [644, 259] on div "Yes" at bounding box center [710, 258] width 193 height 13
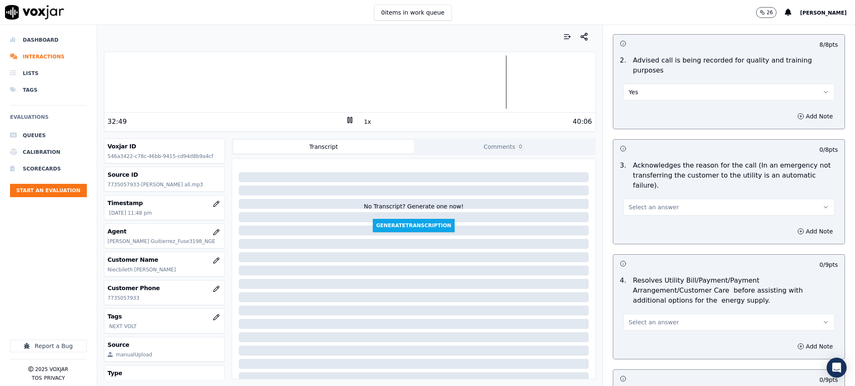
scroll to position [167, 0]
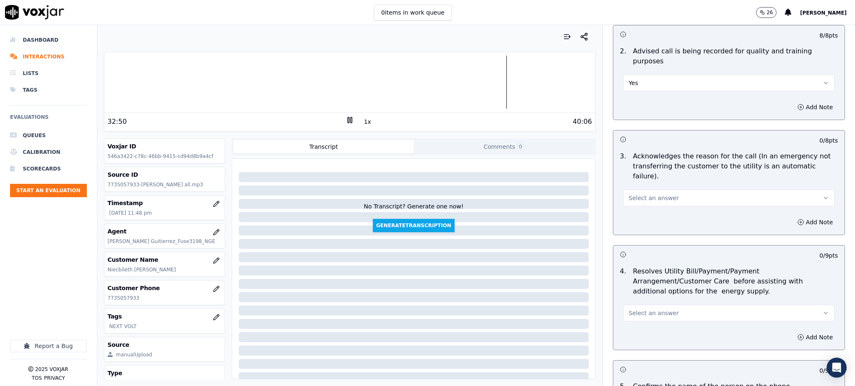
click at [629, 194] on span "Select an answer" at bounding box center [654, 198] width 50 height 8
click at [624, 198] on div "Yes" at bounding box center [710, 196] width 193 height 13
click at [649, 309] on span "Select an answer" at bounding box center [654, 313] width 50 height 8
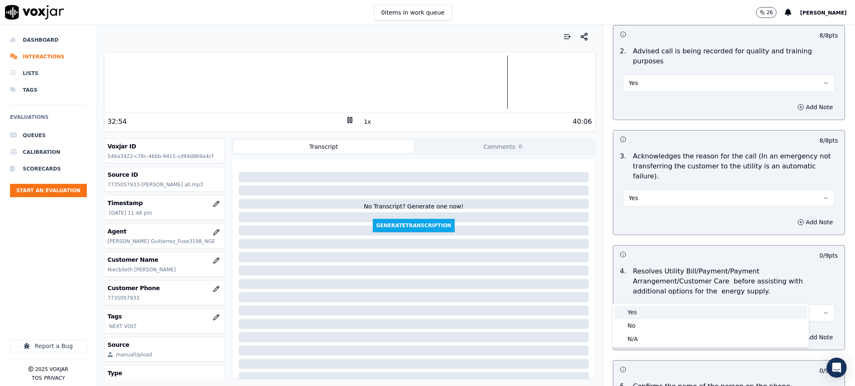
click at [637, 314] on div "Yes" at bounding box center [710, 312] width 193 height 13
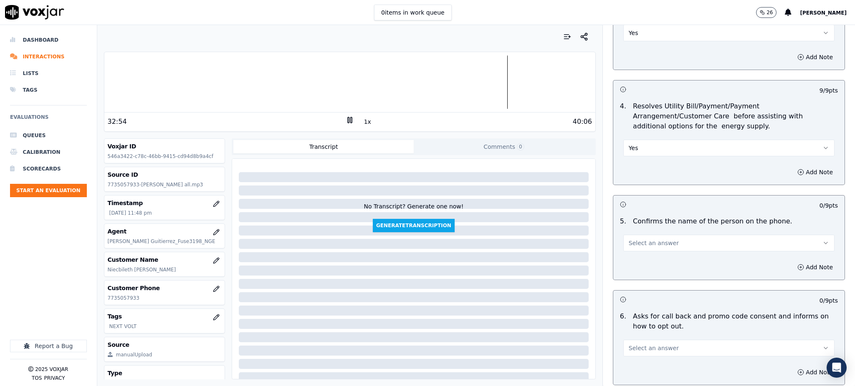
scroll to position [389, 0]
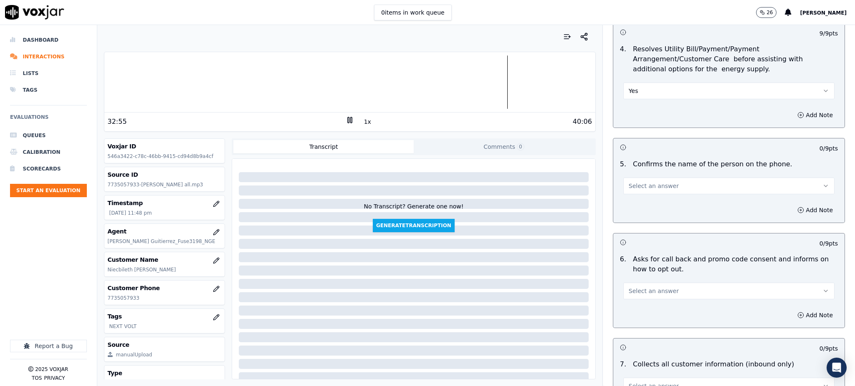
click at [638, 182] on span "Select an answer" at bounding box center [654, 186] width 50 height 8
click at [640, 185] on div "Yes" at bounding box center [710, 184] width 193 height 13
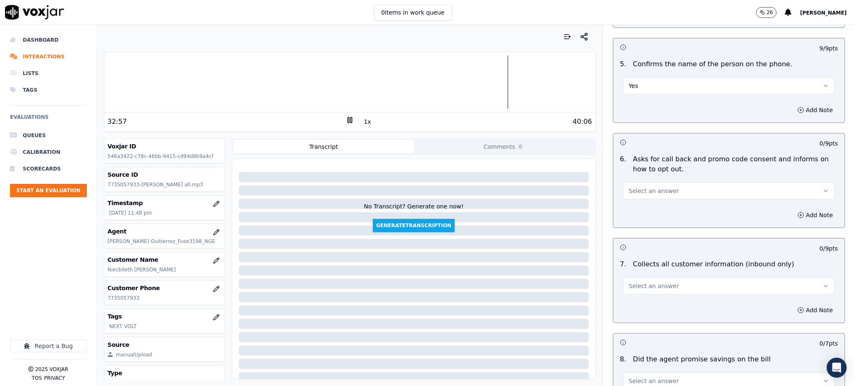
scroll to position [501, 0]
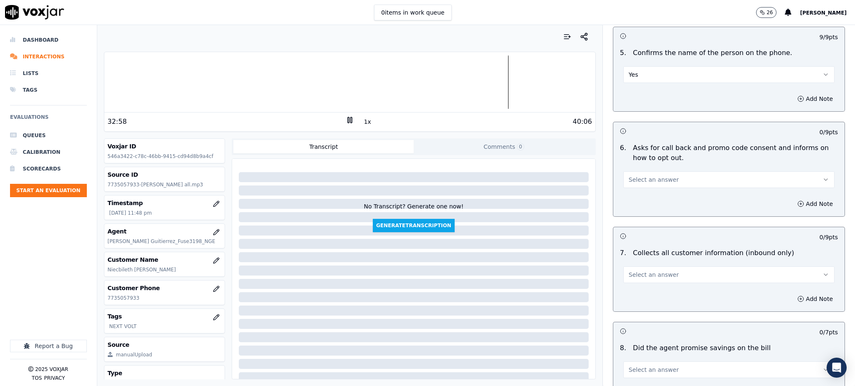
click at [629, 176] on span "Select an answer" at bounding box center [654, 180] width 50 height 8
drag, startPoint x: 632, startPoint y: 180, endPoint x: 632, endPoint y: 187, distance: 6.3
click at [632, 181] on div "Yes" at bounding box center [710, 178] width 193 height 13
click at [642, 271] on span "Select an answer" at bounding box center [654, 275] width 50 height 8
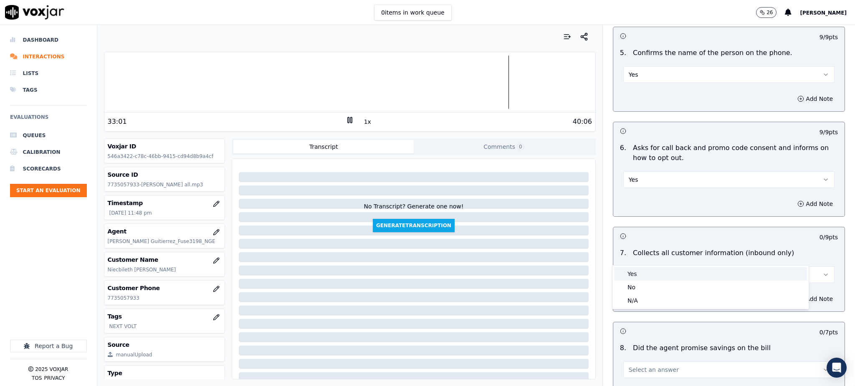
click at [630, 278] on div "Yes" at bounding box center [710, 274] width 193 height 13
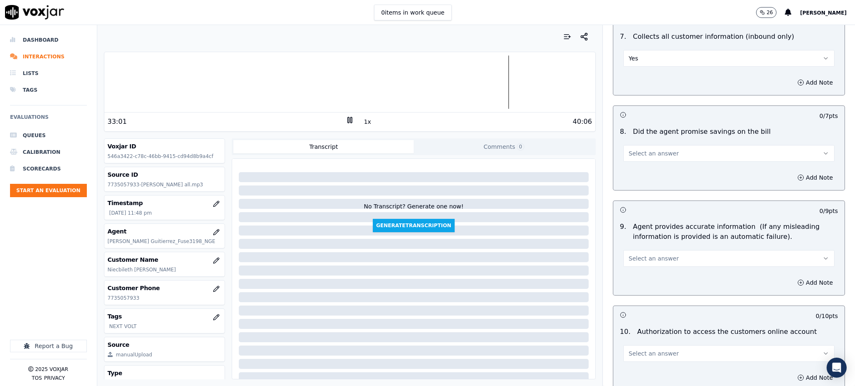
scroll to position [723, 0]
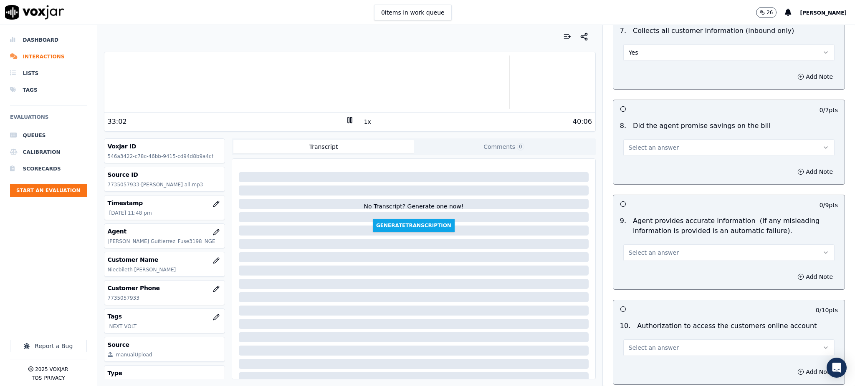
click at [633, 144] on span "Select an answer" at bounding box center [654, 148] width 50 height 8
click at [632, 144] on div "Yes" at bounding box center [710, 146] width 193 height 13
click at [629, 249] on span "Select an answer" at bounding box center [654, 253] width 50 height 8
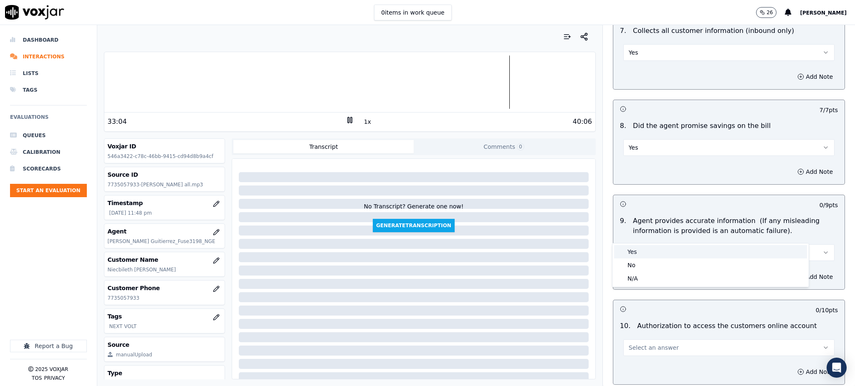
click at [629, 253] on div "Yes" at bounding box center [710, 251] width 193 height 13
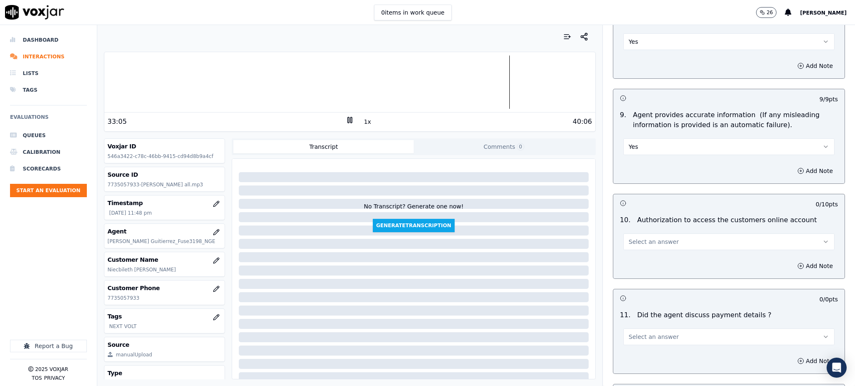
scroll to position [835, 0]
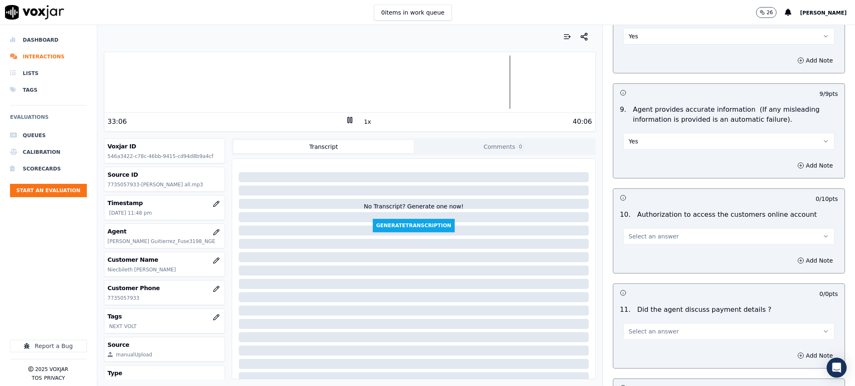
drag, startPoint x: 631, startPoint y: 214, endPoint x: 630, endPoint y: 219, distance: 5.4
click at [631, 232] on span "Select an answer" at bounding box center [654, 236] width 50 height 8
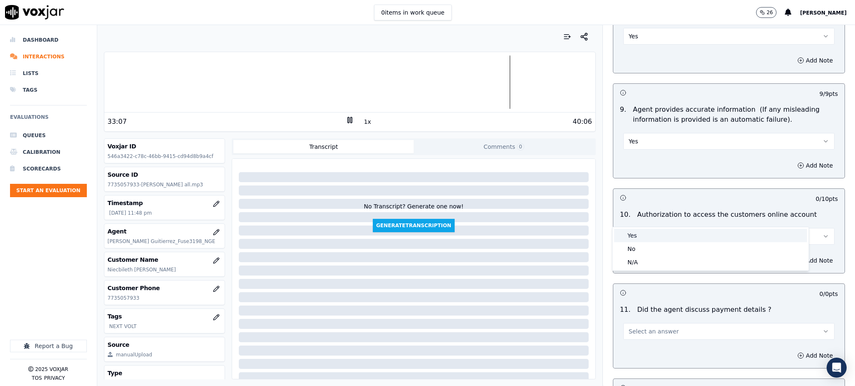
drag, startPoint x: 634, startPoint y: 233, endPoint x: 636, endPoint y: 271, distance: 38.1
click at [634, 234] on div "Yes" at bounding box center [710, 235] width 193 height 13
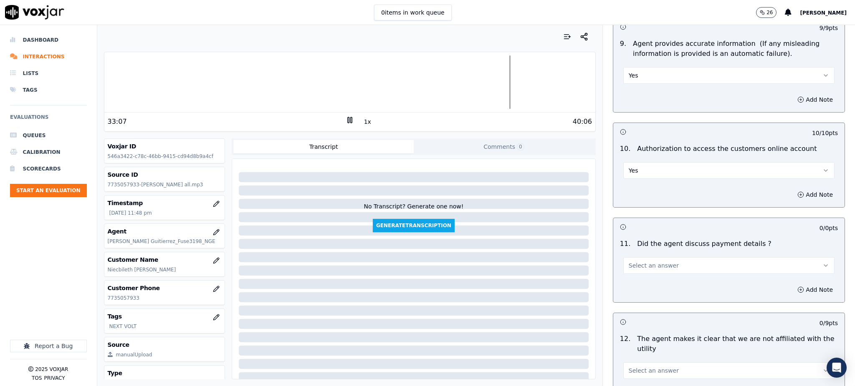
scroll to position [1002, 0]
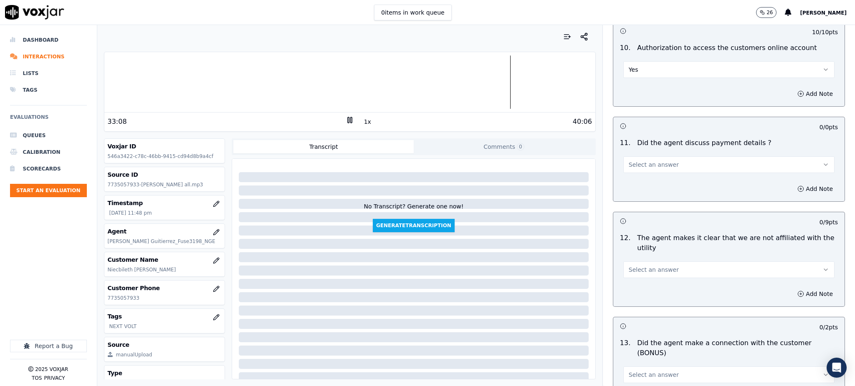
click at [629, 161] on span "Select an answer" at bounding box center [654, 165] width 50 height 8
click at [634, 190] on div "N/A" at bounding box center [710, 190] width 193 height 13
click at [639, 262] on button "Select an answer" at bounding box center [728, 270] width 211 height 17
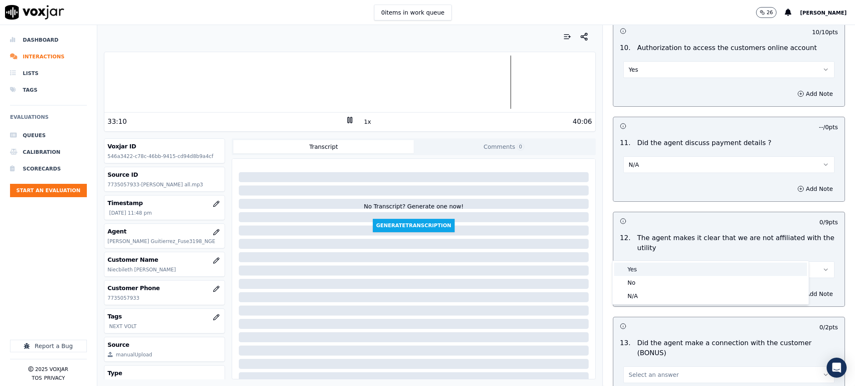
click at [638, 274] on div "Yes" at bounding box center [710, 269] width 193 height 13
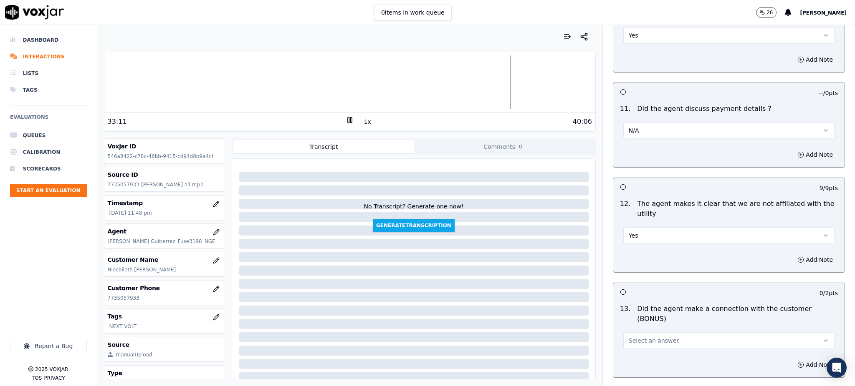
scroll to position [1169, 0]
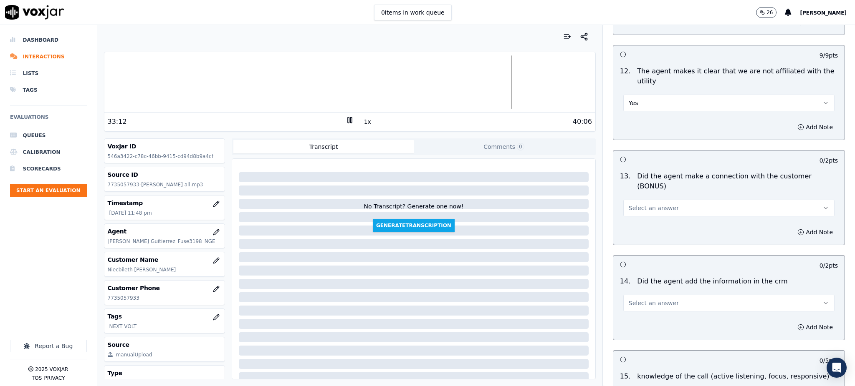
click at [629, 204] on span "Select an answer" at bounding box center [654, 208] width 50 height 8
drag, startPoint x: 628, startPoint y: 197, endPoint x: 619, endPoint y: 250, distance: 52.8
click at [628, 198] on div "Yes" at bounding box center [710, 197] width 193 height 13
click at [631, 299] on span "Select an answer" at bounding box center [654, 303] width 50 height 8
click at [631, 296] on div "Yes" at bounding box center [710, 292] width 193 height 13
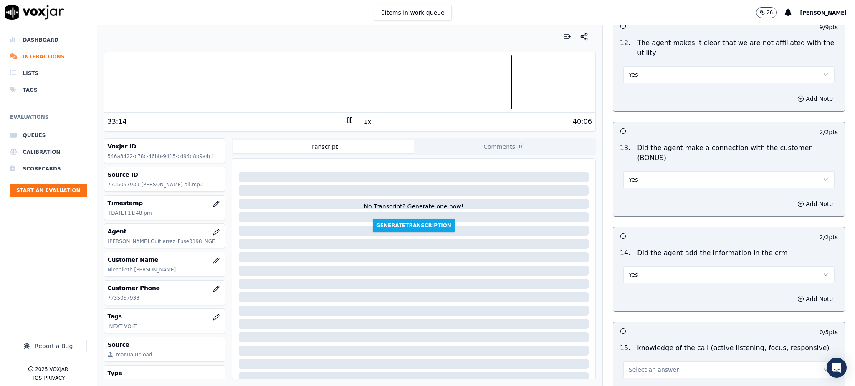
scroll to position [1263, 0]
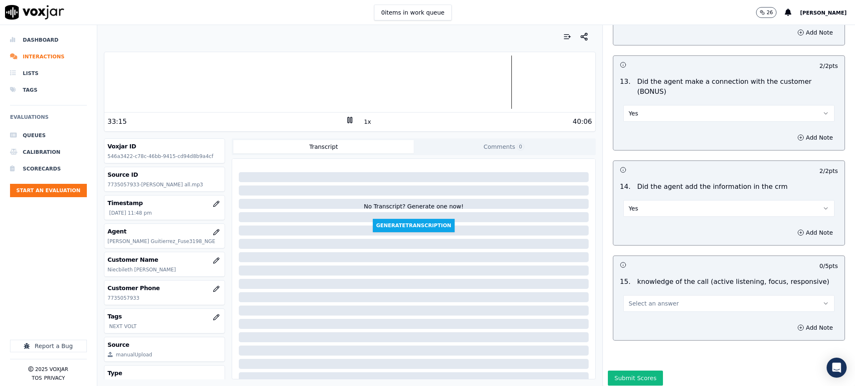
drag, startPoint x: 631, startPoint y: 274, endPoint x: 632, endPoint y: 283, distance: 9.3
click at [631, 300] on span "Select an answer" at bounding box center [654, 304] width 50 height 8
click at [637, 295] on div "Yes" at bounding box center [710, 293] width 193 height 13
click at [618, 371] on button "Submit Scores" at bounding box center [636, 378] width 56 height 15
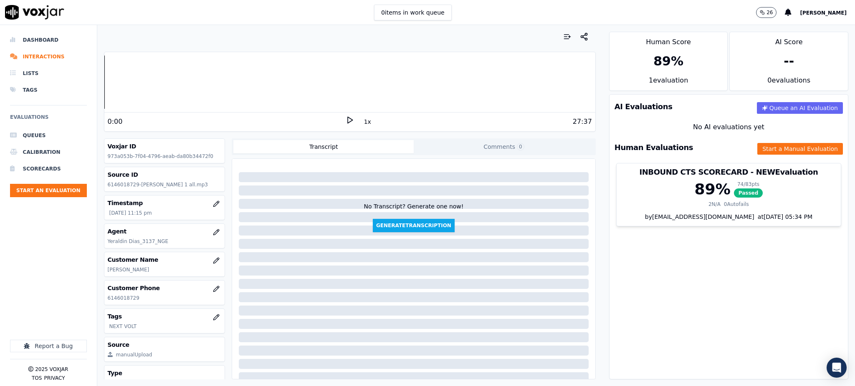
drag, startPoint x: 347, startPoint y: 121, endPoint x: 253, endPoint y: 139, distance: 96.4
click at [346, 120] on icon at bounding box center [350, 120] width 8 height 8
drag, startPoint x: 114, startPoint y: 299, endPoint x: 97, endPoint y: 297, distance: 17.7
click at [98, 299] on div "Your browser does not support the audio element. 0:01 1x 27:37 Voxjar ID 973a05…" at bounding box center [349, 205] width 505 height 361
copy p "6146018729"
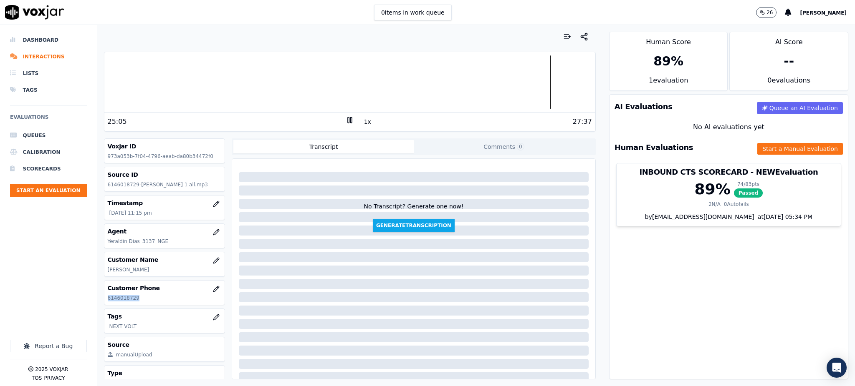
click at [350, 120] on rect at bounding box center [350, 119] width 1 height 5
click at [346, 119] on icon at bounding box center [350, 120] width 8 height 8
click at [346, 121] on icon at bounding box center [350, 120] width 8 height 8
click at [346, 123] on icon at bounding box center [350, 120] width 8 height 8
click at [757, 145] on button "Start a Manual Evaluation" at bounding box center [800, 149] width 86 height 12
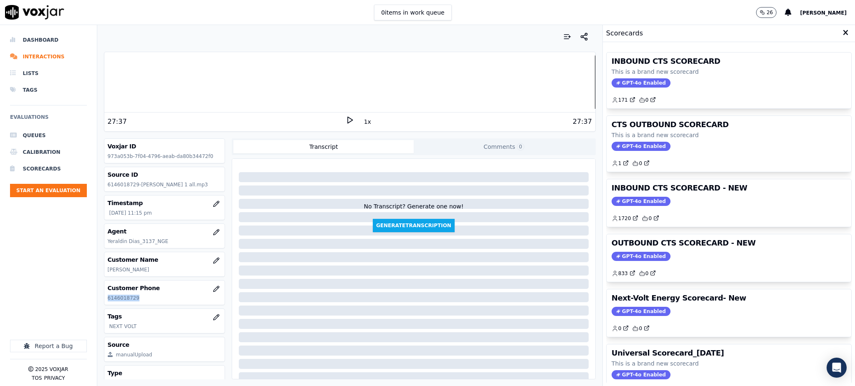
drag, startPoint x: 637, startPoint y: 86, endPoint x: 626, endPoint y: 95, distance: 14.5
click at [637, 85] on span "GPT-4o Enabled" at bounding box center [640, 82] width 59 height 9
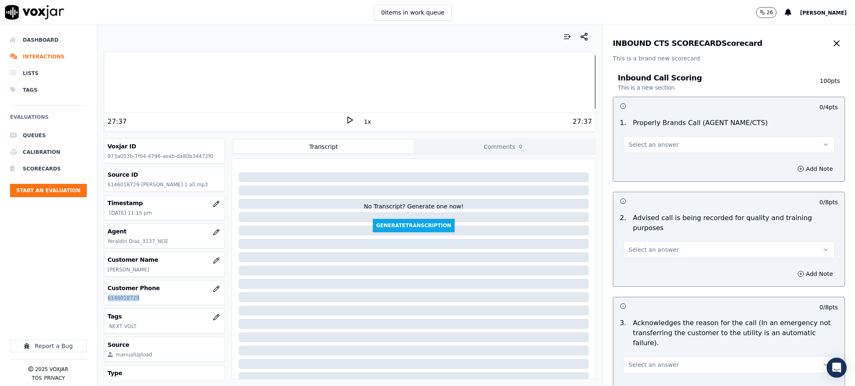
drag, startPoint x: 639, startPoint y: 145, endPoint x: 635, endPoint y: 152, distance: 8.2
click at [637, 144] on span "Select an answer" at bounding box center [654, 145] width 50 height 8
click at [636, 167] on div "Yes" at bounding box center [710, 163] width 193 height 13
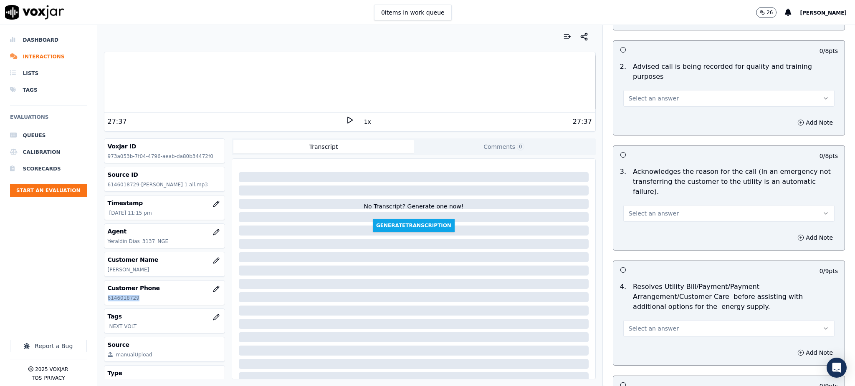
scroll to position [167, 0]
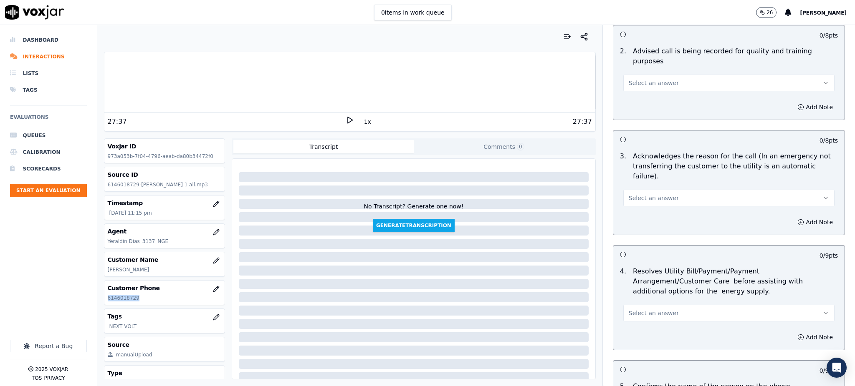
click at [629, 79] on span "Select an answer" at bounding box center [654, 83] width 50 height 8
click at [631, 98] on div "No" at bounding box center [710, 104] width 193 height 13
click at [628, 75] on button "No" at bounding box center [728, 83] width 211 height 17
click at [631, 93] on div "Yes" at bounding box center [710, 91] width 193 height 13
click at [636, 194] on span "Select an answer" at bounding box center [654, 198] width 50 height 8
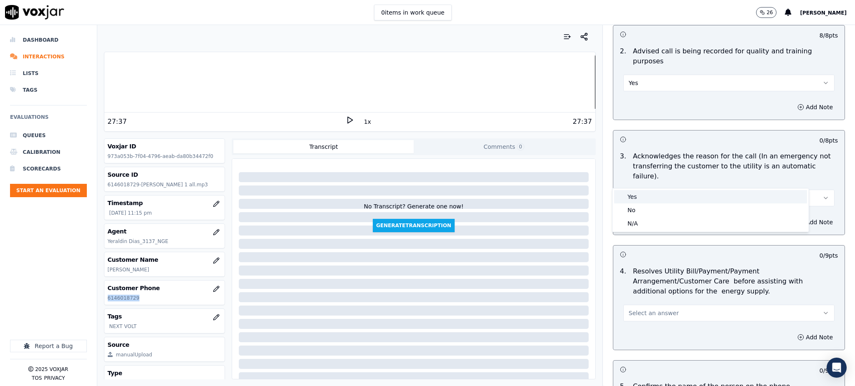
click at [631, 194] on div "Yes" at bounding box center [710, 196] width 193 height 13
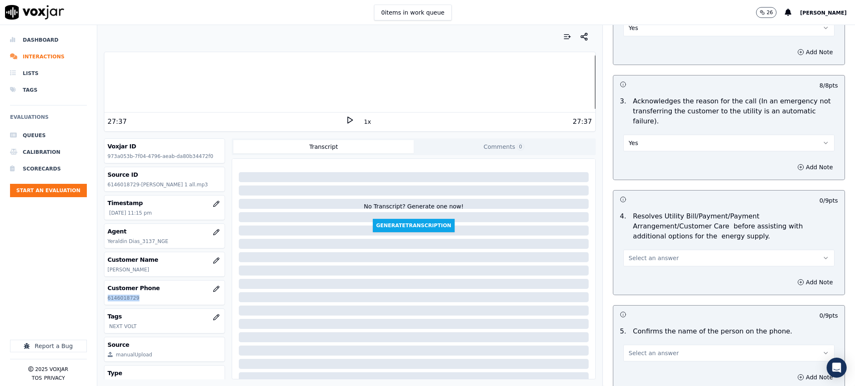
scroll to position [222, 0]
click at [636, 254] on span "Select an answer" at bounding box center [654, 258] width 50 height 8
click at [633, 253] on div "Yes" at bounding box center [710, 256] width 193 height 13
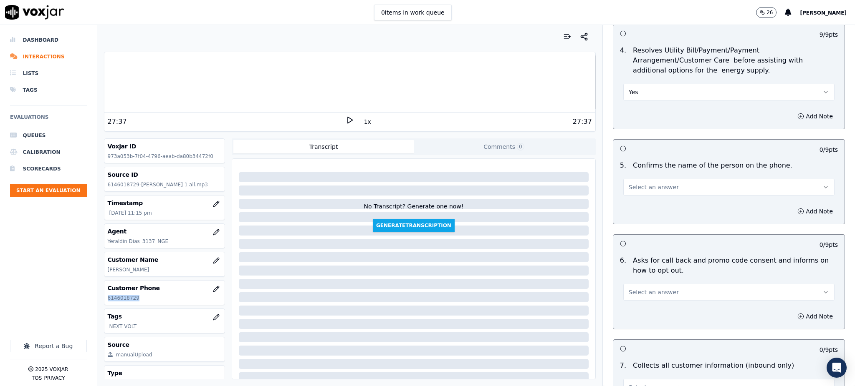
scroll to position [389, 0]
click at [631, 182] on span "Select an answer" at bounding box center [654, 186] width 50 height 8
click at [631, 186] on div "Yes" at bounding box center [710, 184] width 193 height 13
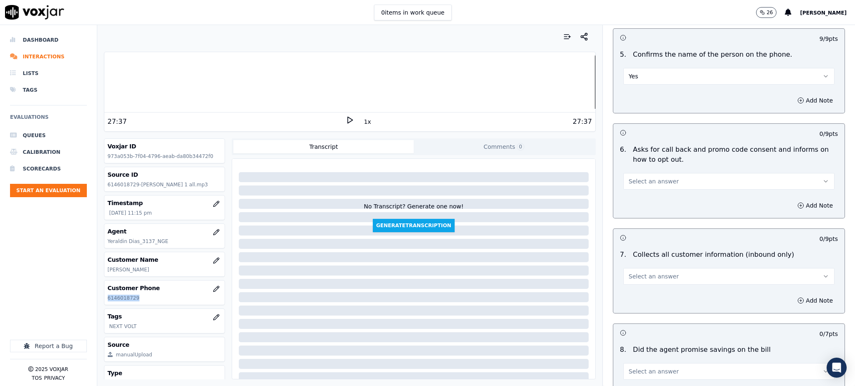
scroll to position [501, 0]
click at [629, 176] on span "Select an answer" at bounding box center [654, 180] width 50 height 8
click at [636, 178] on div "Yes" at bounding box center [710, 178] width 193 height 13
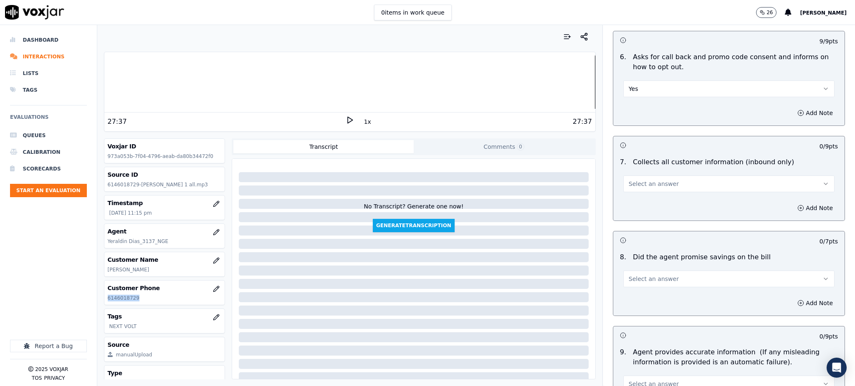
scroll to position [612, 0]
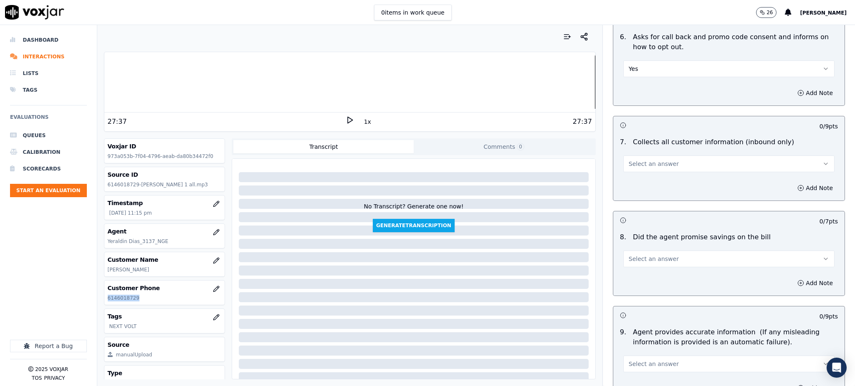
click at [635, 160] on span "Select an answer" at bounding box center [654, 164] width 50 height 8
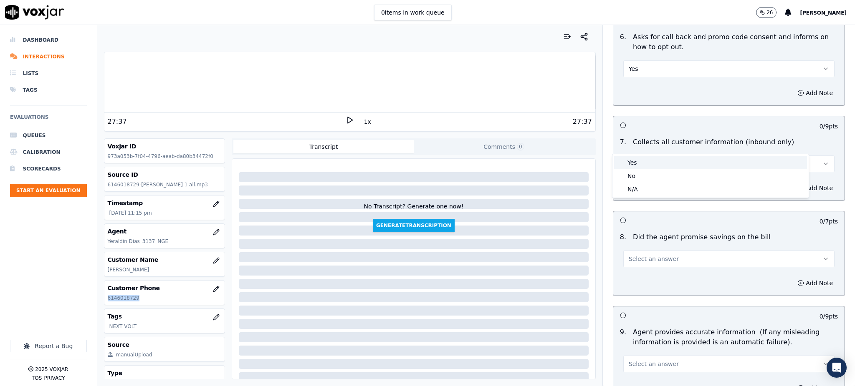
click at [629, 161] on div "Yes" at bounding box center [710, 162] width 193 height 13
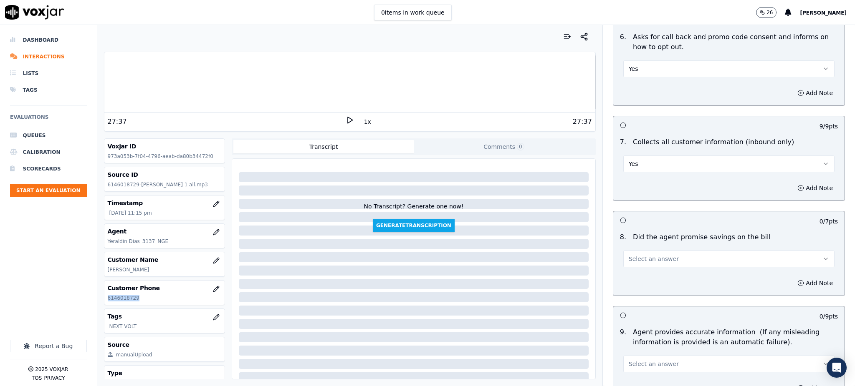
click at [638, 255] on span "Select an answer" at bounding box center [654, 259] width 50 height 8
click at [634, 257] on div "Yes" at bounding box center [710, 257] width 193 height 13
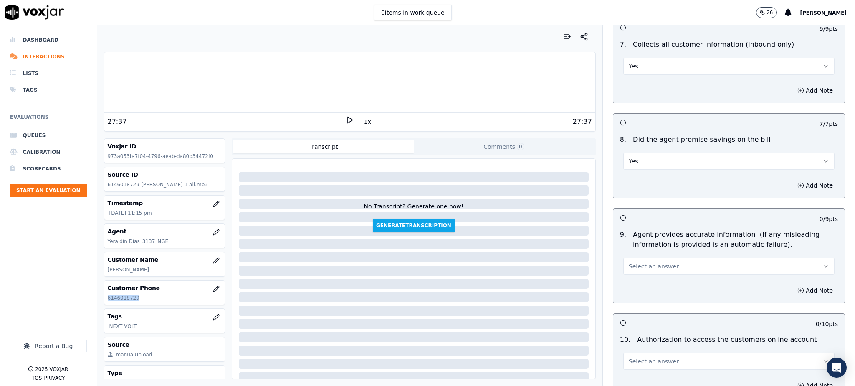
scroll to position [723, 0]
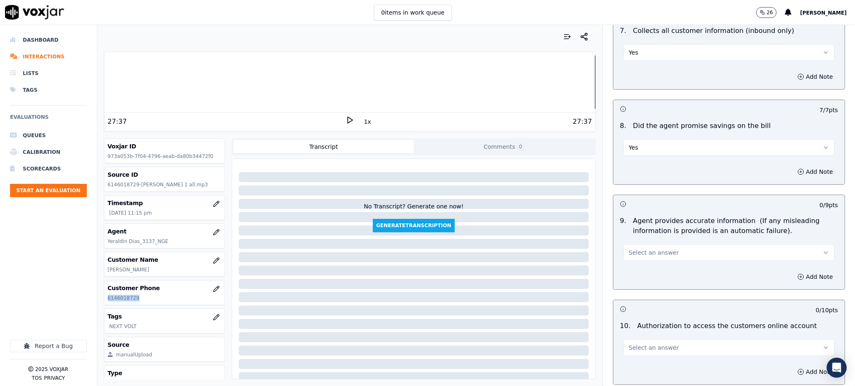
click at [630, 245] on button "Select an answer" at bounding box center [728, 253] width 211 height 17
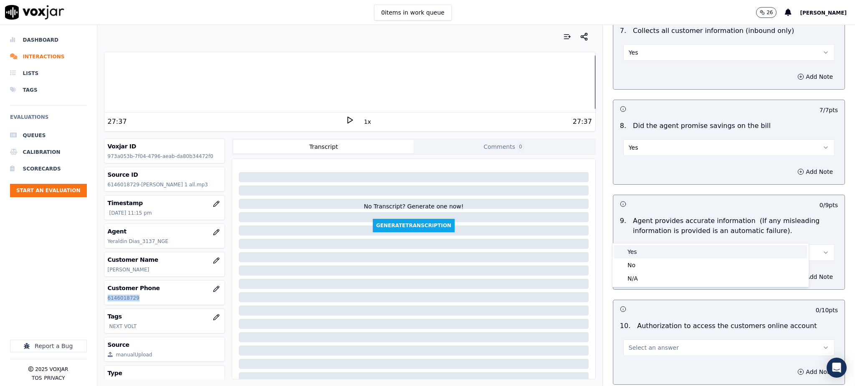
click at [632, 255] on div "Yes" at bounding box center [710, 251] width 193 height 13
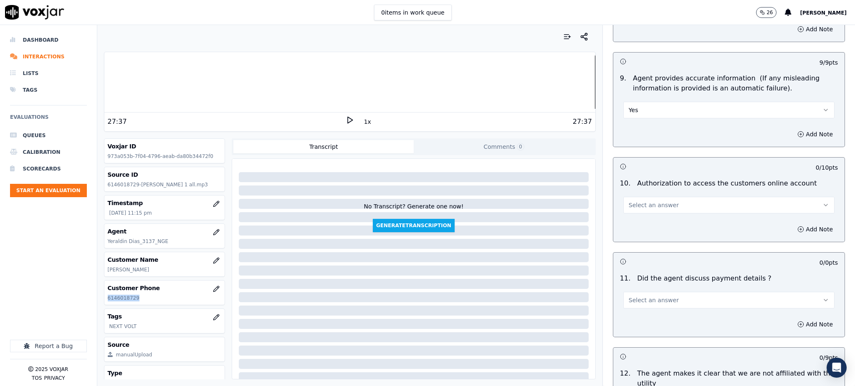
scroll to position [890, 0]
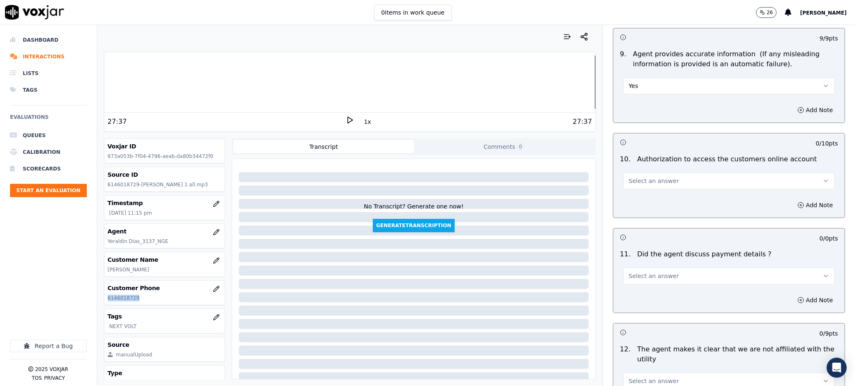
click at [633, 177] on span "Select an answer" at bounding box center [654, 181] width 50 height 8
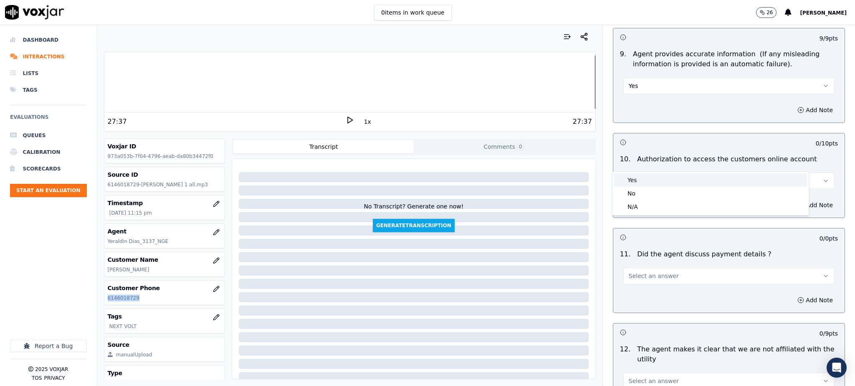
drag, startPoint x: 643, startPoint y: 176, endPoint x: 634, endPoint y: 197, distance: 22.1
click at [643, 177] on div "Yes" at bounding box center [710, 180] width 193 height 13
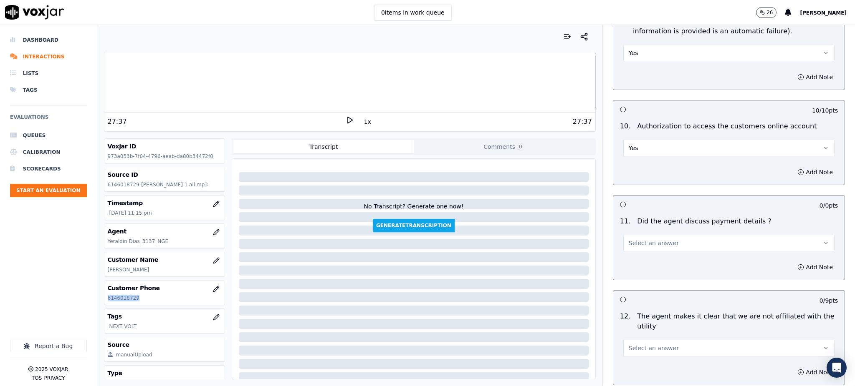
scroll to position [1002, 0]
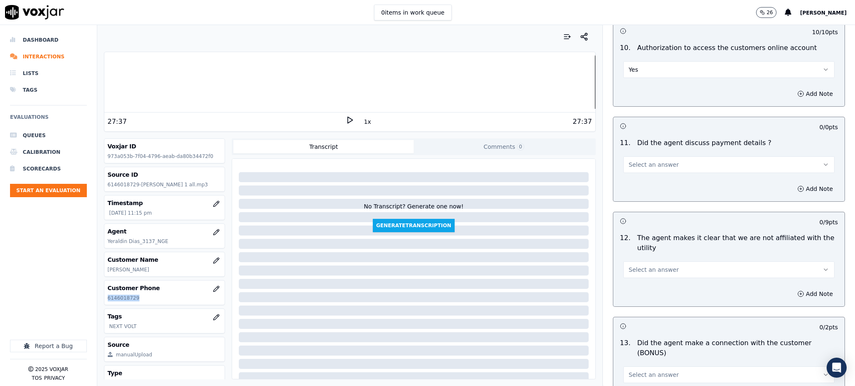
click at [636, 161] on span "Select an answer" at bounding box center [654, 165] width 50 height 8
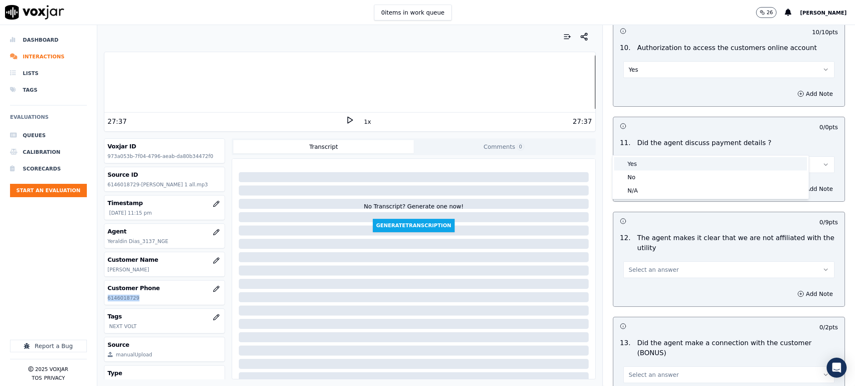
click at [631, 159] on div "Yes" at bounding box center [710, 163] width 193 height 13
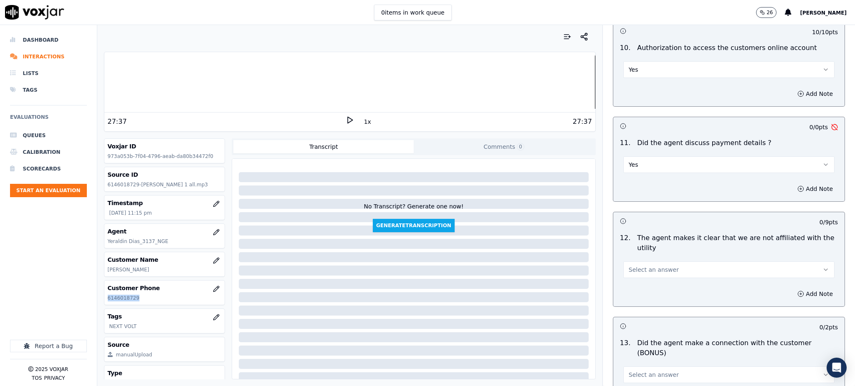
click at [636, 266] on span "Select an answer" at bounding box center [654, 270] width 50 height 8
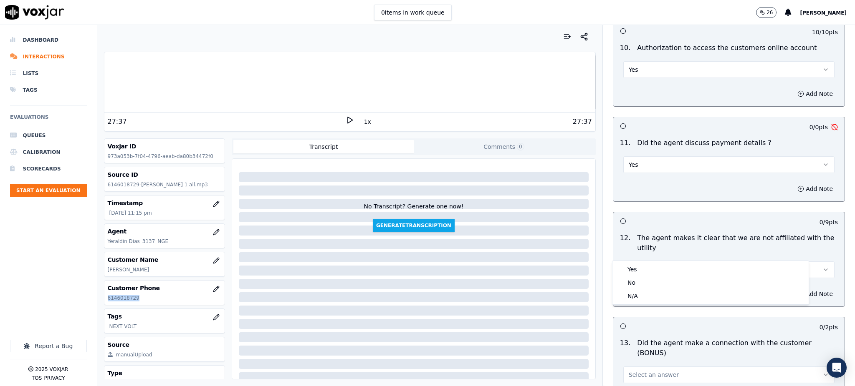
click at [632, 157] on button "Yes" at bounding box center [728, 165] width 211 height 17
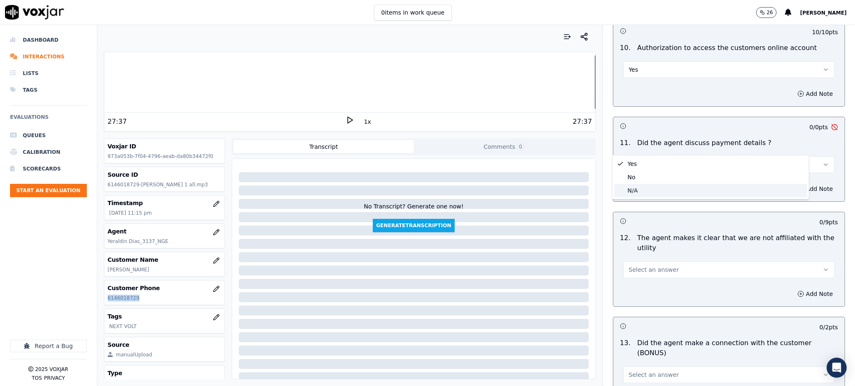
click at [636, 194] on div "N/A" at bounding box center [710, 190] width 193 height 13
click at [634, 266] on span "Select an answer" at bounding box center [654, 270] width 50 height 8
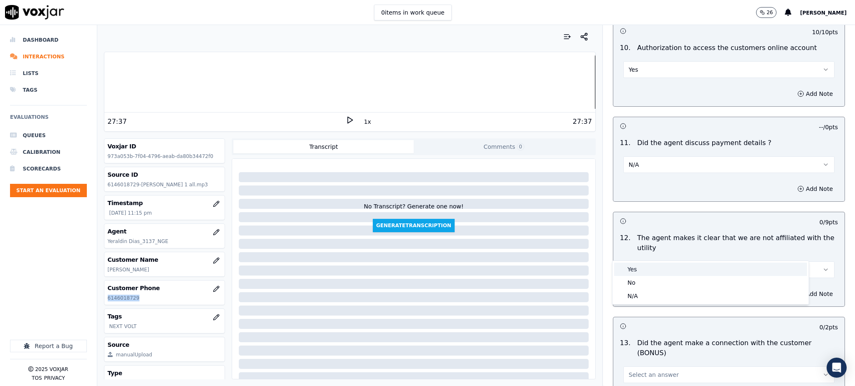
click at [631, 268] on div "Yes" at bounding box center [710, 269] width 193 height 13
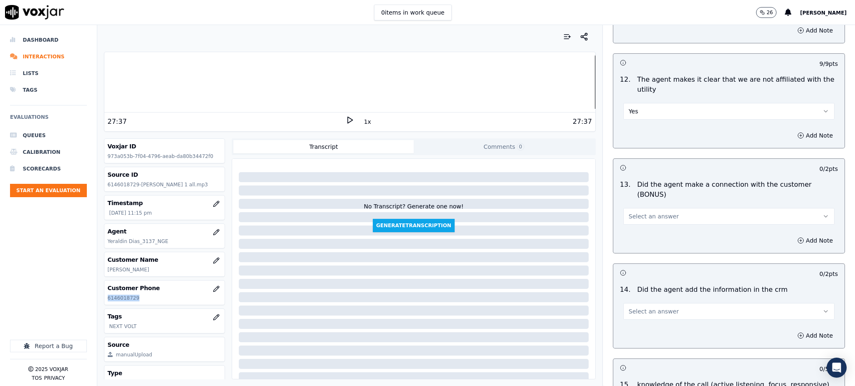
scroll to position [1169, 0]
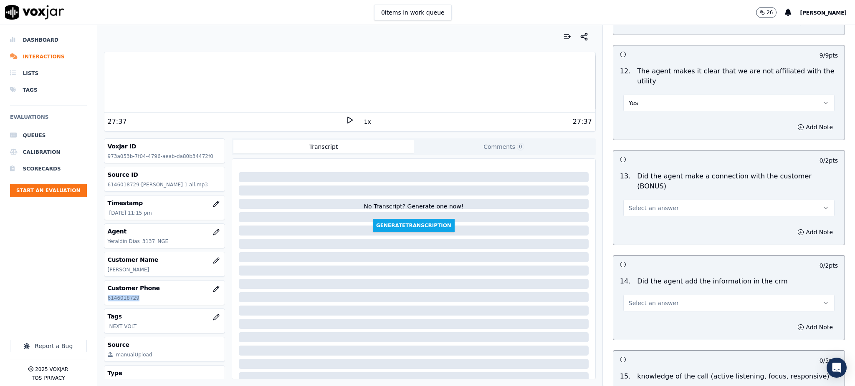
click at [635, 200] on button "Select an answer" at bounding box center [728, 208] width 211 height 17
click at [641, 194] on div "Yes" at bounding box center [710, 197] width 193 height 13
drag, startPoint x: 639, startPoint y: 276, endPoint x: 635, endPoint y: 283, distance: 8.2
click at [639, 299] on span "Select an answer" at bounding box center [654, 303] width 50 height 8
click at [637, 291] on div "Yes" at bounding box center [710, 292] width 193 height 13
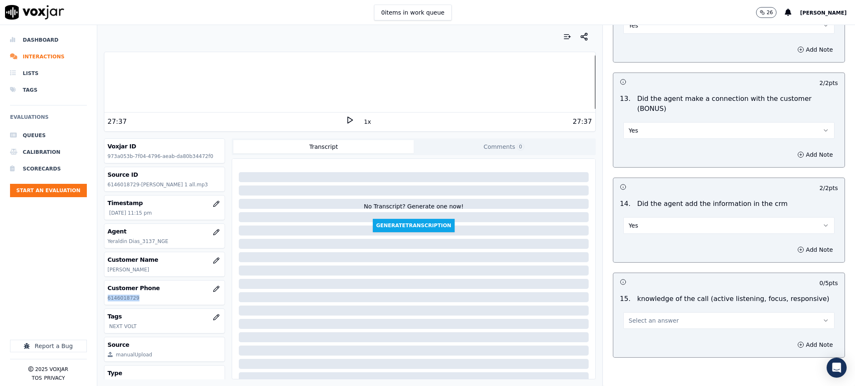
scroll to position [1263, 0]
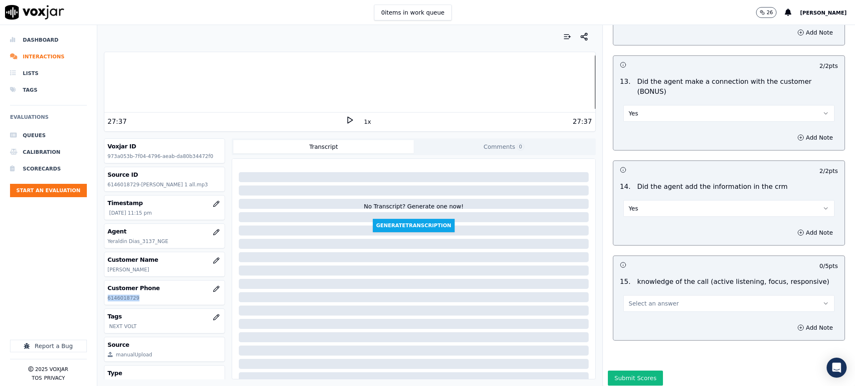
click at [632, 300] on span "Select an answer" at bounding box center [654, 304] width 50 height 8
click at [632, 294] on div "Yes" at bounding box center [710, 293] width 193 height 13
click at [629, 371] on button "Submit Scores" at bounding box center [636, 378] width 56 height 15
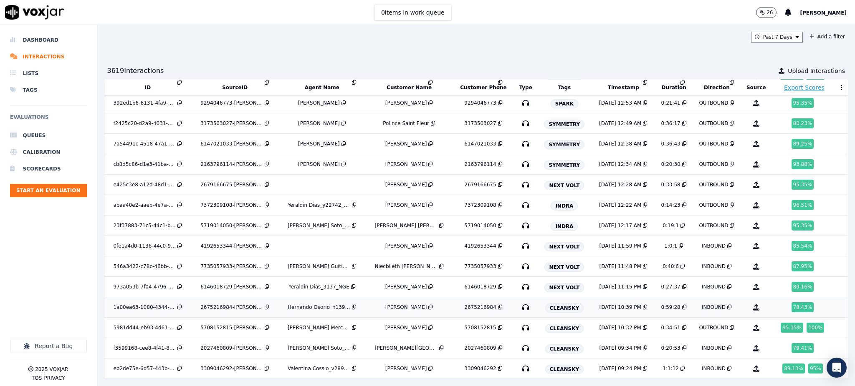
scroll to position [151, 0]
